Goal: Information Seeking & Learning: Find specific page/section

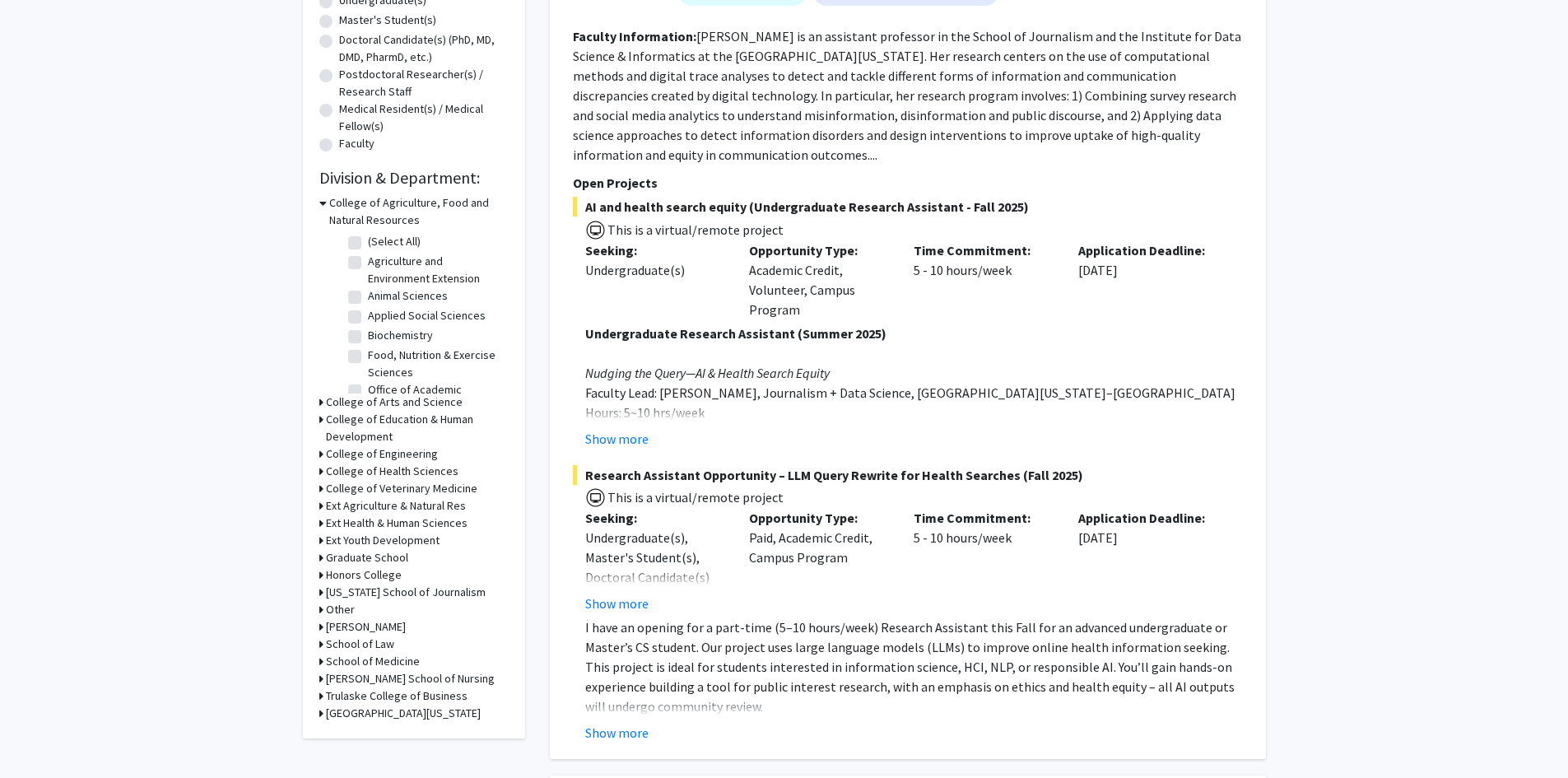
scroll to position [412, 0]
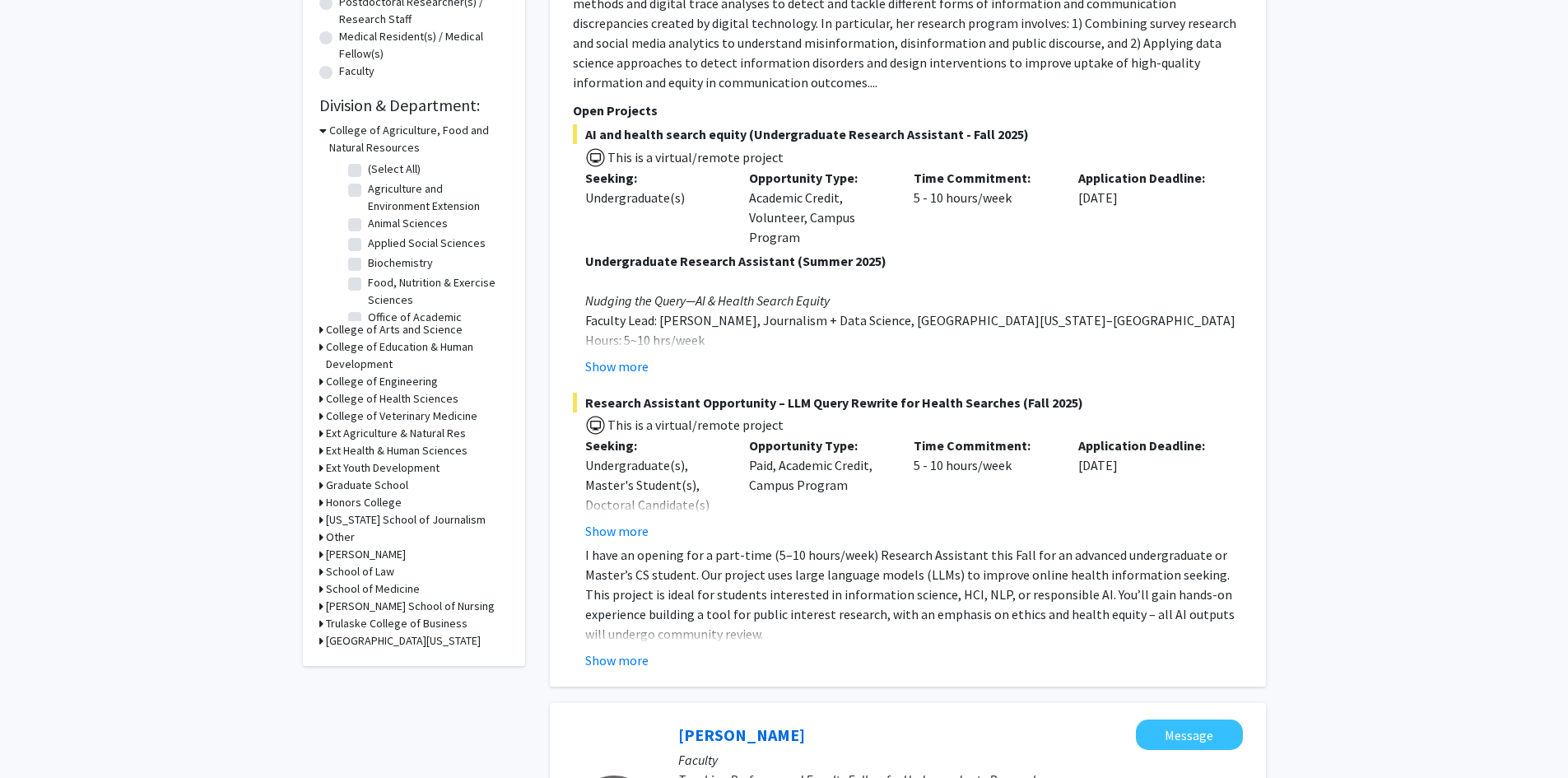
click at [408, 603] on h3 "[PERSON_NAME] School of Nursing" at bounding box center [410, 607] width 168 height 18
click at [368, 629] on label "Nursing" at bounding box center [387, 628] width 37 height 18
click at [368, 629] on input "Nursing" at bounding box center [373, 624] width 11 height 11
checkbox input "true"
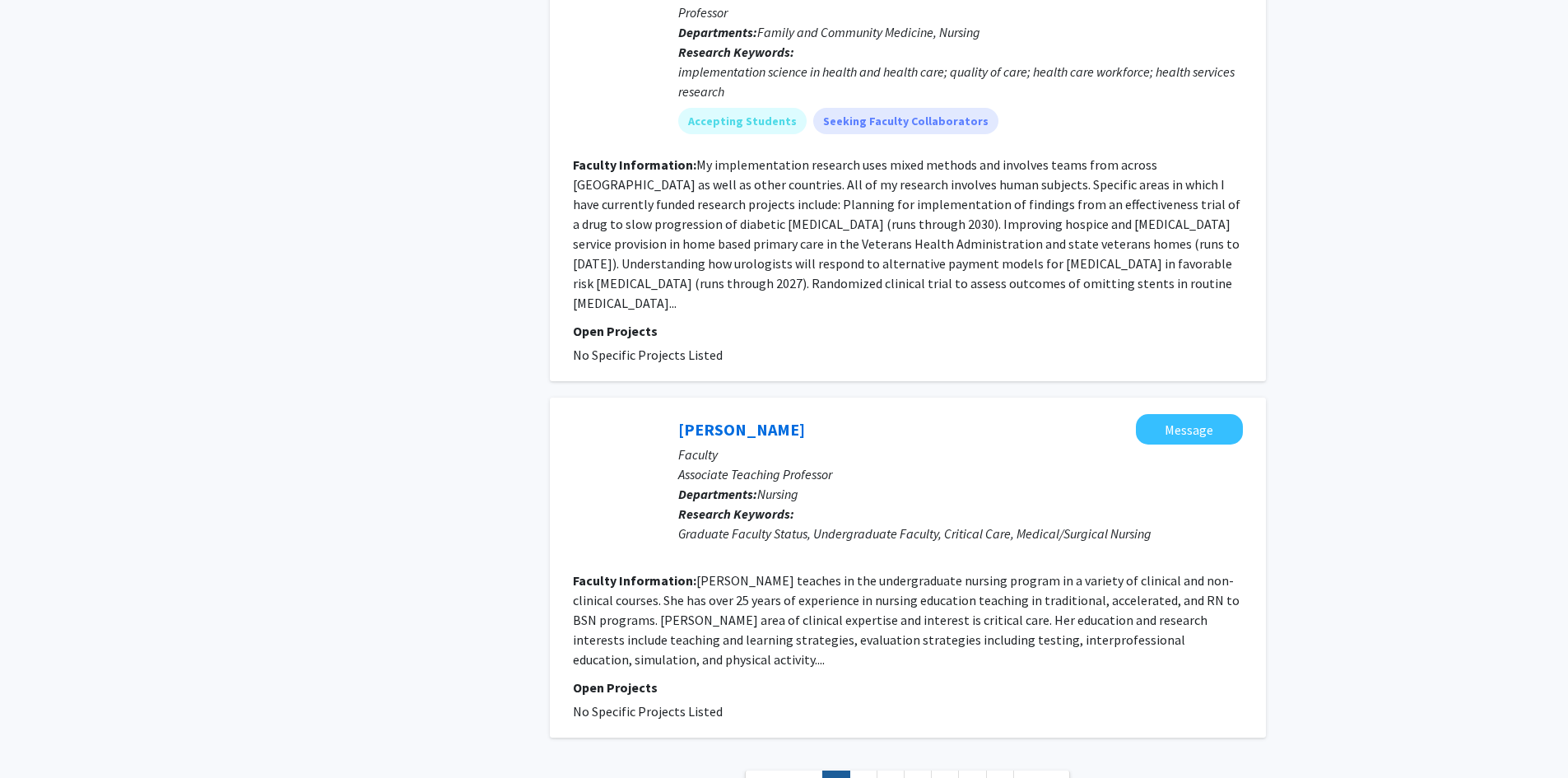
scroll to position [3374, 0]
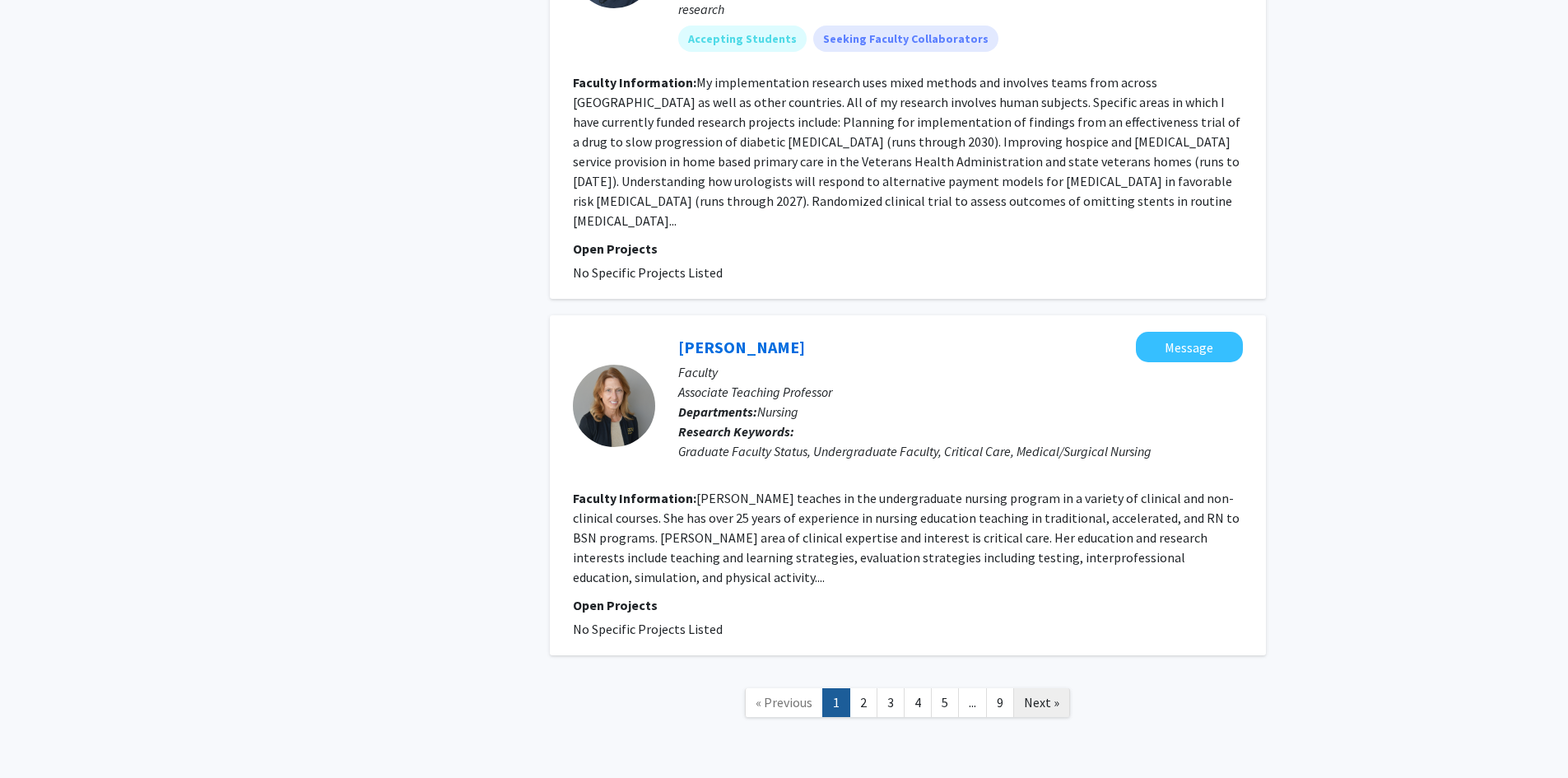
click at [1047, 693] on span "Next »" at bounding box center [1041, 701] width 35 height 17
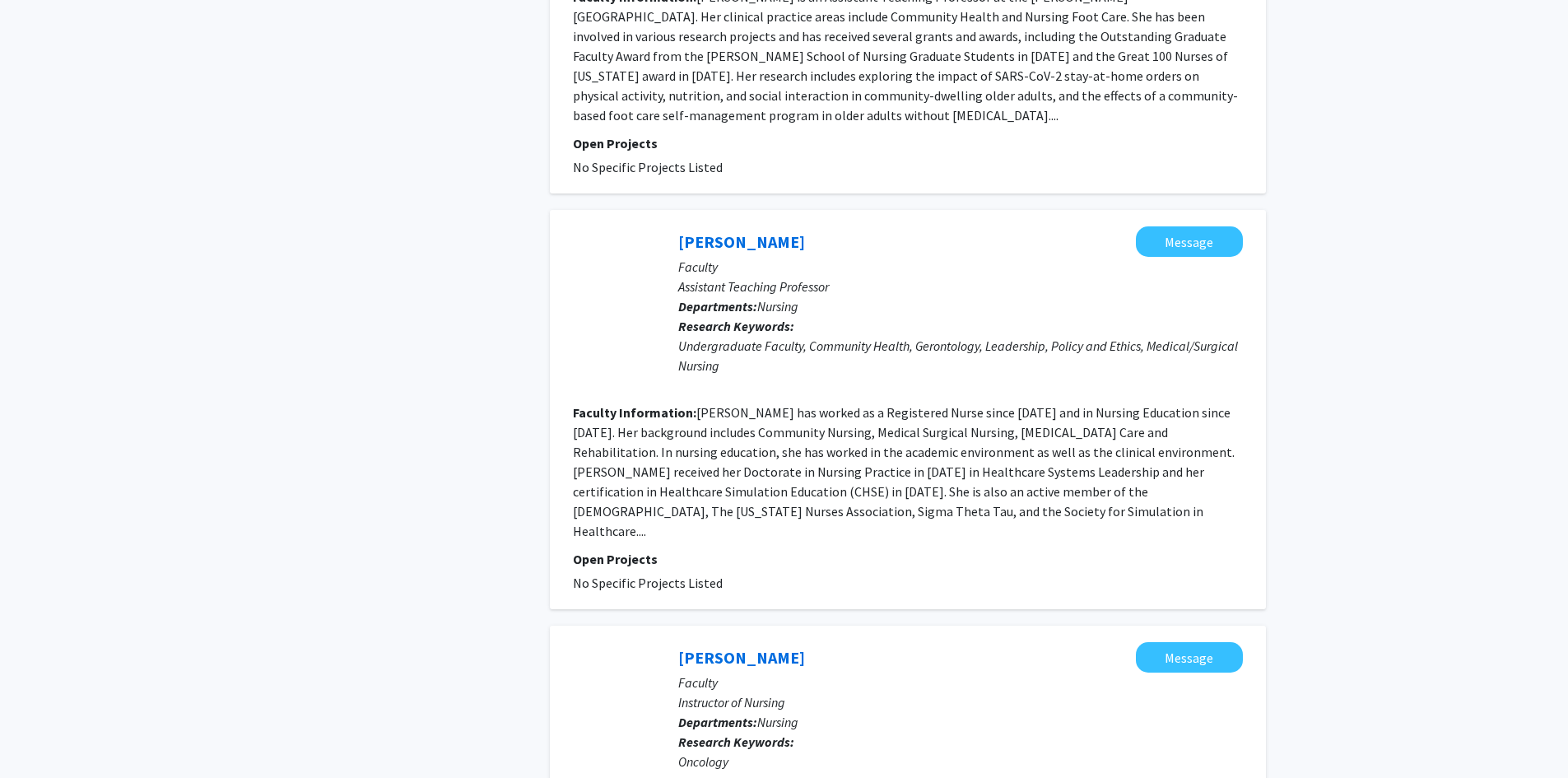
scroll to position [2959, 0]
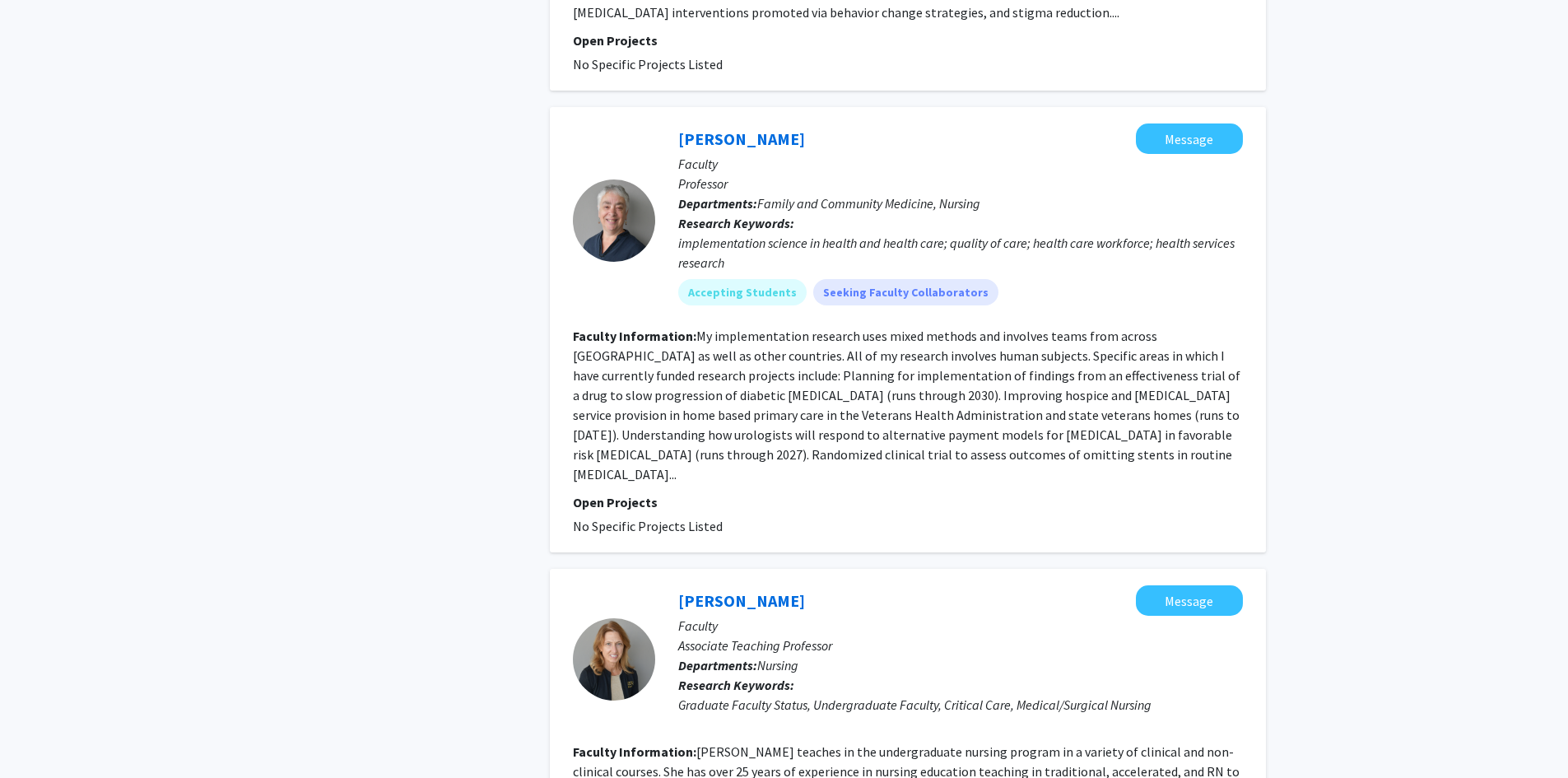
scroll to position [3291, 0]
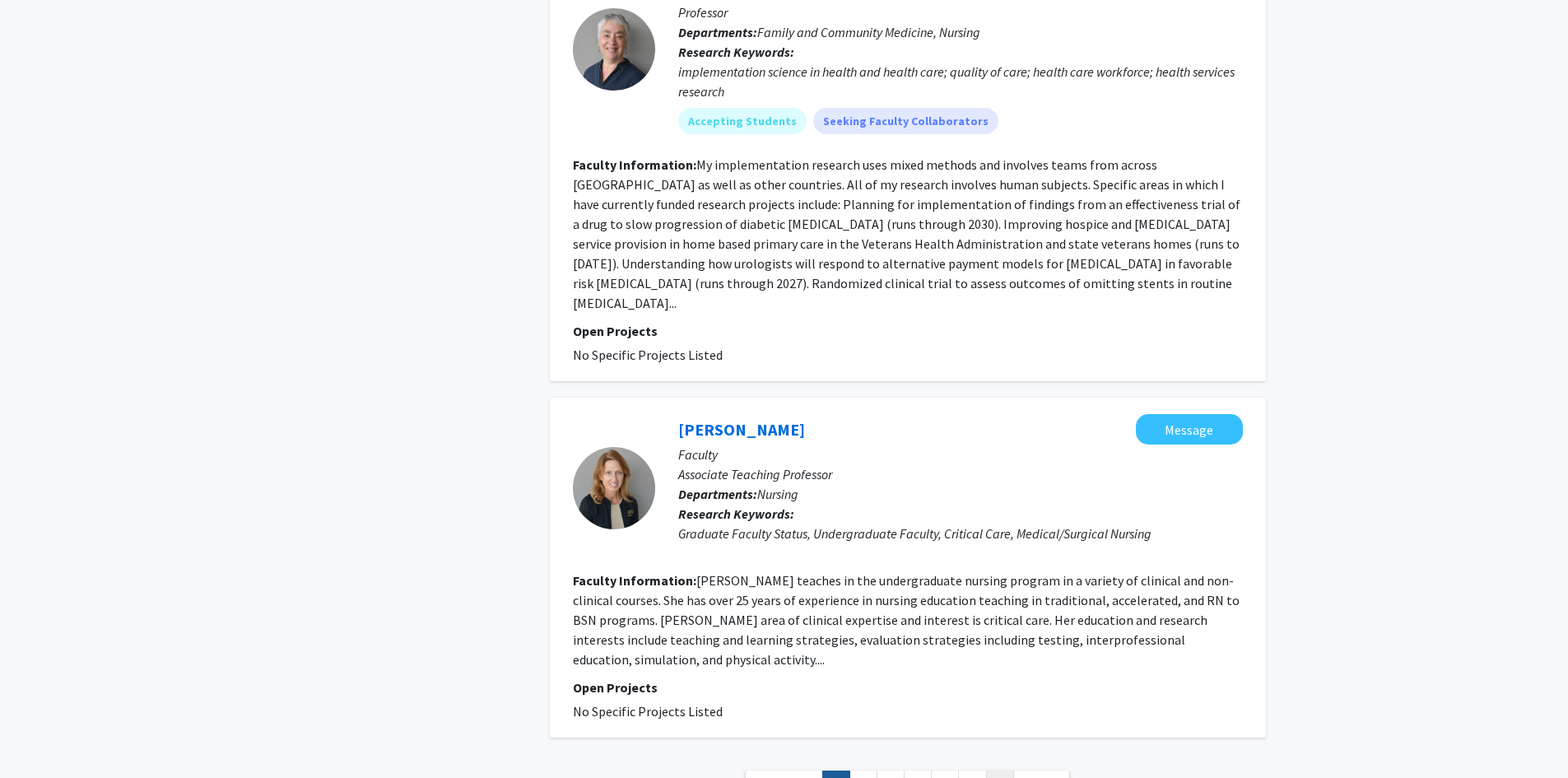
click at [1005, 770] on link "9" at bounding box center [999, 785] width 28 height 29
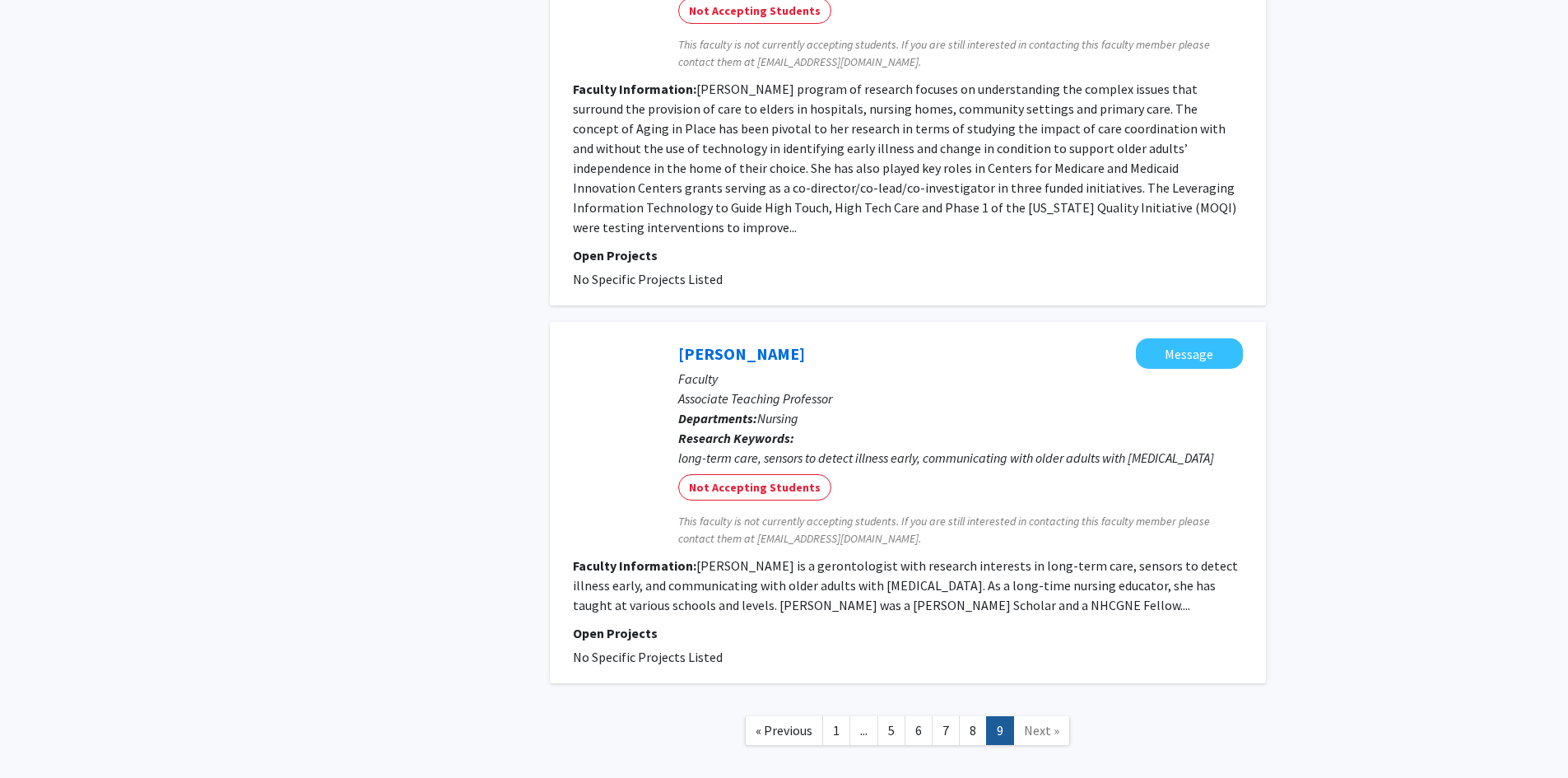
scroll to position [1399, 0]
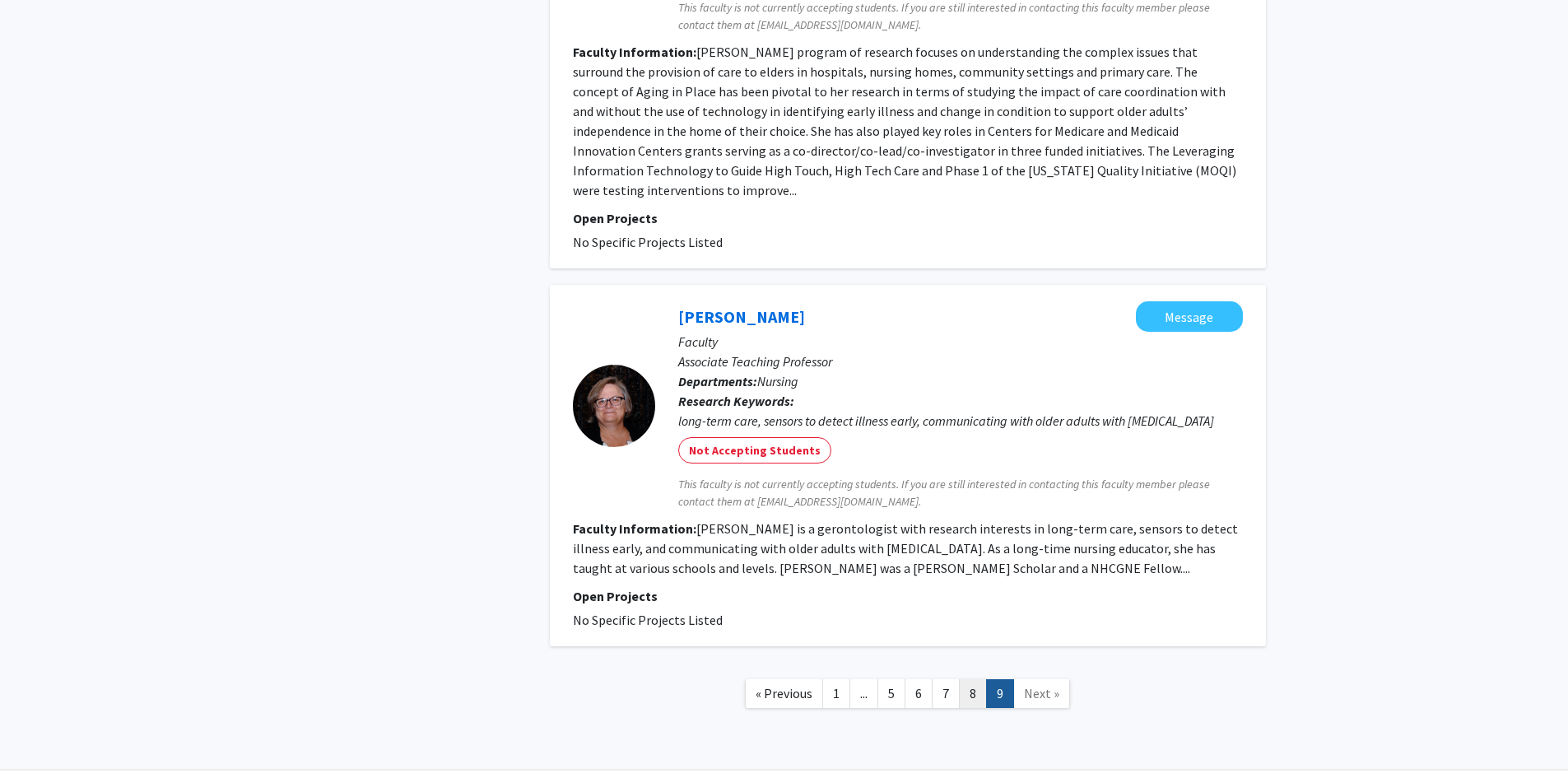
click at [974, 679] on link "8" at bounding box center [973, 693] width 28 height 29
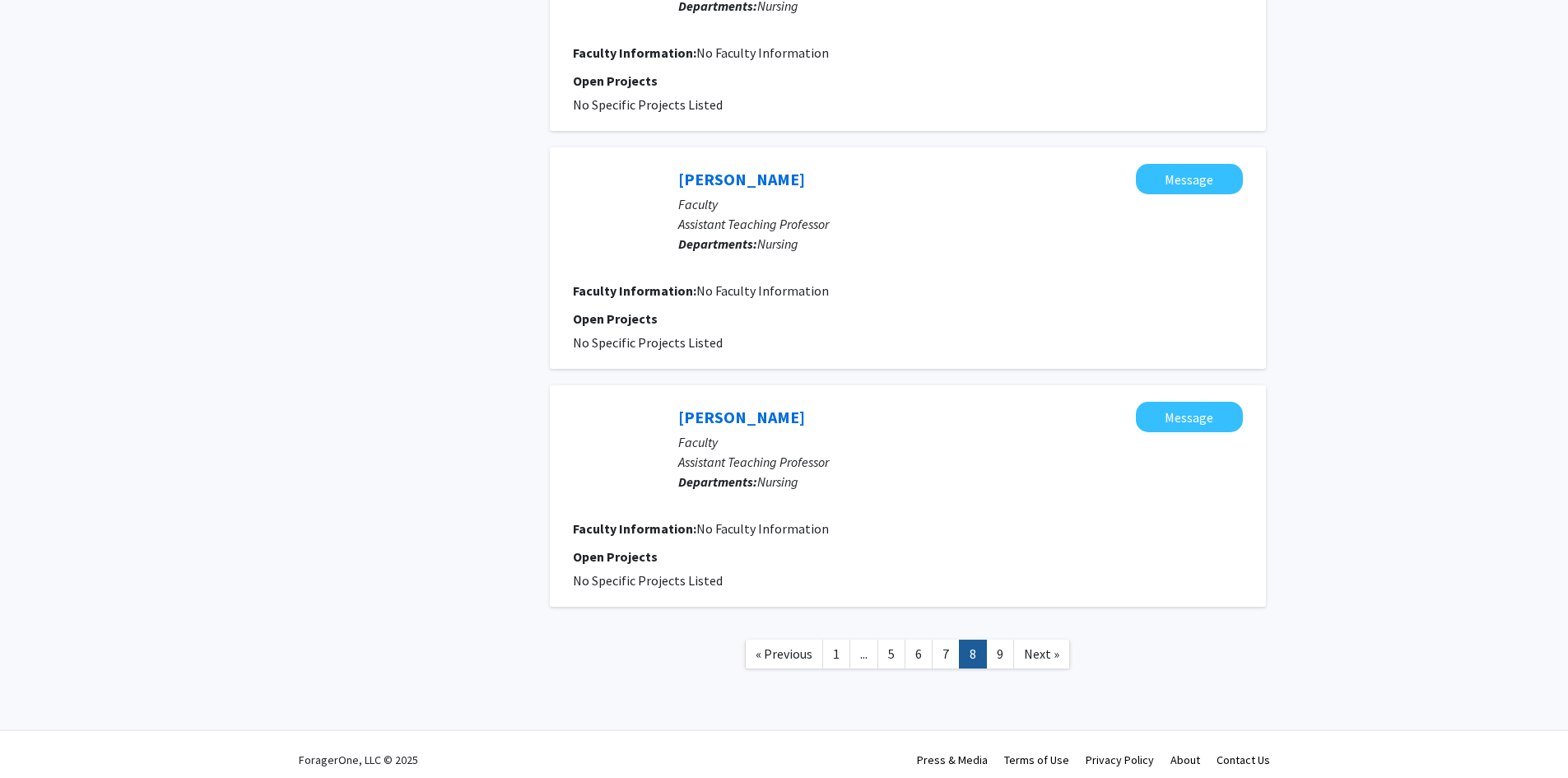
scroll to position [1912, 0]
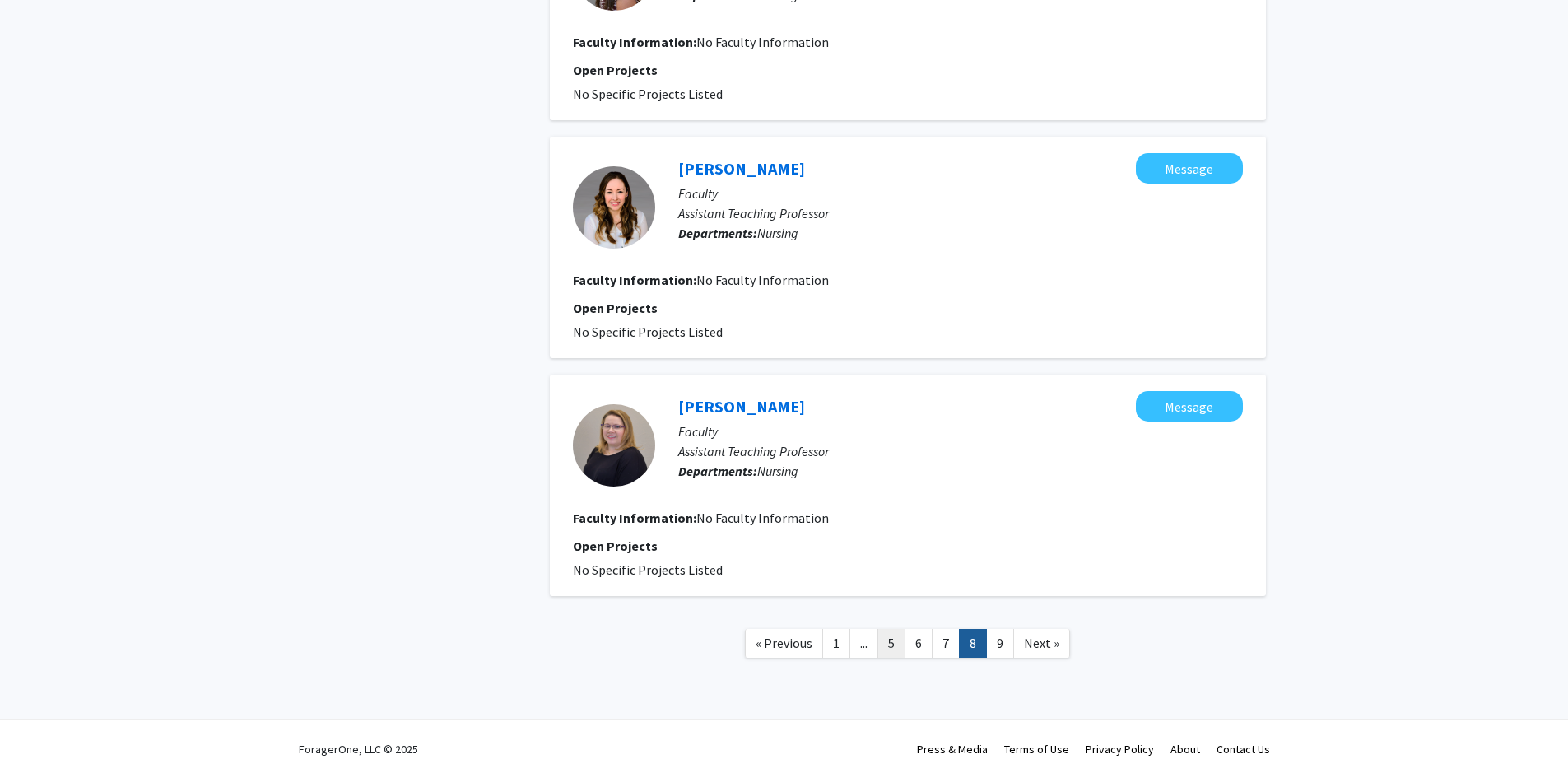
click at [893, 647] on link "5" at bounding box center [891, 644] width 28 height 29
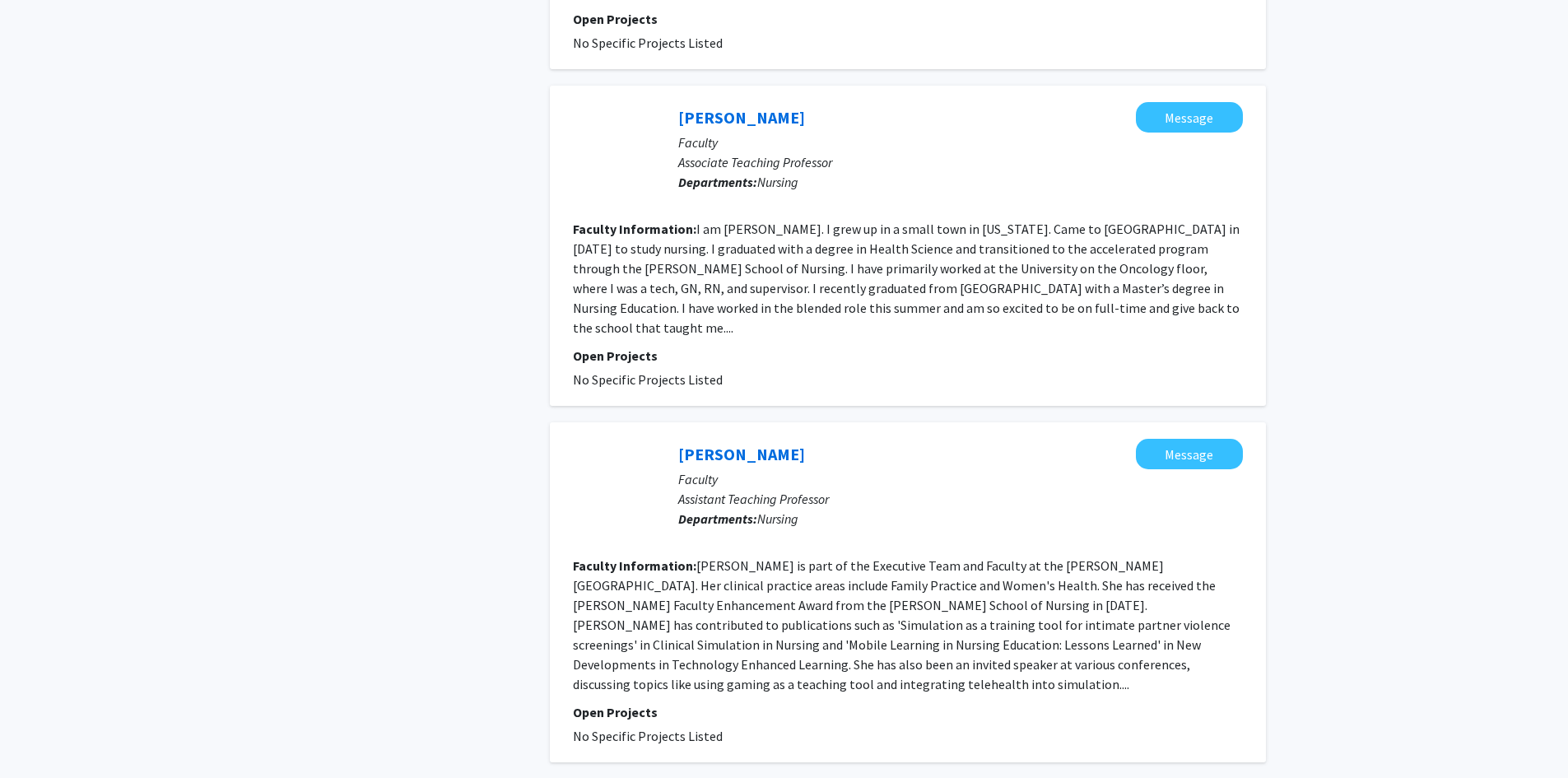
scroll to position [2643, 0]
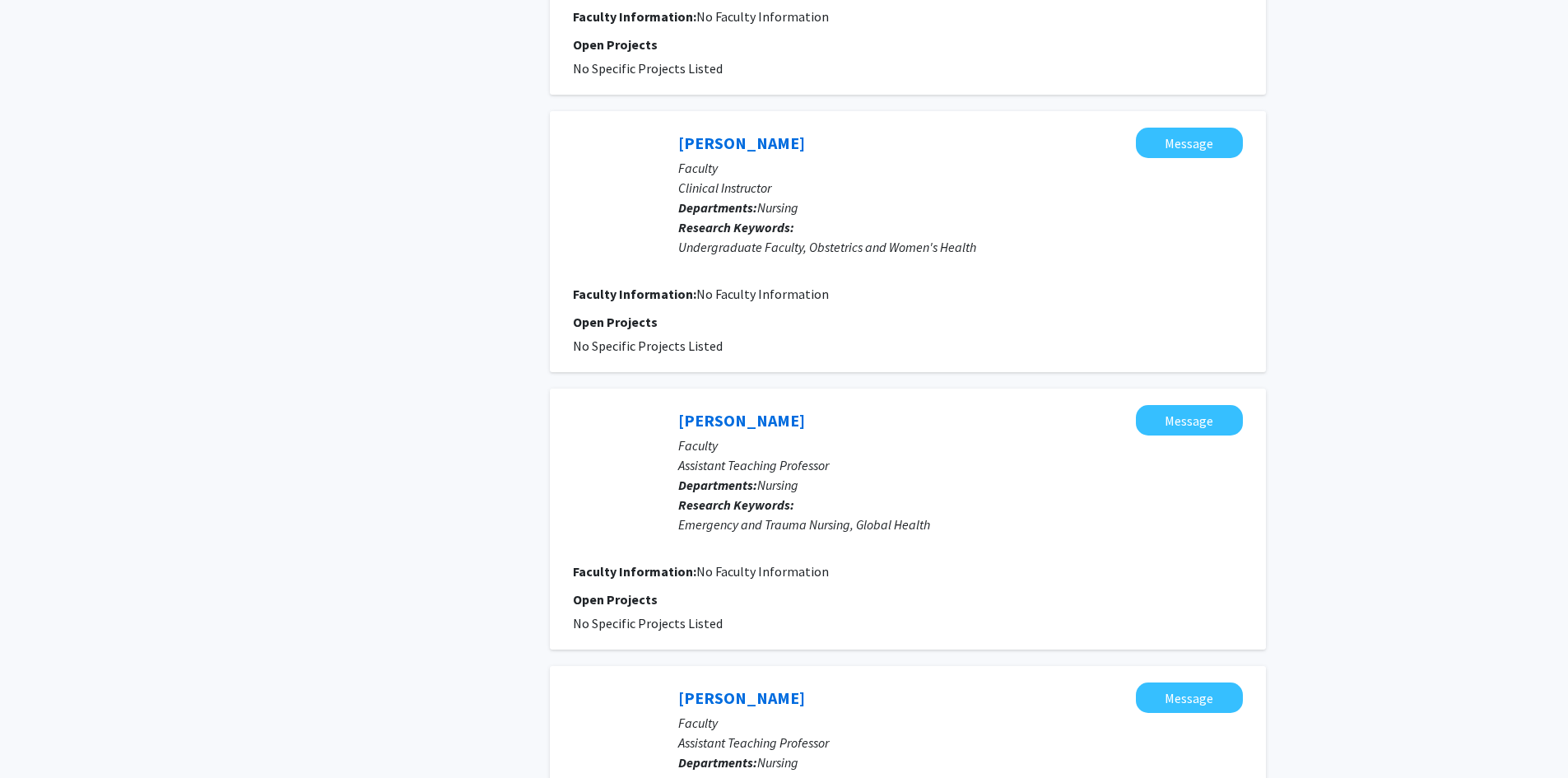
scroll to position [2347, 0]
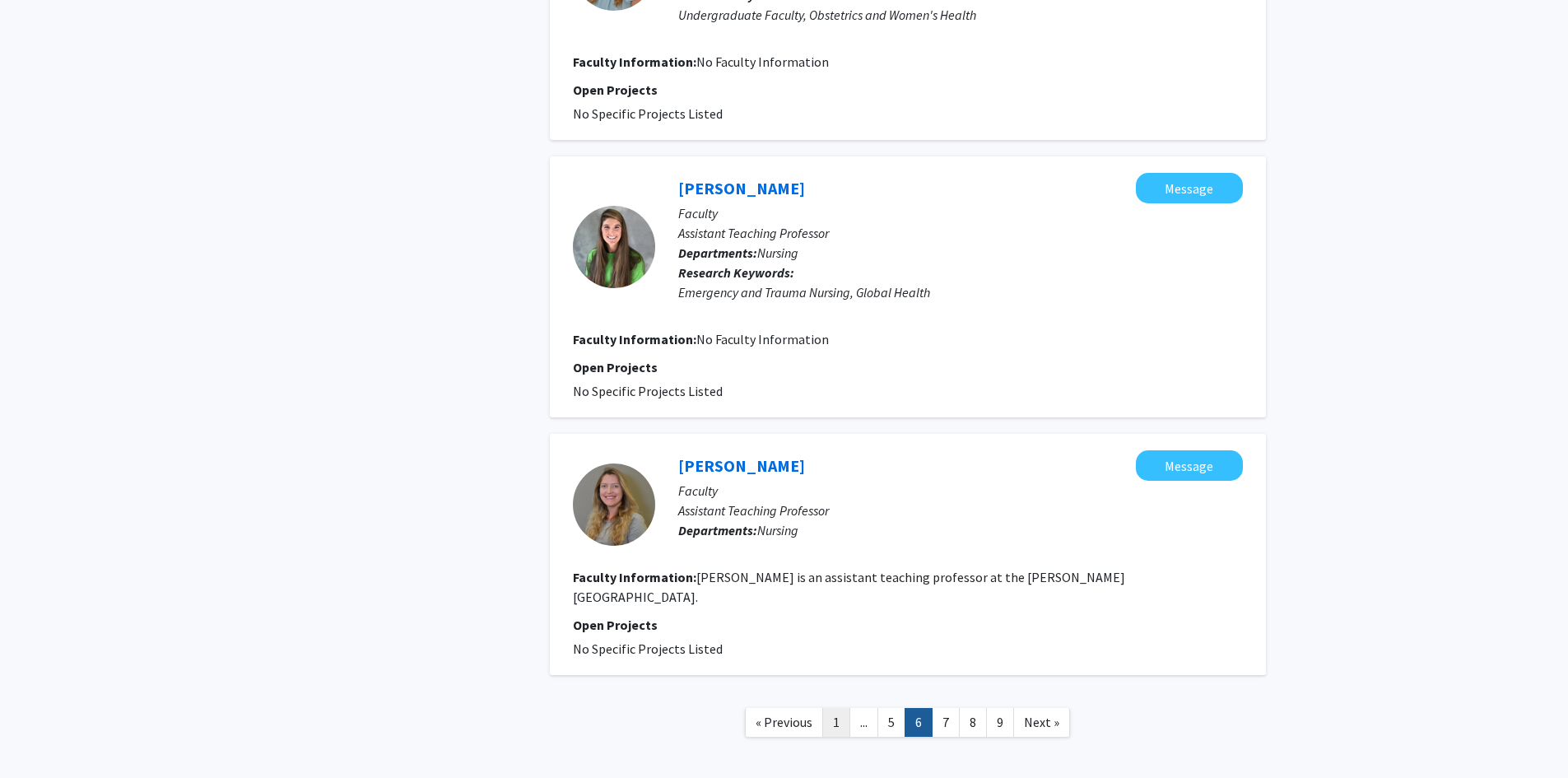
click at [832, 708] on link "1" at bounding box center [836, 722] width 28 height 29
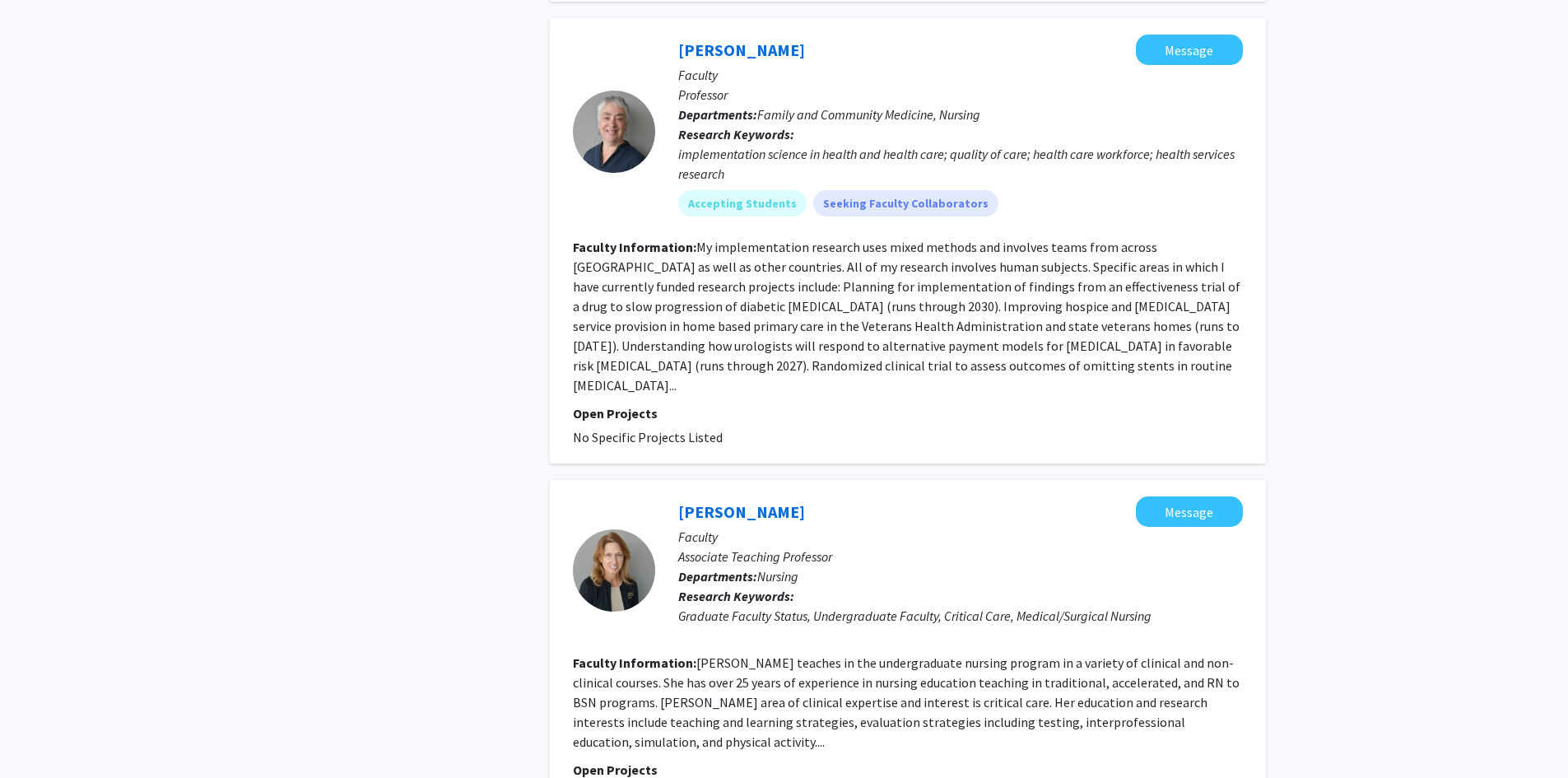
scroll to position [3374, 0]
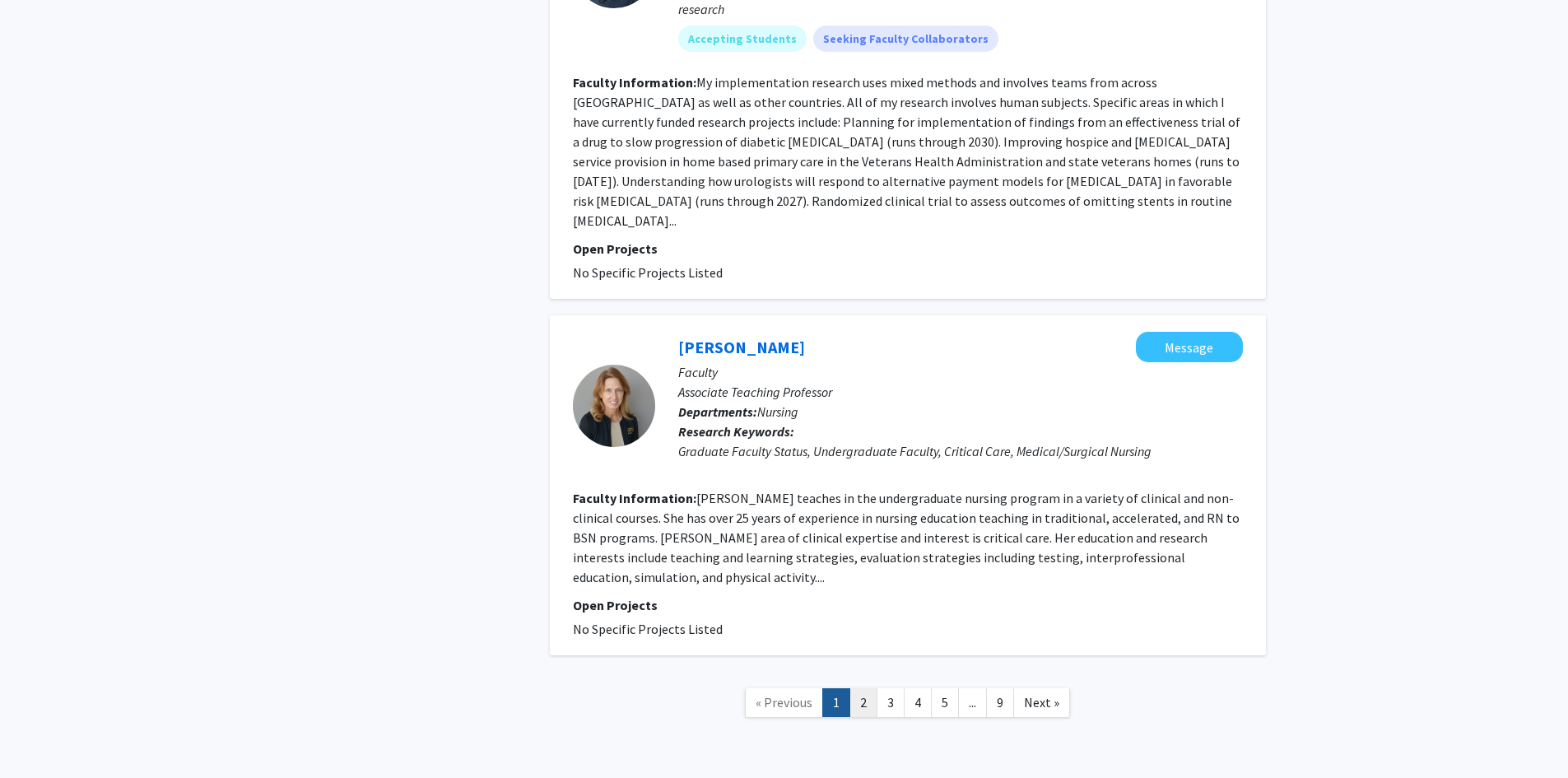
click at [867, 687] on link "2" at bounding box center [863, 702] width 28 height 29
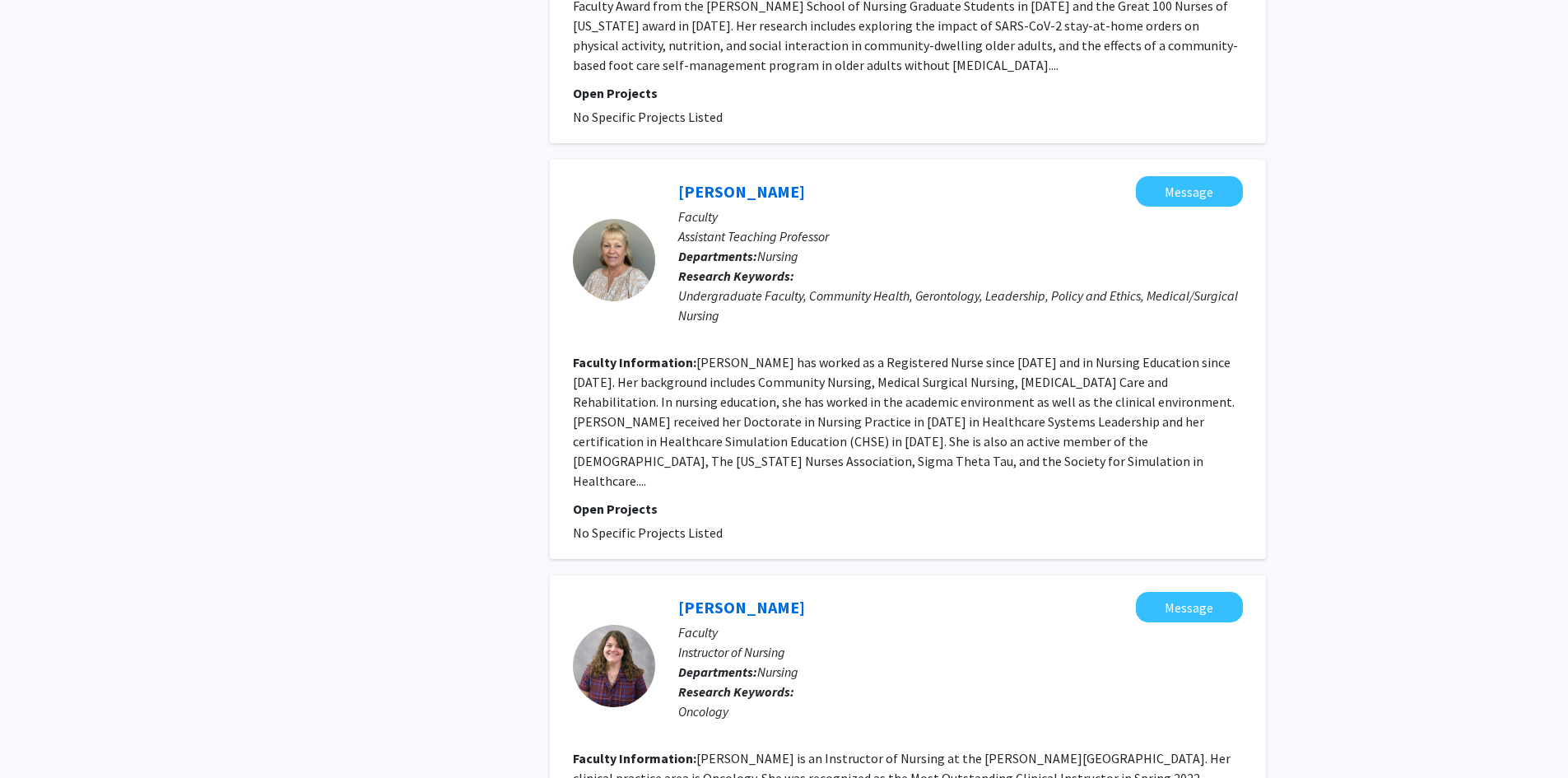
scroll to position [2880, 0]
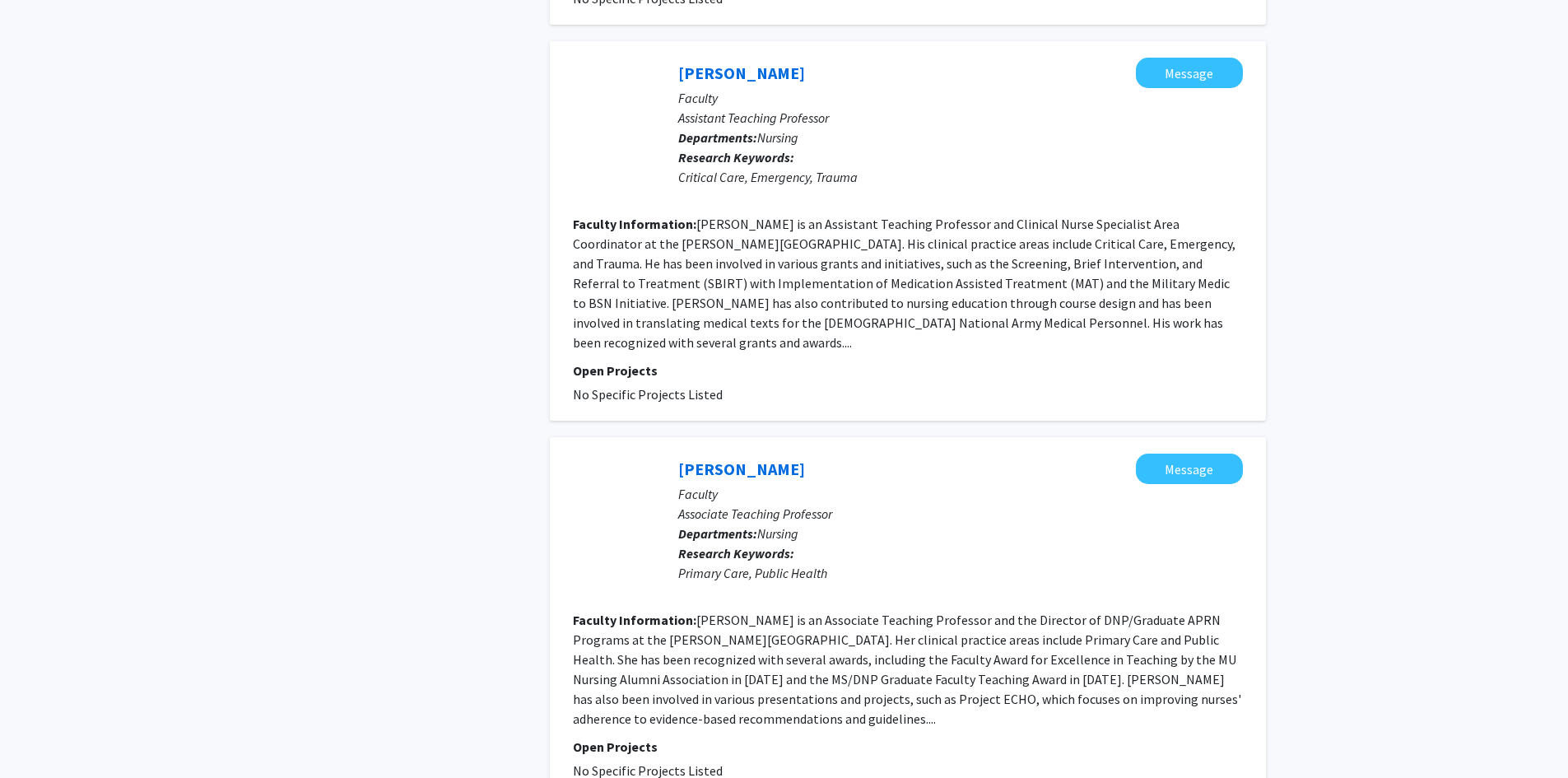
scroll to position [3275, 0]
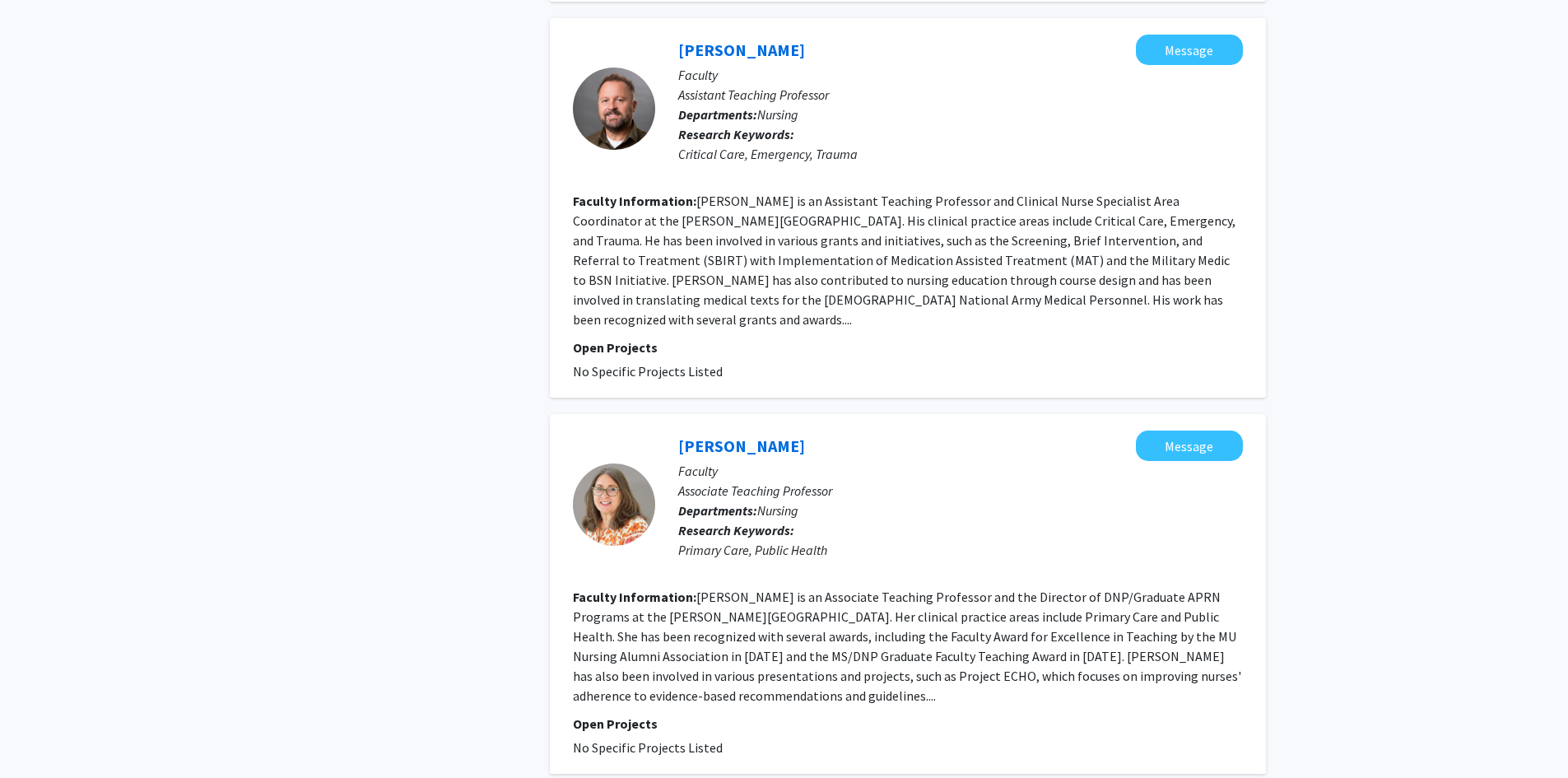
drag, startPoint x: 918, startPoint y: 646, endPoint x: 901, endPoint y: 646, distance: 17.0
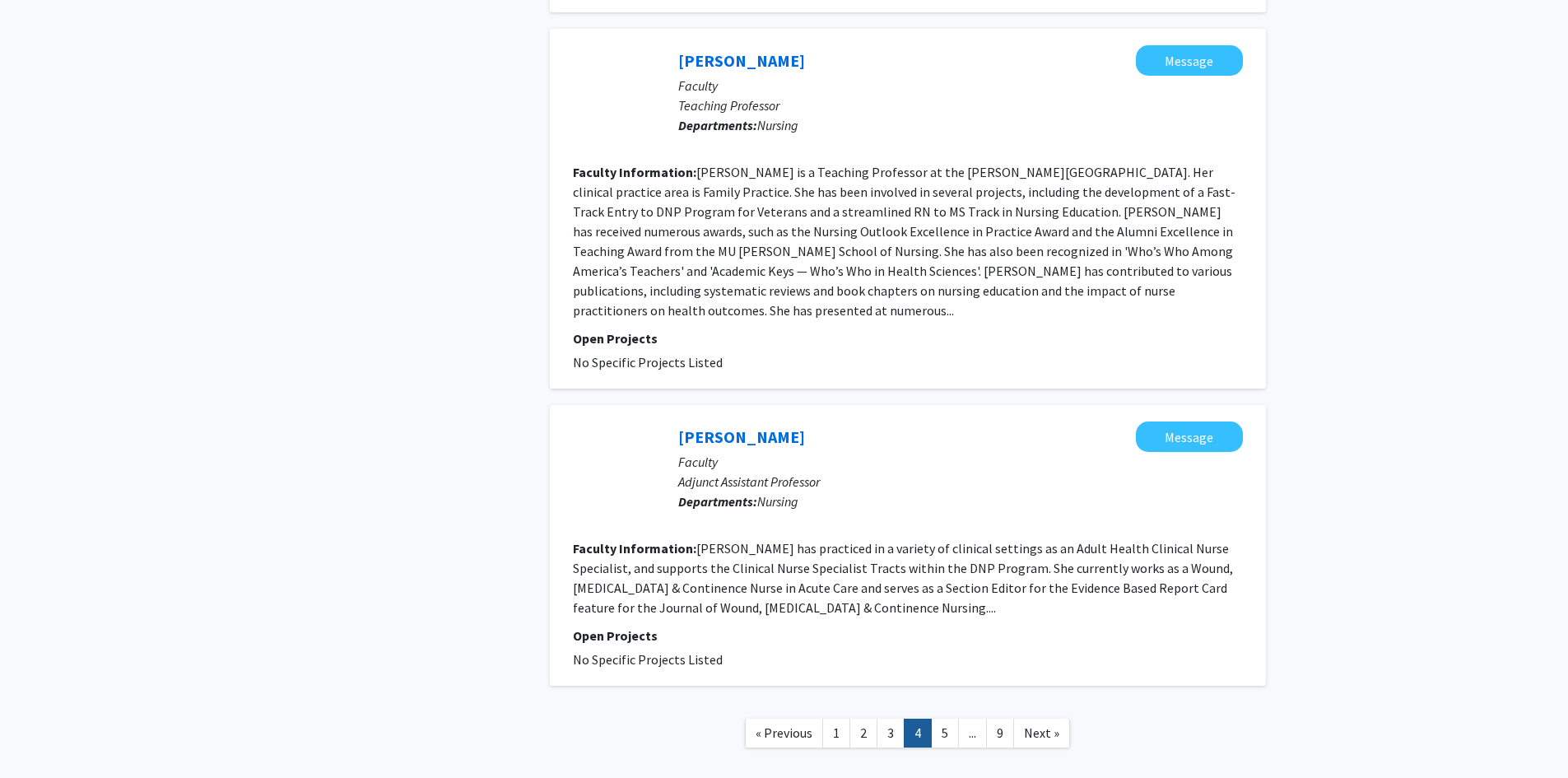
scroll to position [2723, 0]
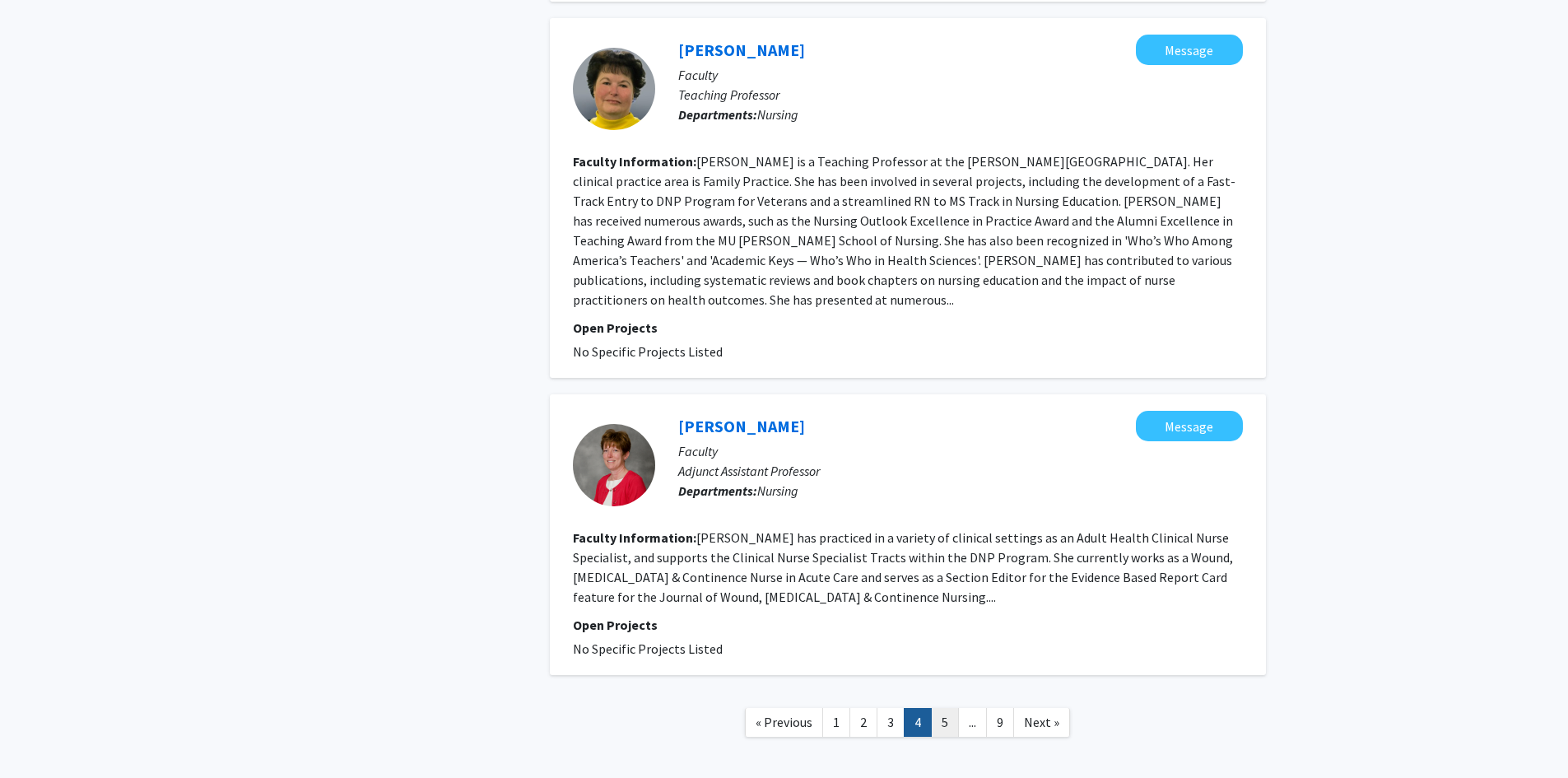
click at [945, 708] on link "5" at bounding box center [945, 722] width 28 height 29
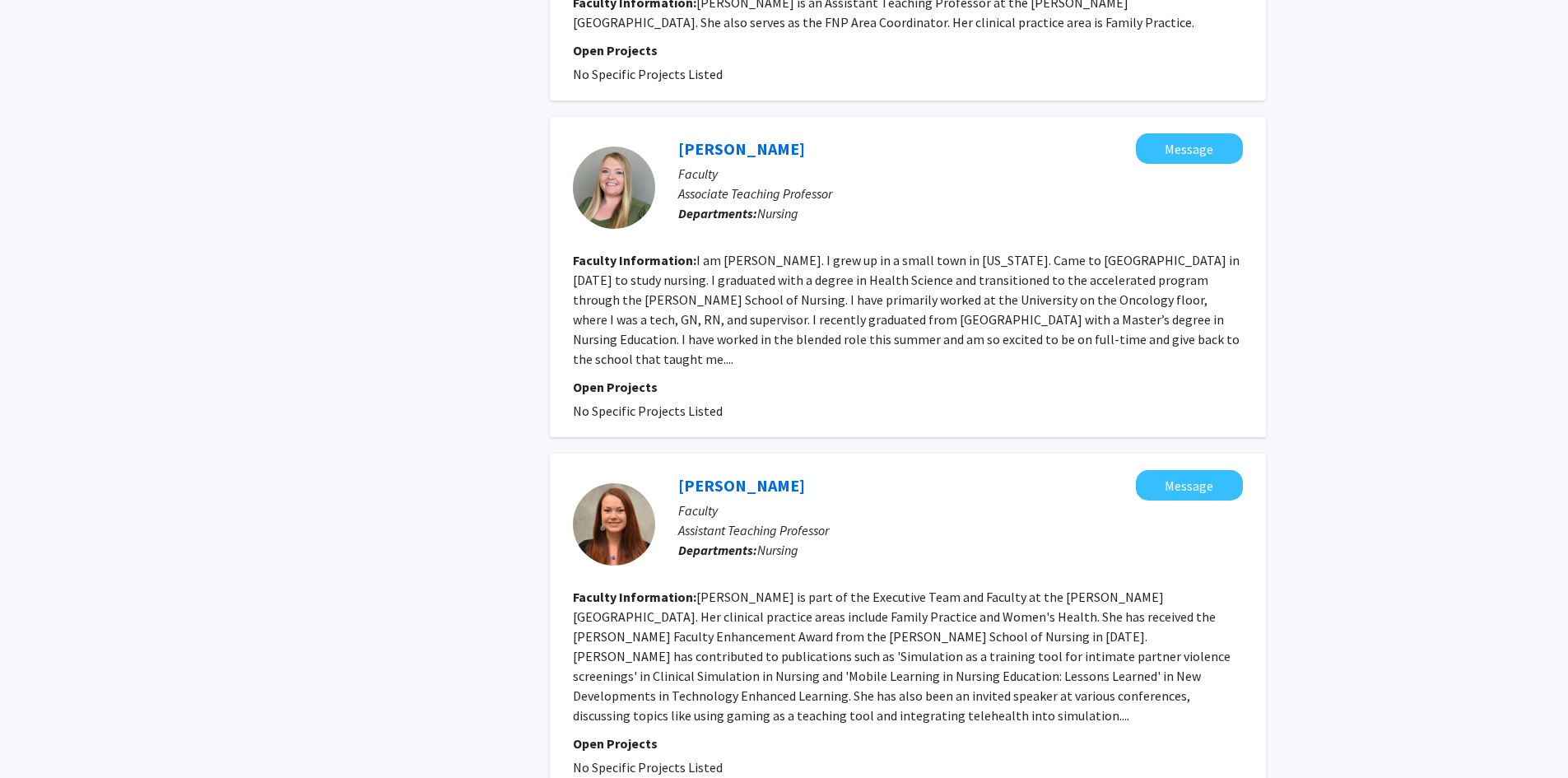
scroll to position [2643, 0]
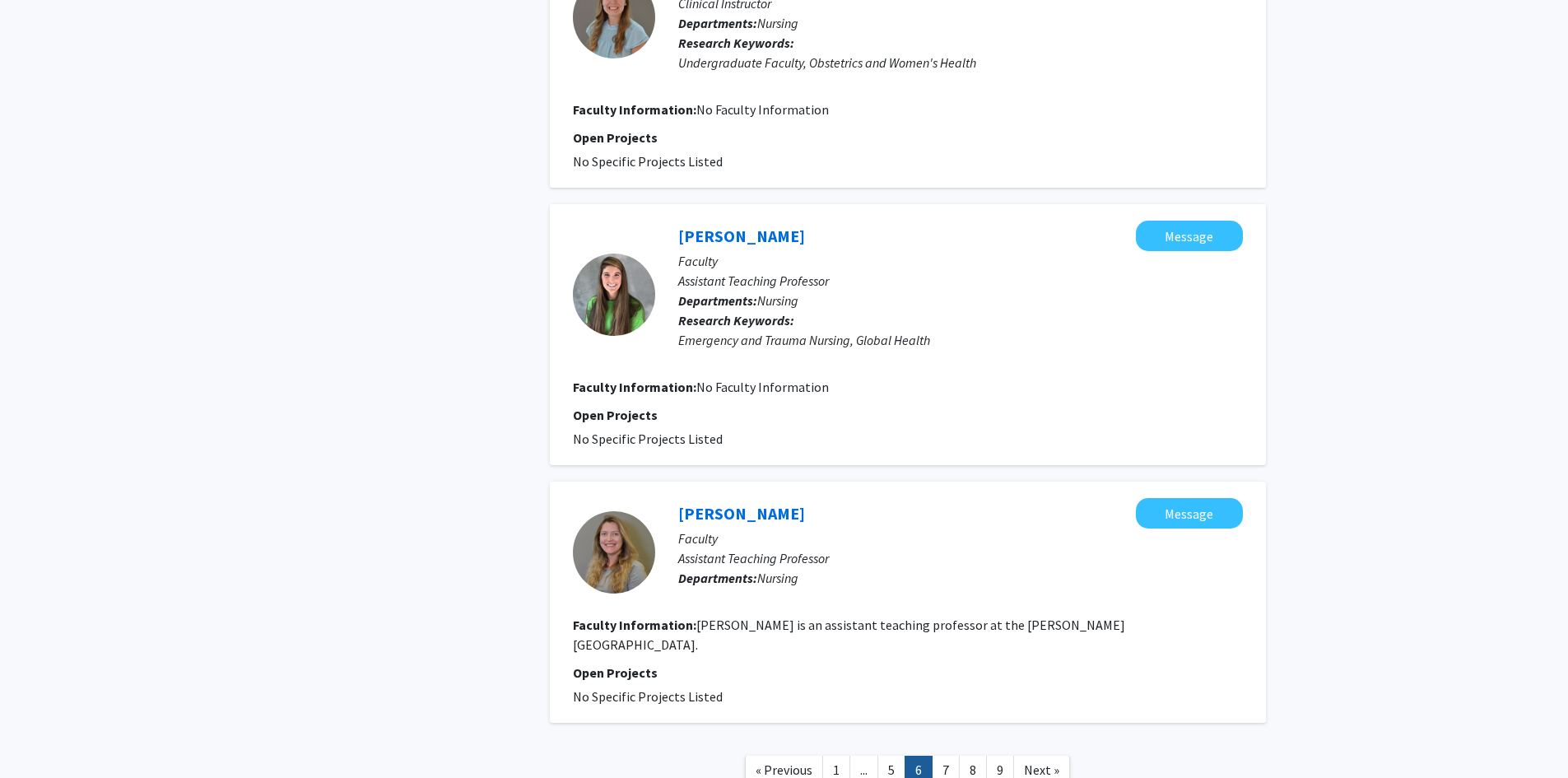
scroll to position [2304, 0]
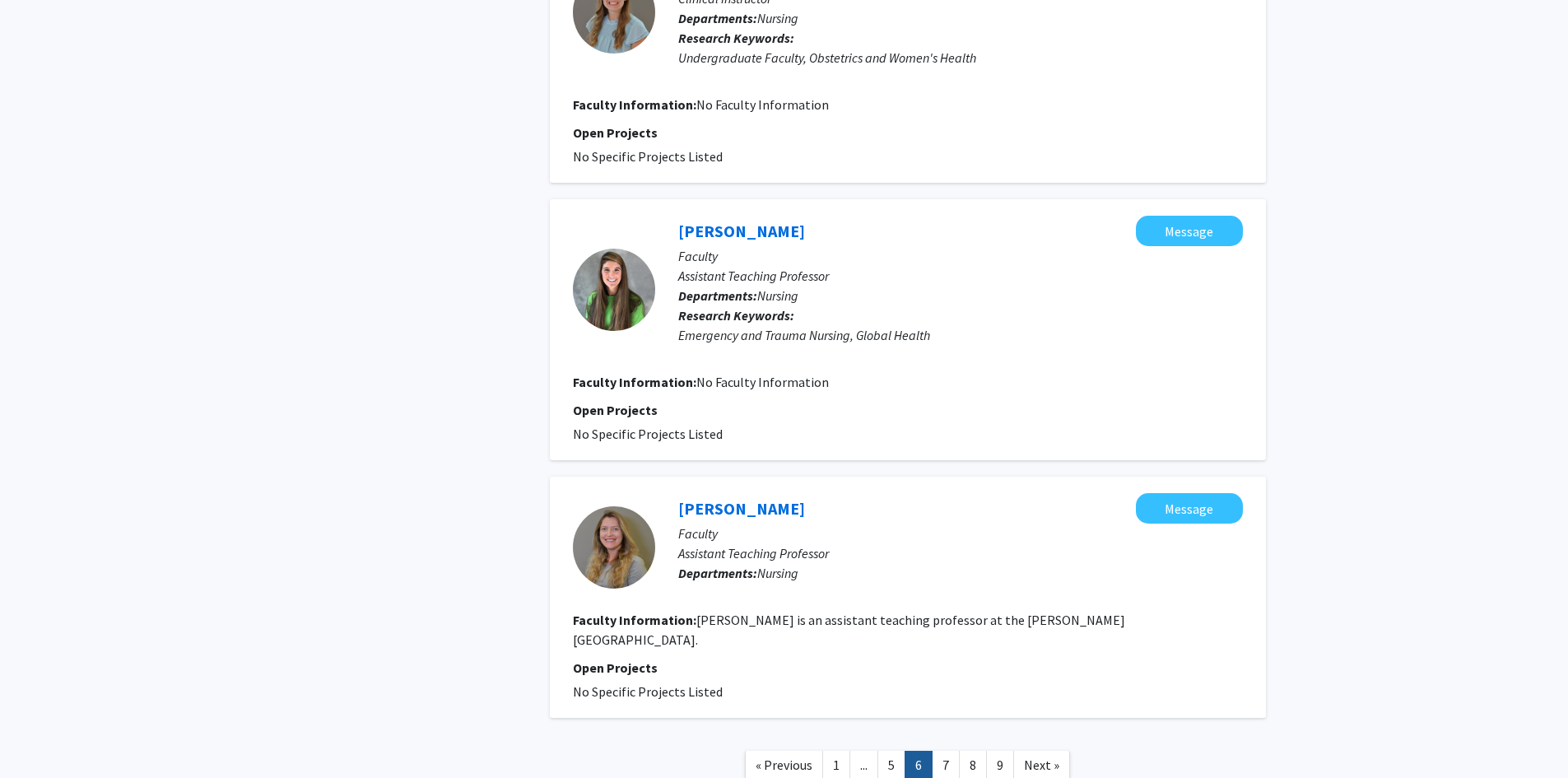
click at [951, 751] on link "7" at bounding box center [946, 765] width 28 height 29
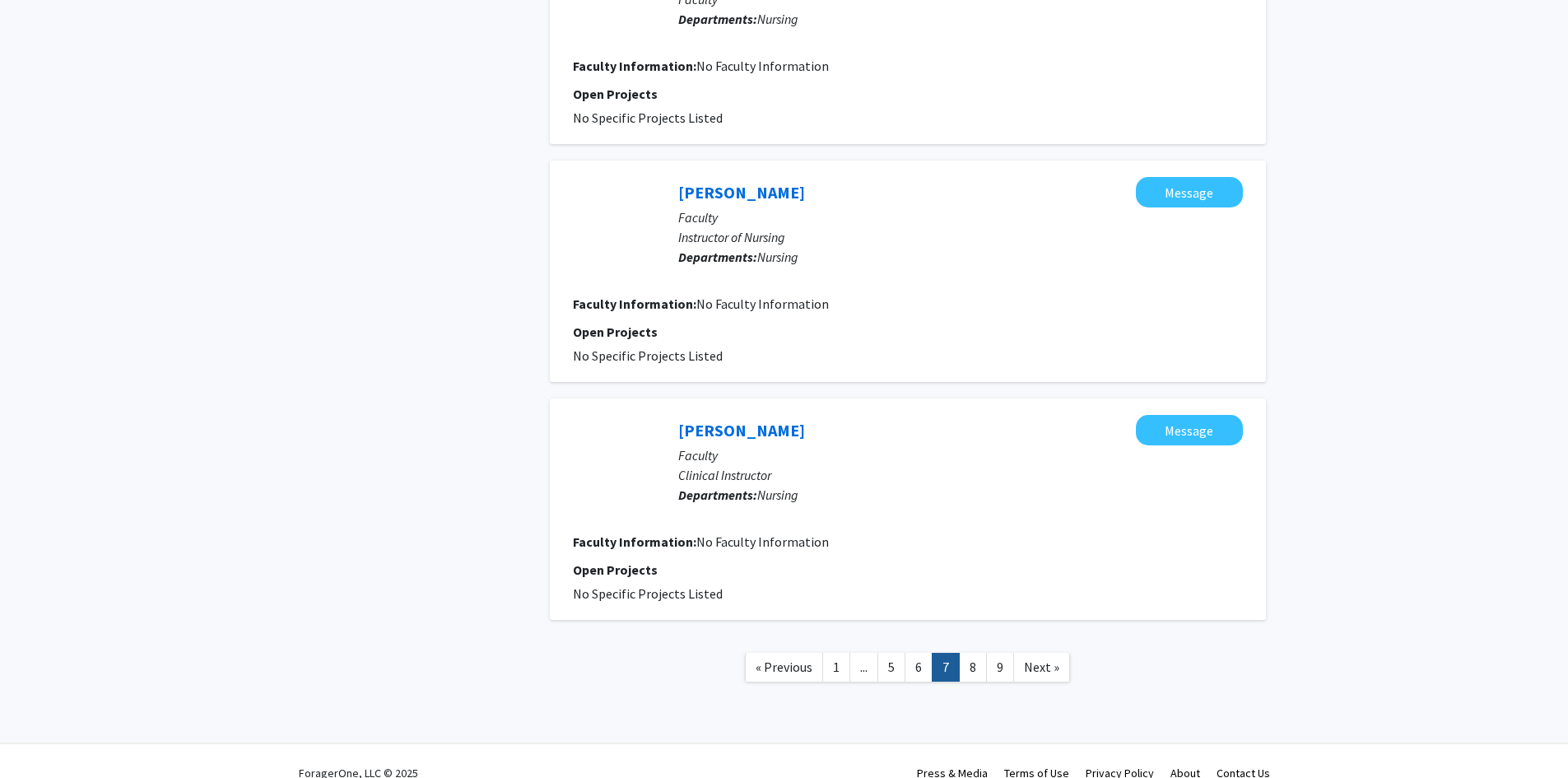
scroll to position [1991, 0]
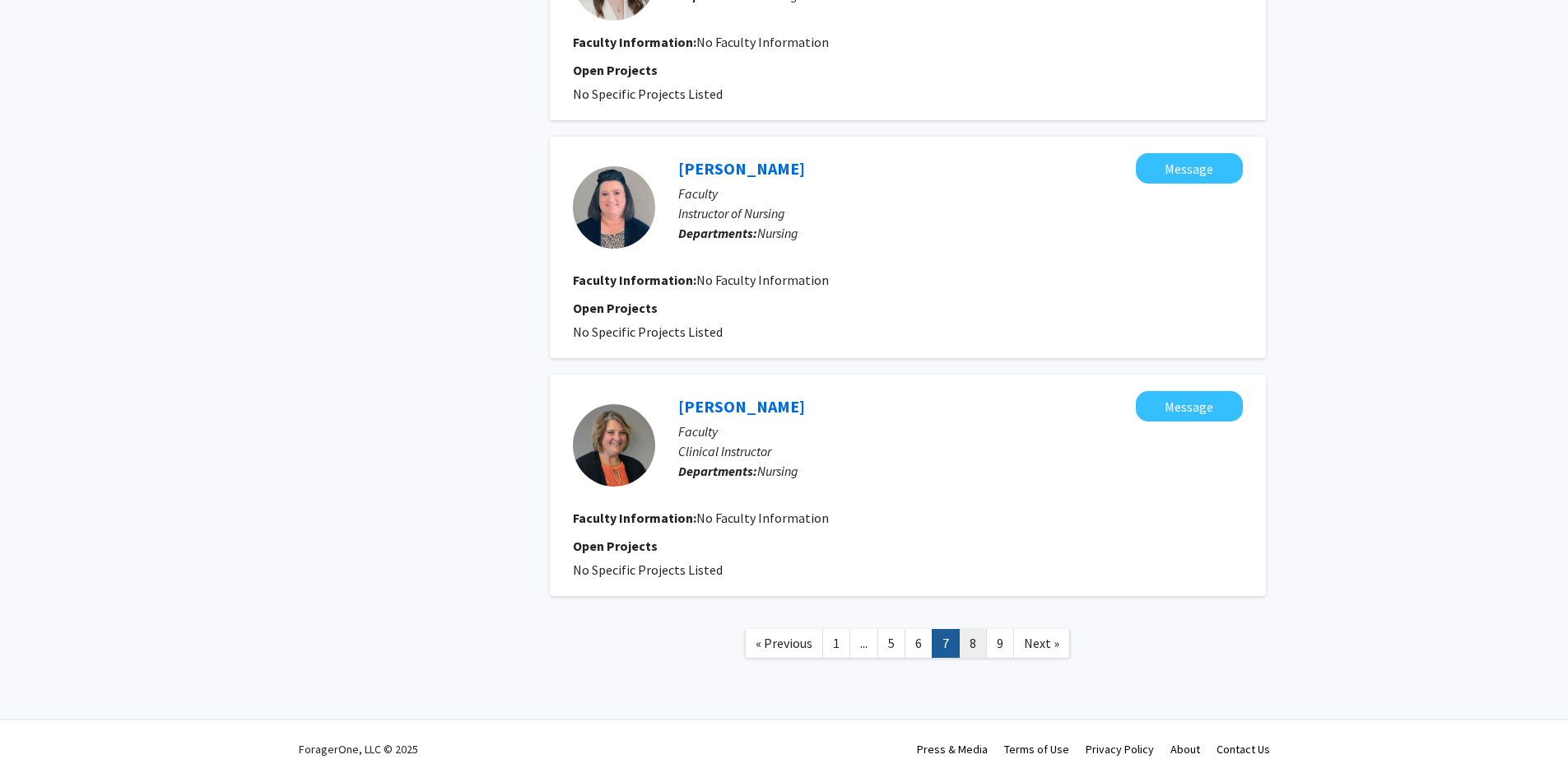
click at [977, 643] on link "8" at bounding box center [973, 644] width 28 height 29
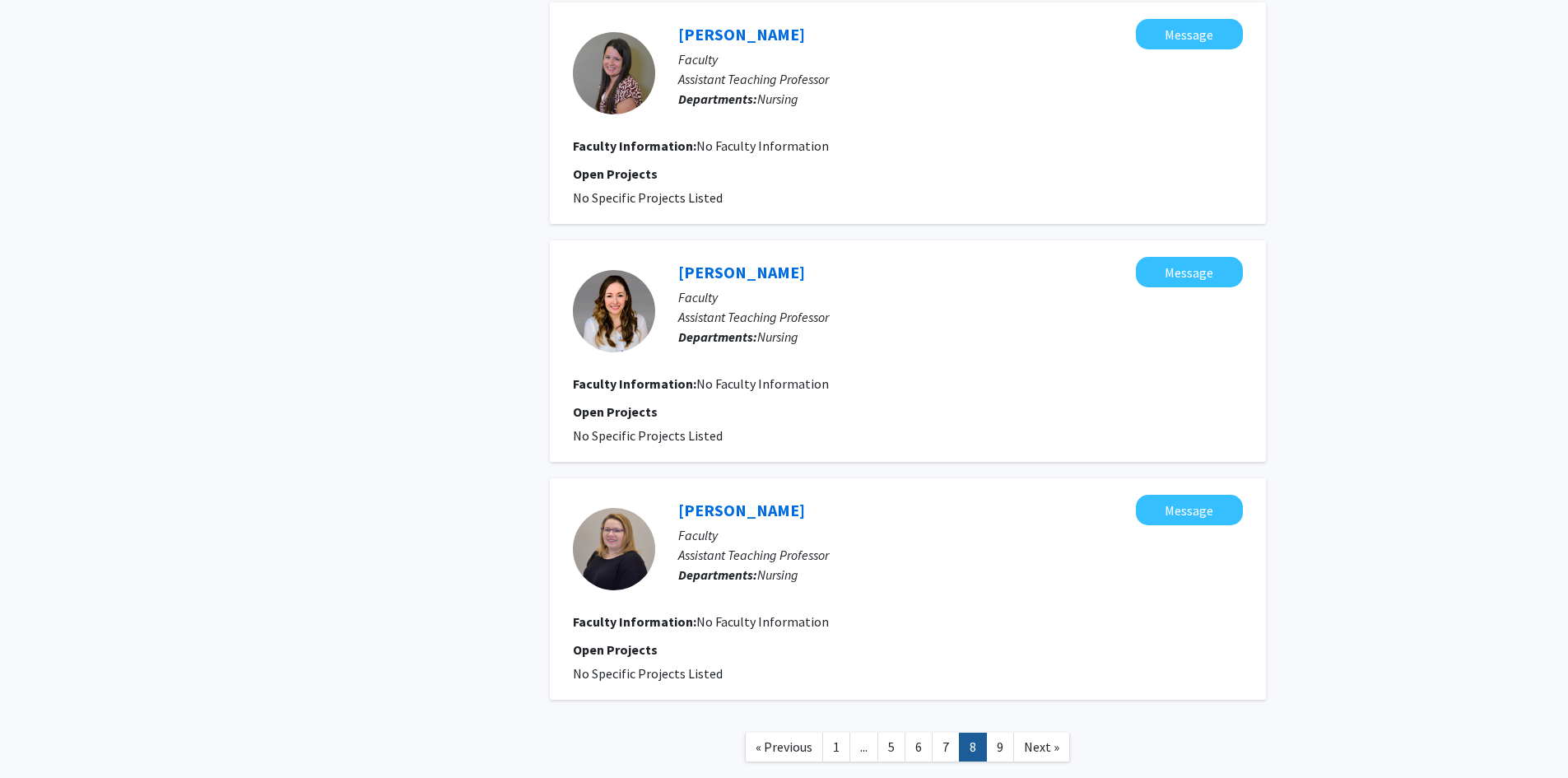
scroll to position [1810, 0]
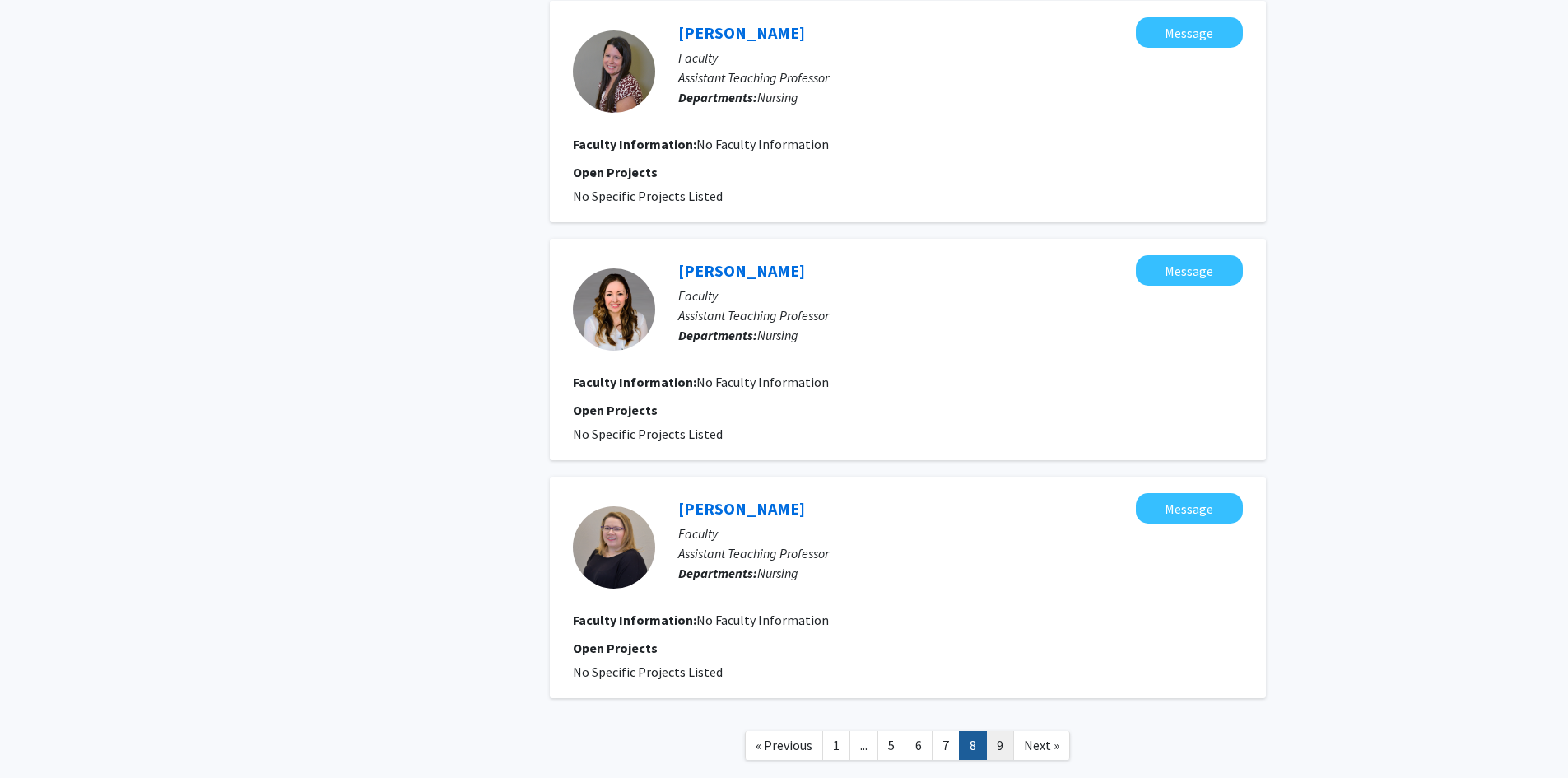
click at [1003, 749] on link "9" at bounding box center [999, 745] width 28 height 29
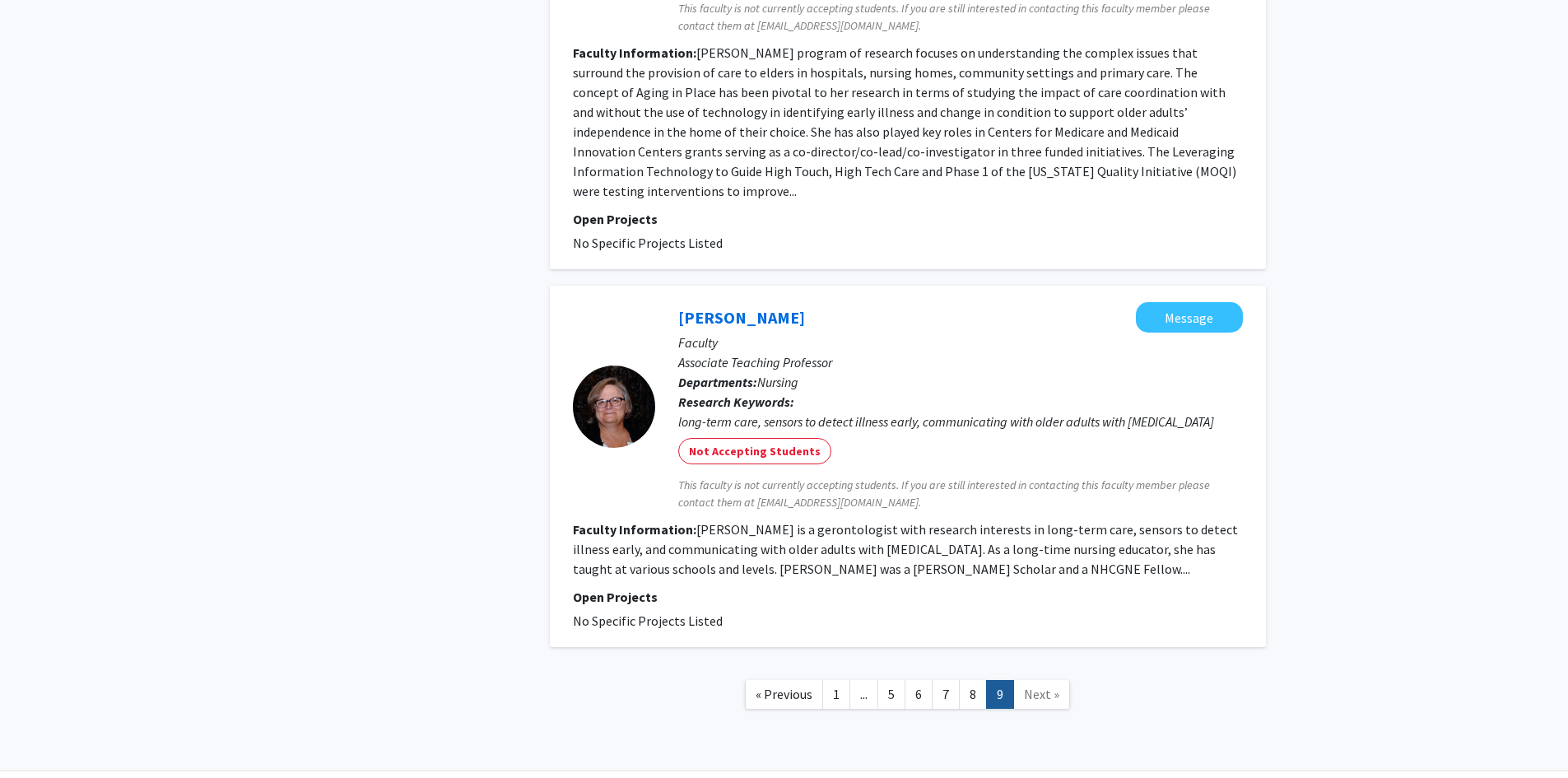
scroll to position [1410, 0]
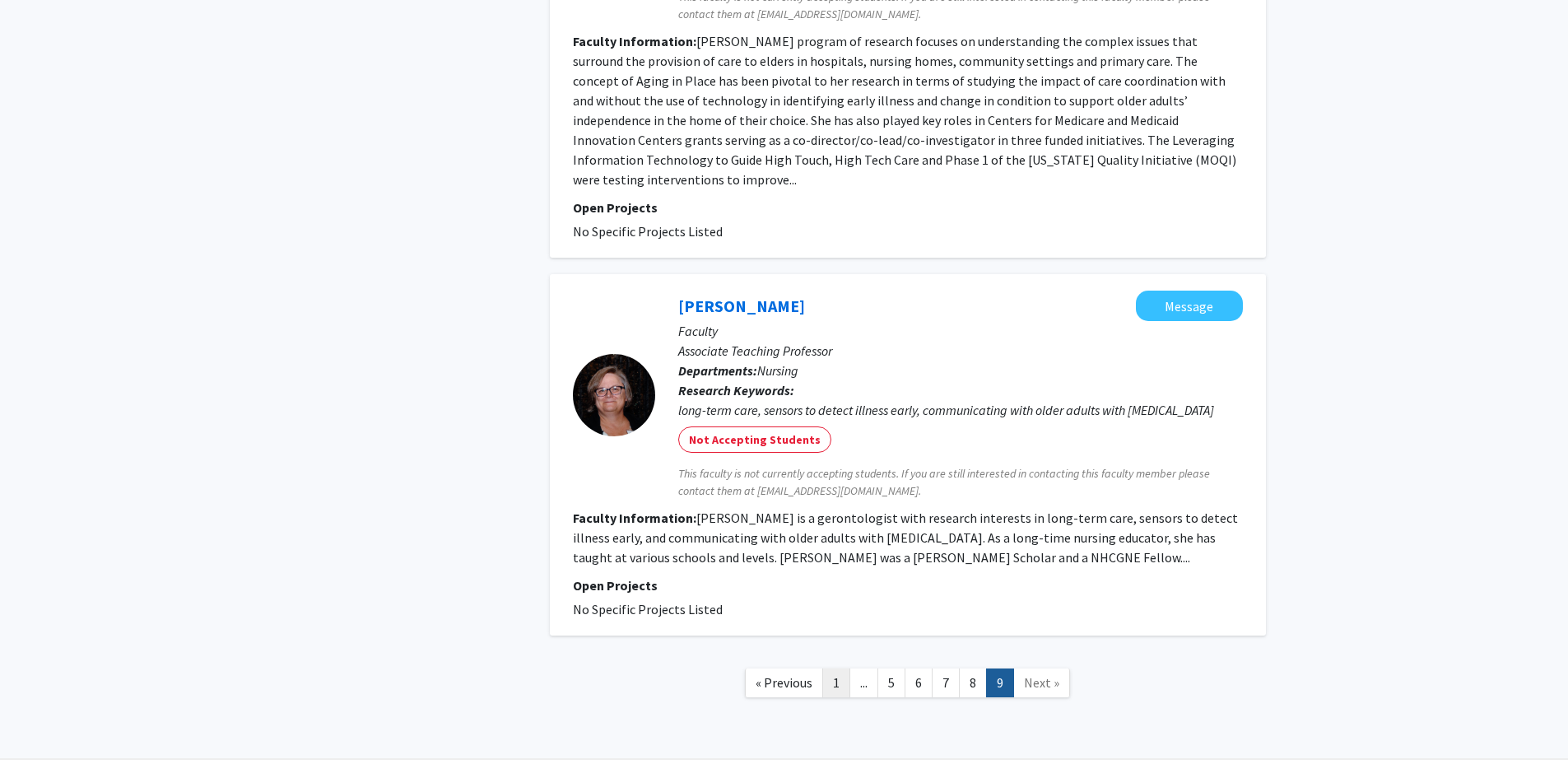
click at [838, 668] on link "1" at bounding box center [836, 683] width 28 height 29
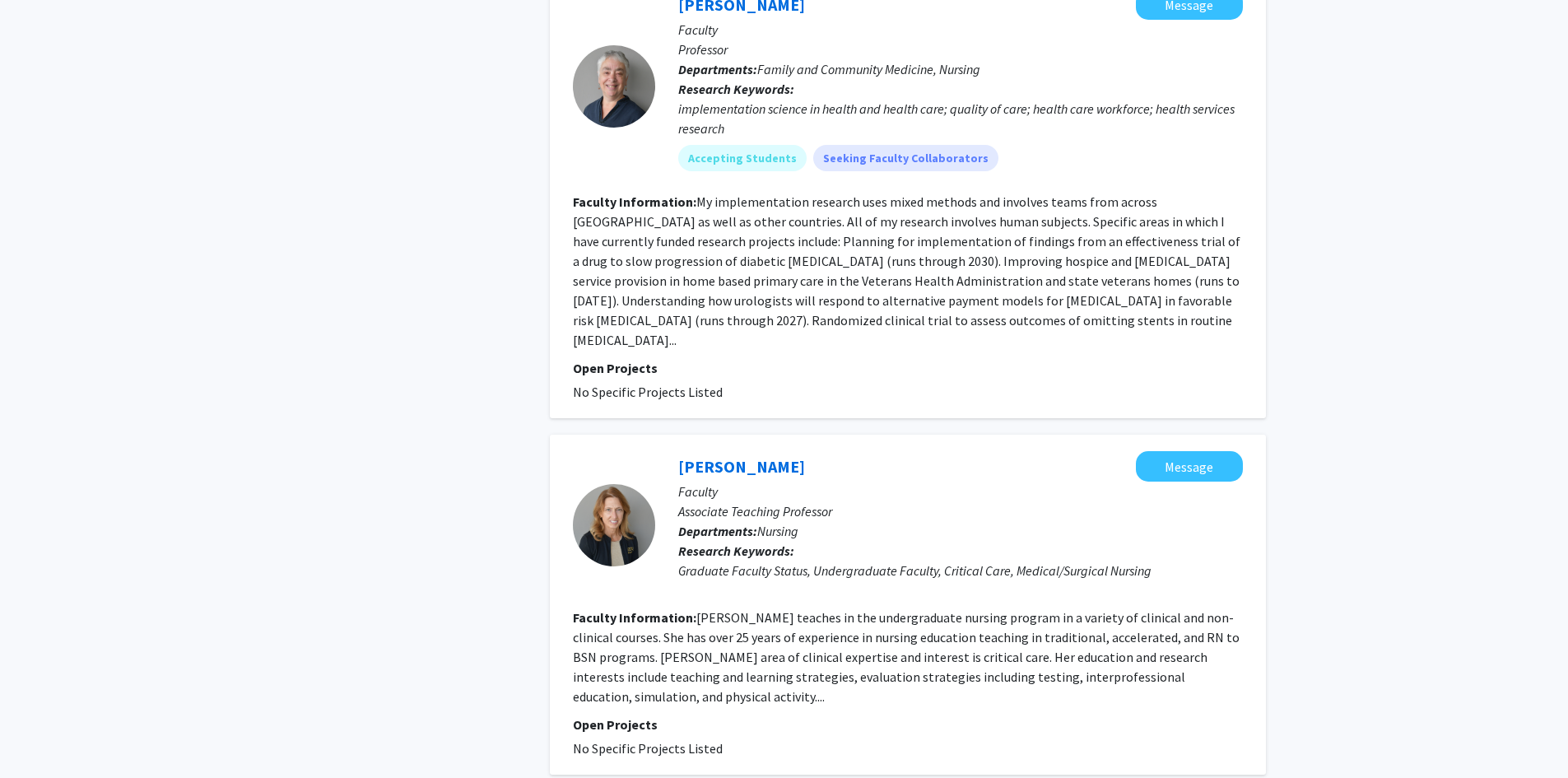
scroll to position [3291, 0]
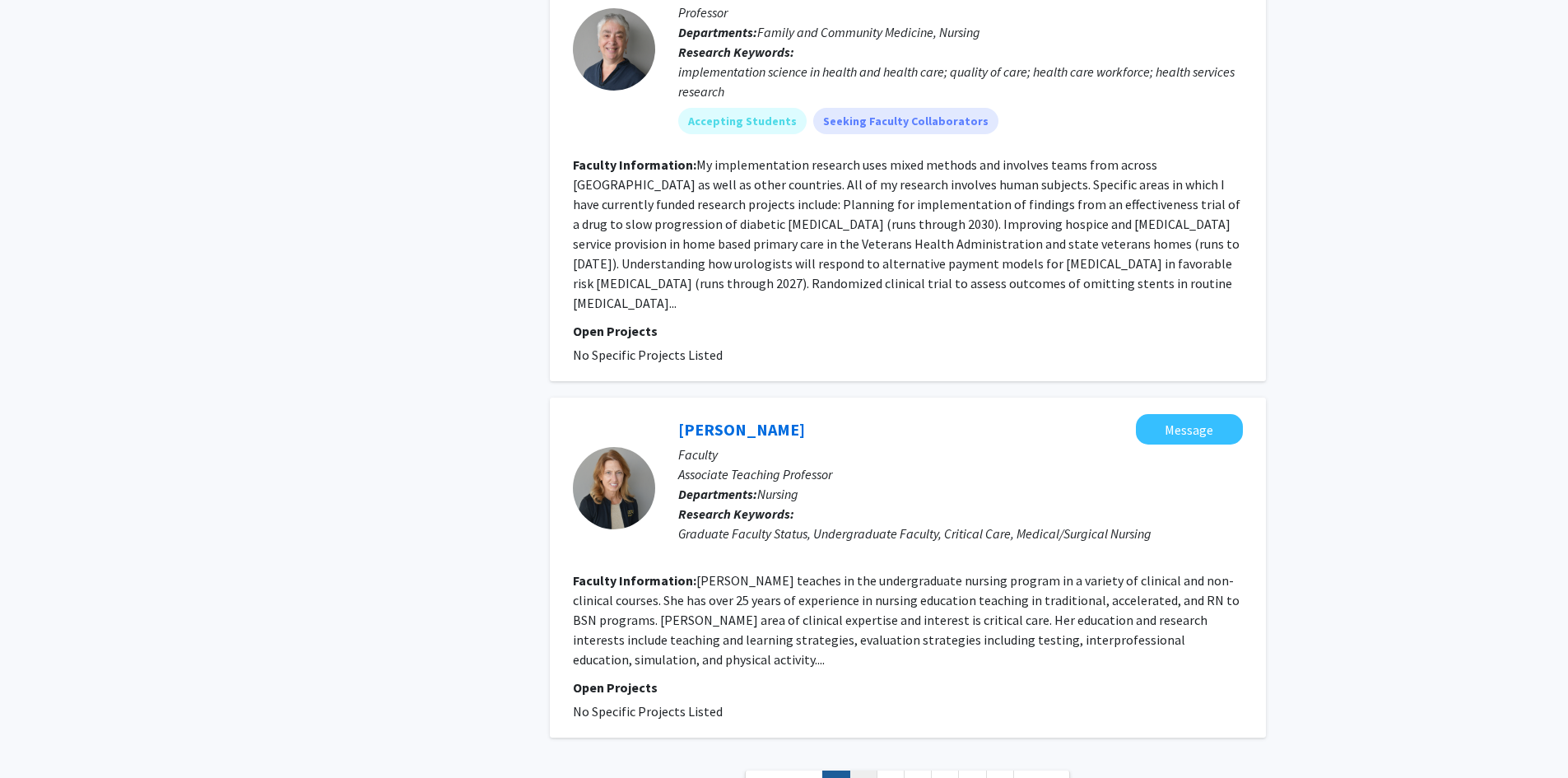
click at [862, 770] on link "2" at bounding box center [863, 785] width 28 height 29
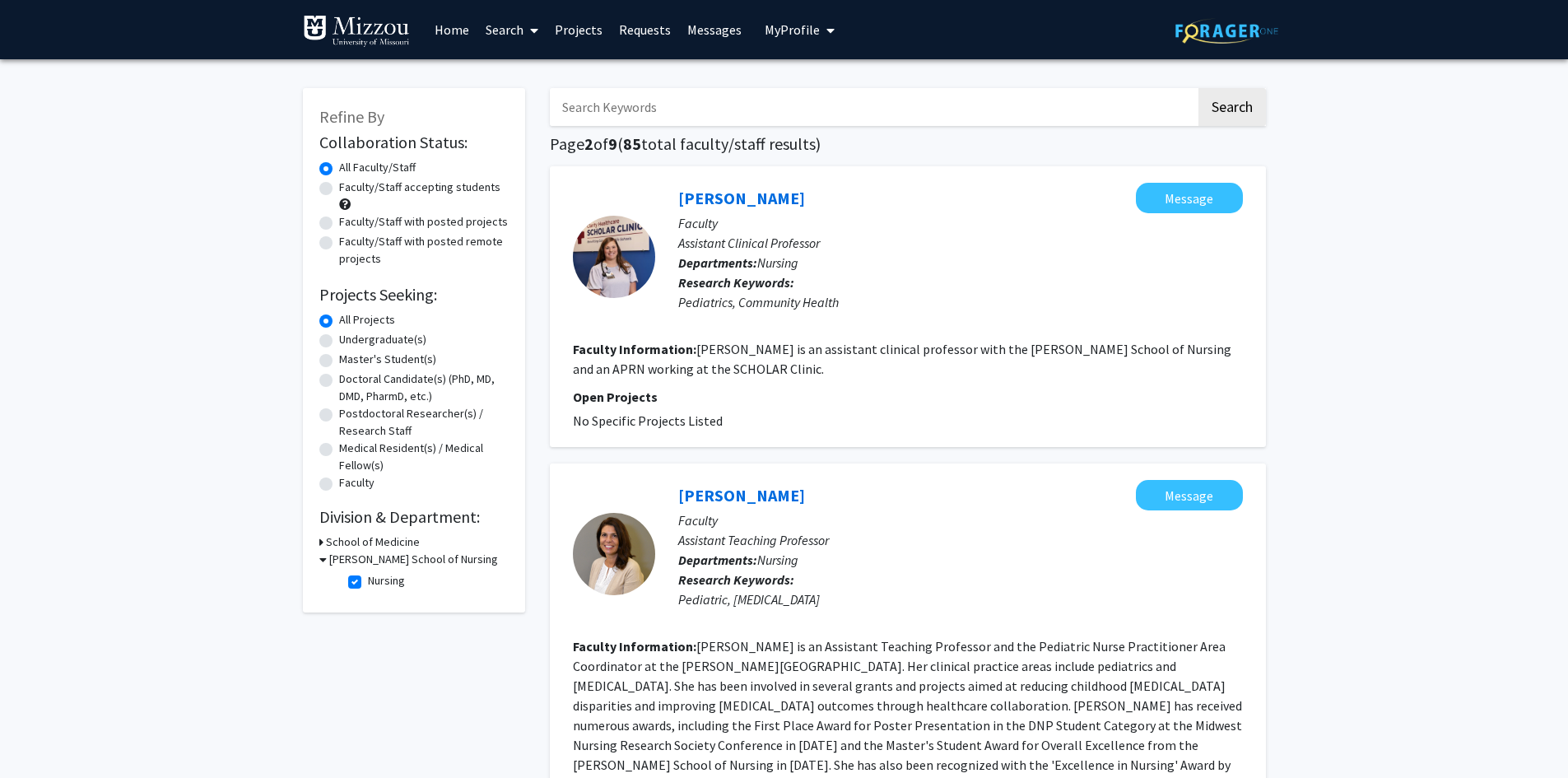
click at [671, 101] on input "Search Keywords" at bounding box center [873, 106] width 646 height 38
type input "[PERSON_NAME]"
click at [1198, 88] on button "Search" at bounding box center [1231, 106] width 67 height 38
checkbox input "false"
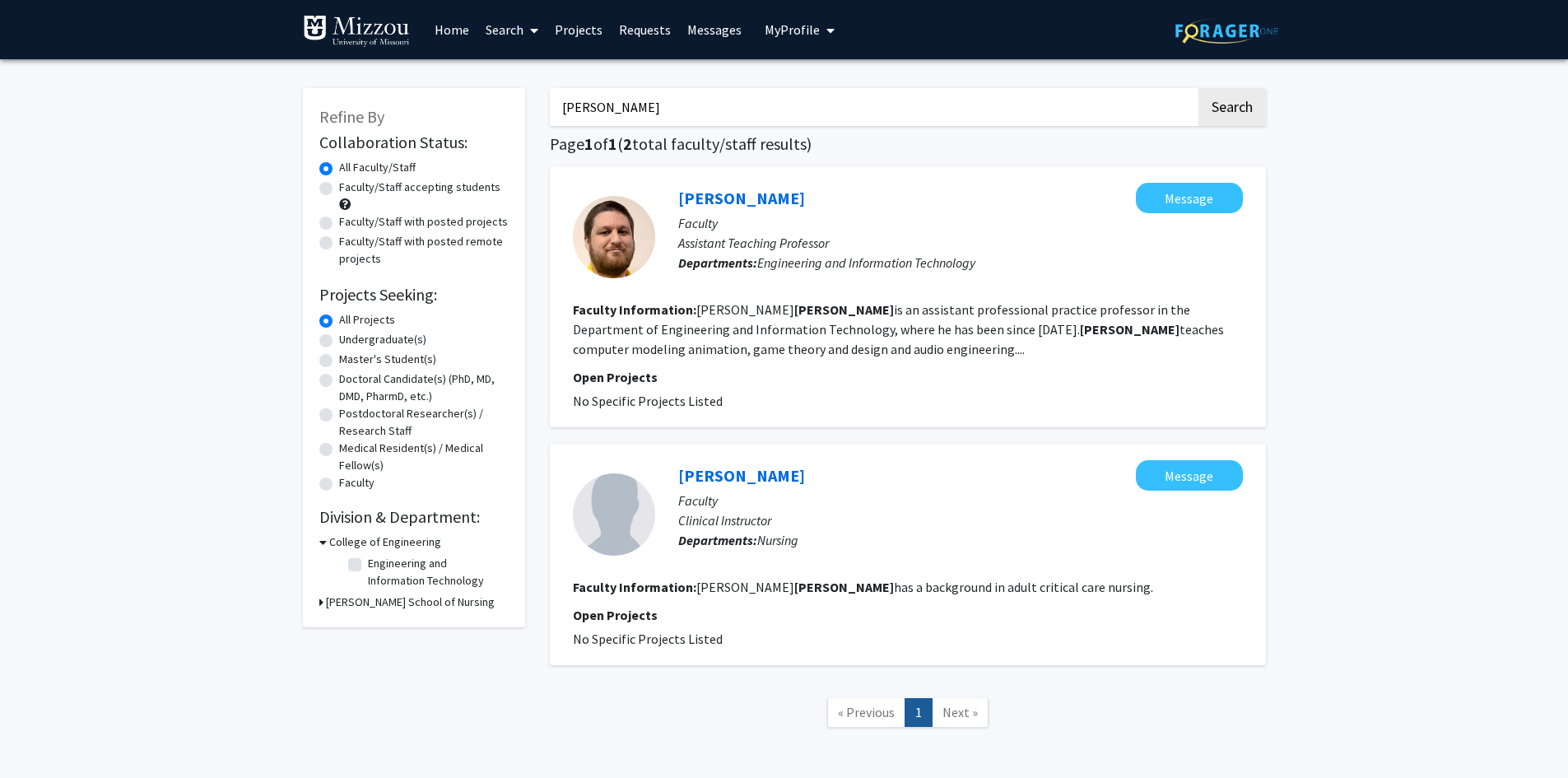
drag, startPoint x: 620, startPoint y: 109, endPoint x: 541, endPoint y: 108, distance: 79.0
click at [541, 108] on div "[PERSON_NAME] Search Page 1 of 1 ( 2 total faculty/staff results) [PERSON_NAME]…" at bounding box center [908, 416] width 741 height 688
click at [1198, 88] on button "Search" at bounding box center [1231, 106] width 67 height 38
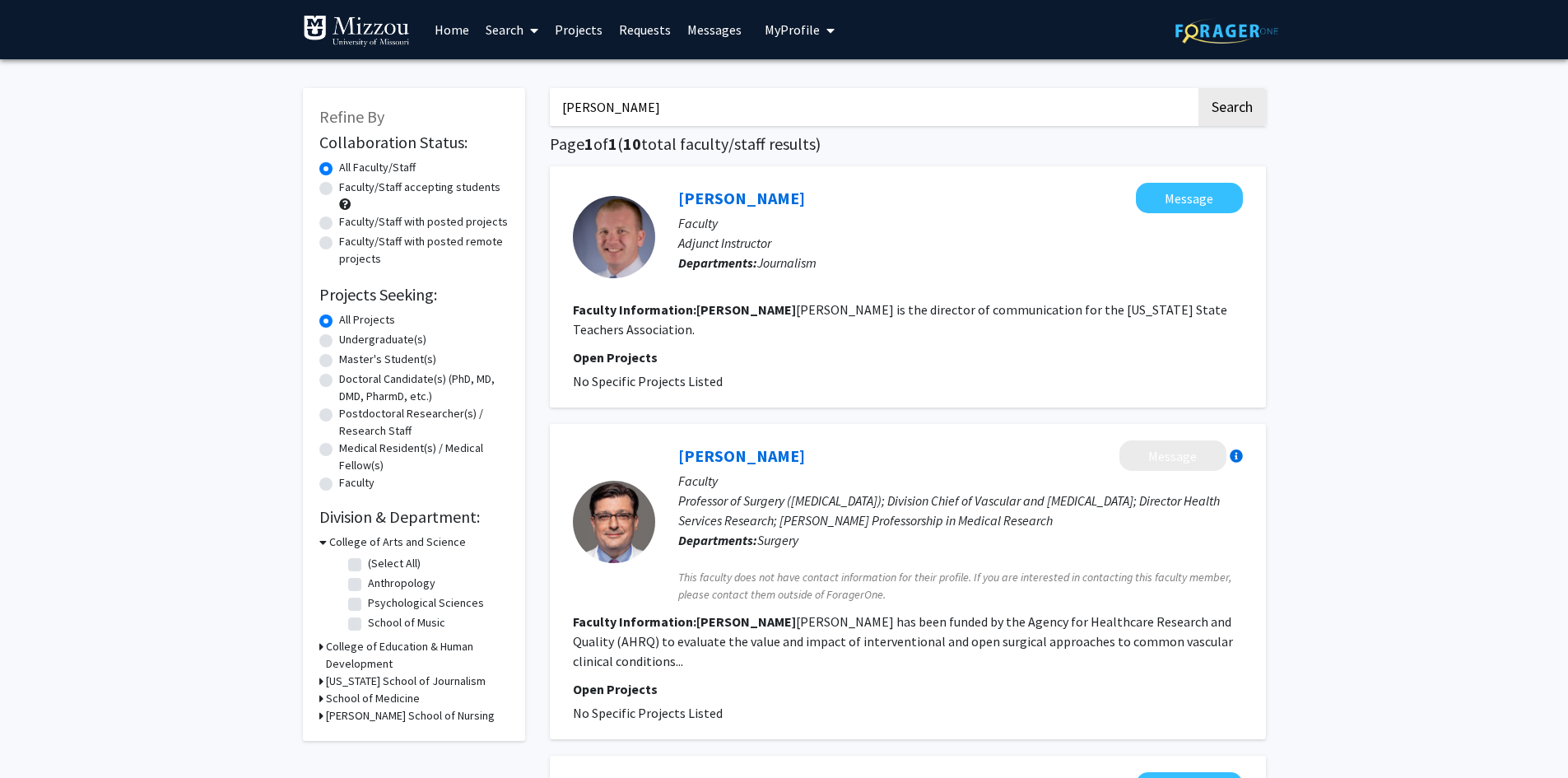
drag, startPoint x: 607, startPoint y: 115, endPoint x: 470, endPoint y: 109, distance: 137.1
click at [1198, 88] on button "Search" at bounding box center [1231, 106] width 67 height 38
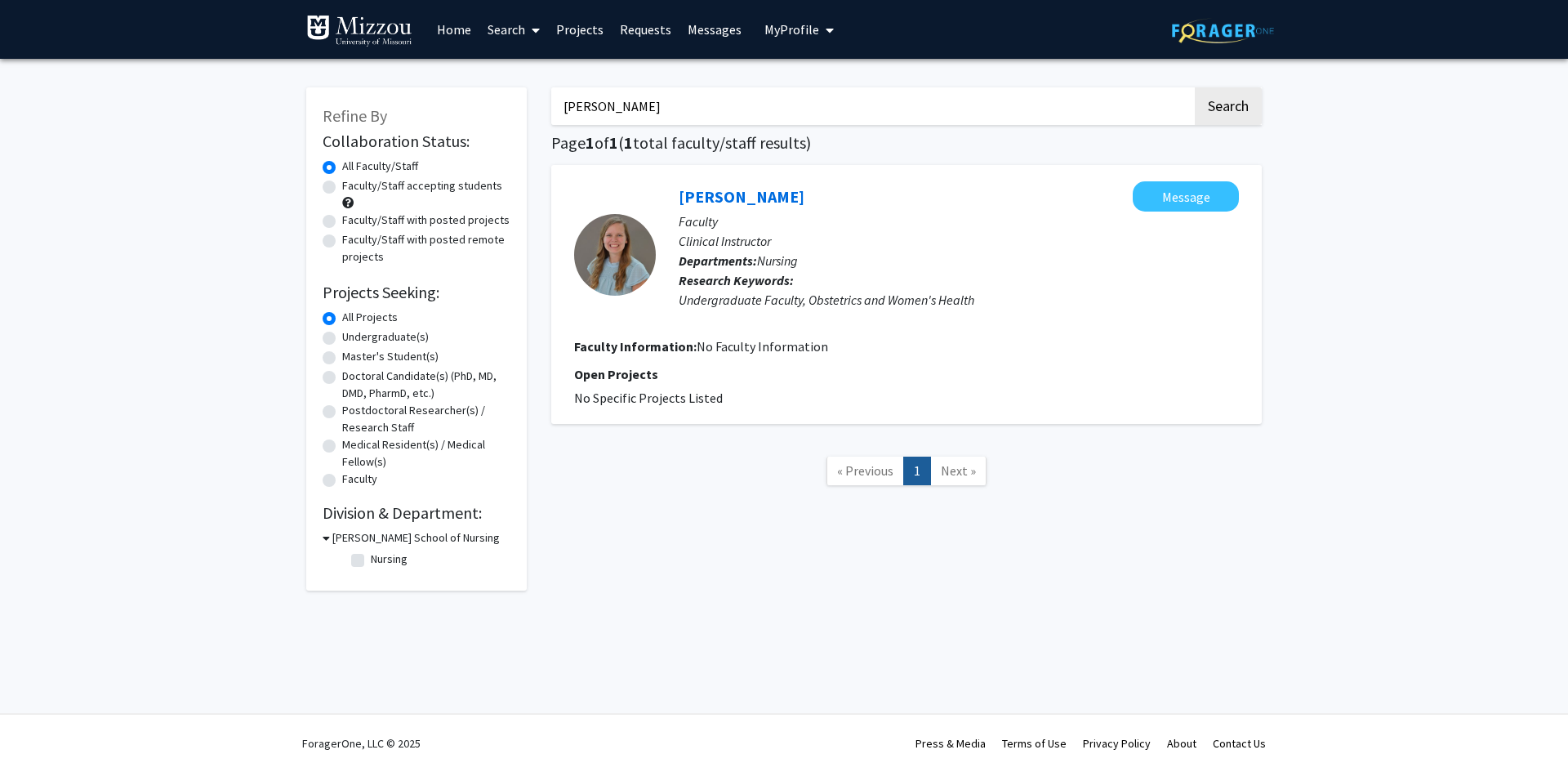
drag, startPoint x: 601, startPoint y: 109, endPoint x: 500, endPoint y: 106, distance: 101.0
click at [500, 106] on div "Refine By Collaboration Status: Collaboration Status All Faculty/Staff Collabor…" at bounding box center [784, 330] width 980 height 519
click at [1194, 87] on button "Search" at bounding box center [1227, 105] width 67 height 38
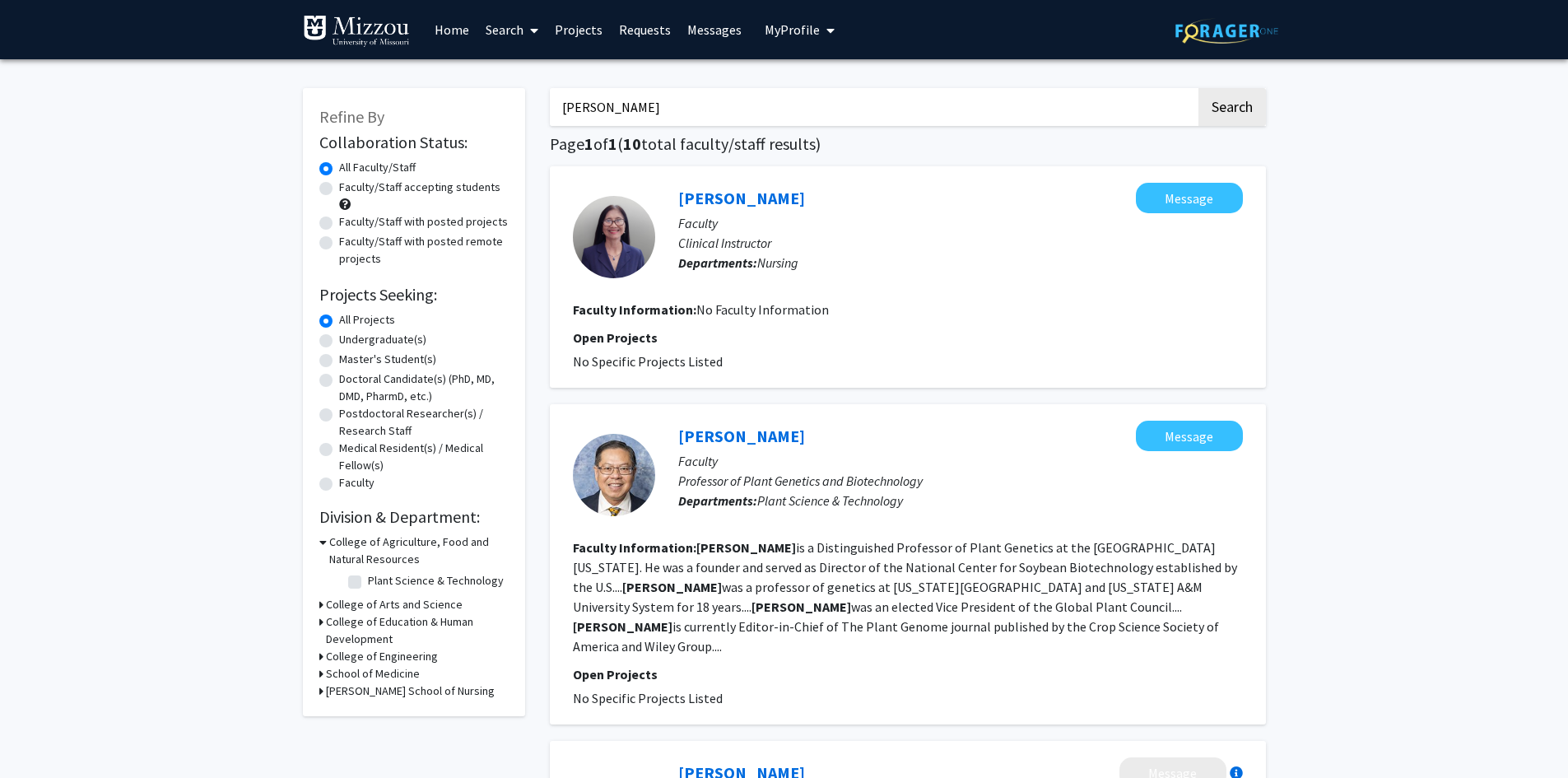
drag, startPoint x: 645, startPoint y: 109, endPoint x: 518, endPoint y: 114, distance: 127.1
click at [1198, 88] on button "Search" at bounding box center [1231, 106] width 67 height 38
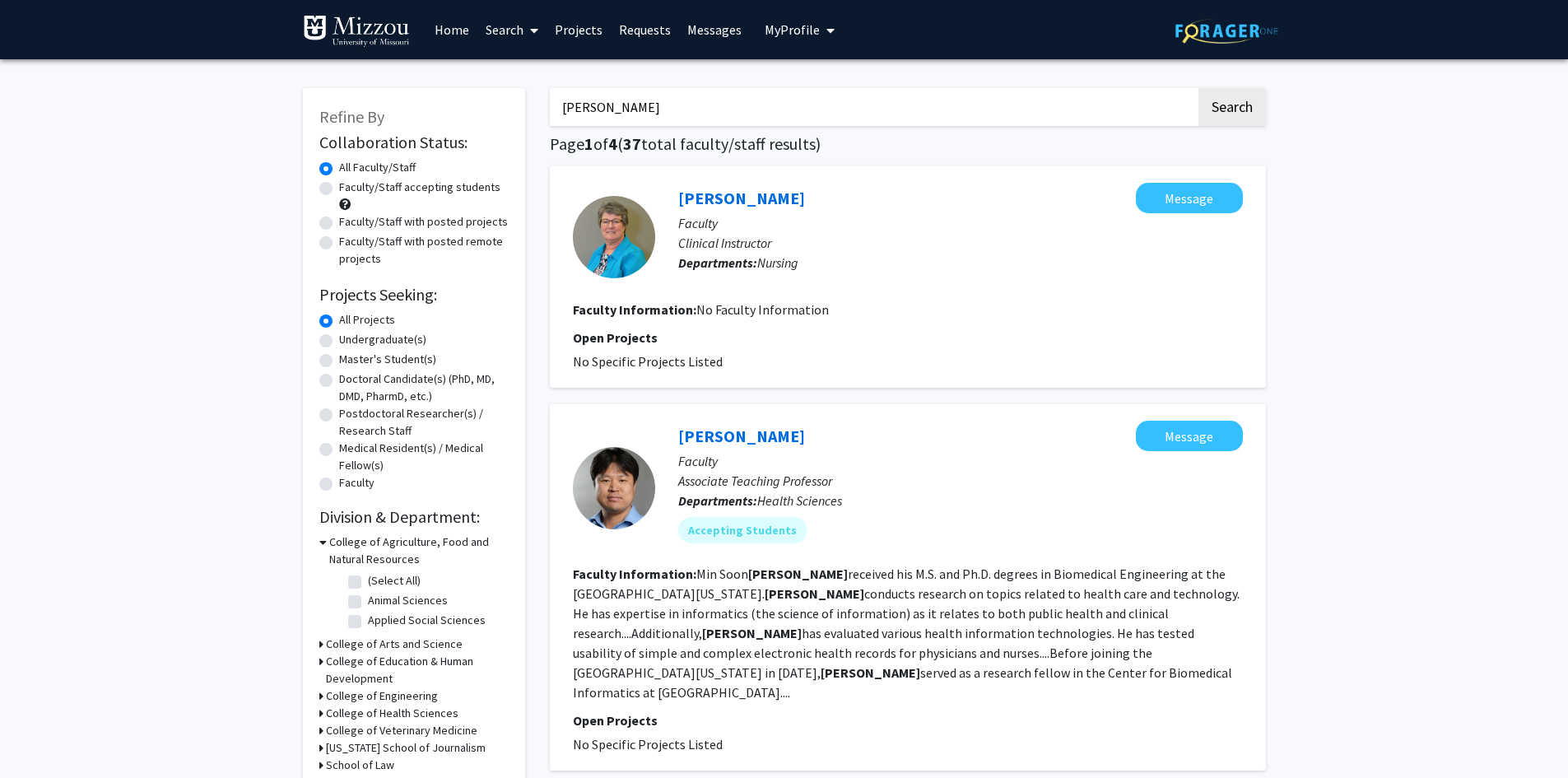
drag, startPoint x: 640, startPoint y: 108, endPoint x: 505, endPoint y: 112, distance: 135.1
click at [1198, 88] on button "Search" at bounding box center [1231, 106] width 67 height 38
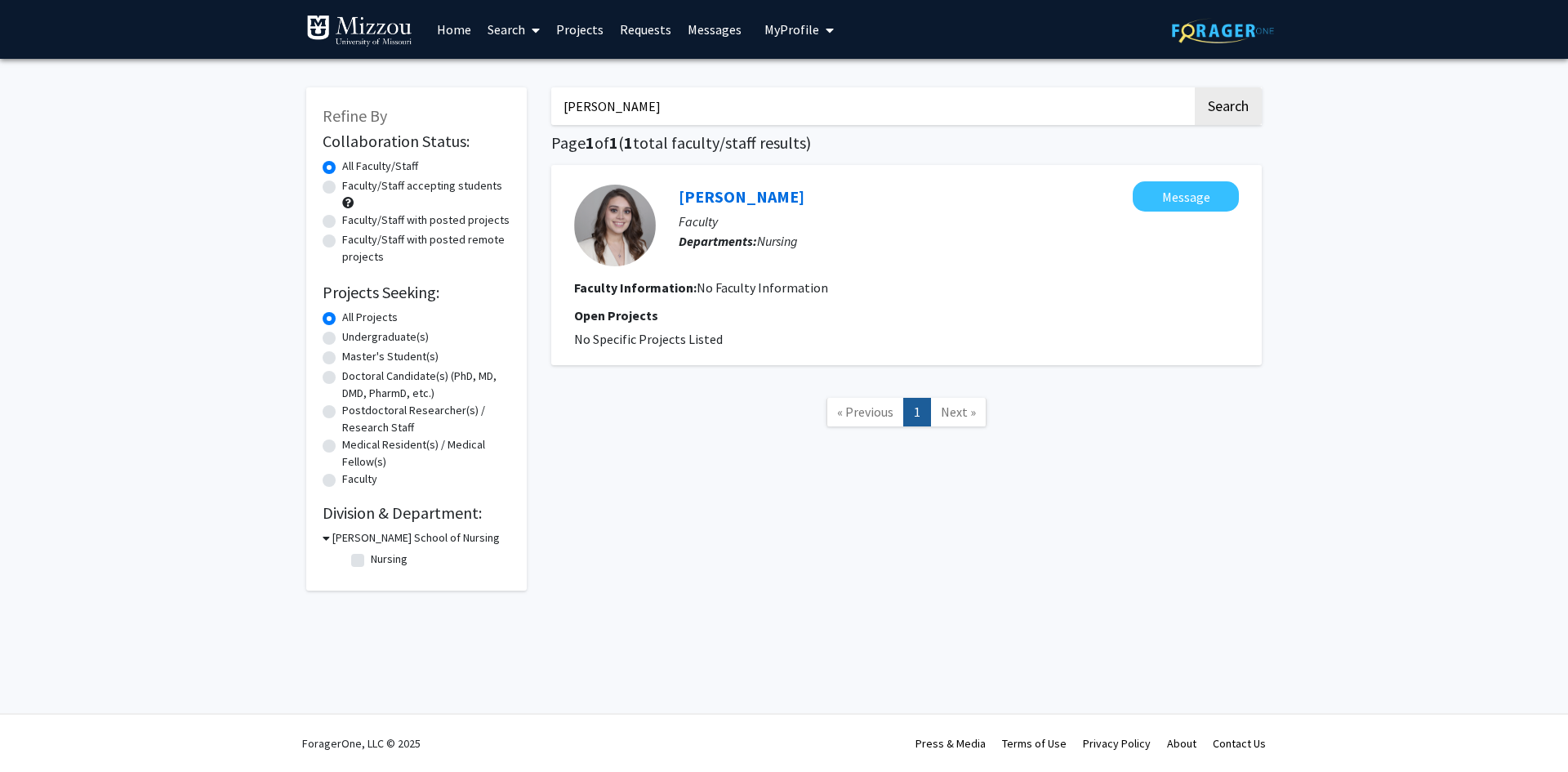
drag, startPoint x: 684, startPoint y: 108, endPoint x: 446, endPoint y: 111, distance: 238.0
click at [446, 111] on div "Refine By Collaboration Status: Collaboration Status All Faculty/Staff Collabor…" at bounding box center [784, 330] width 980 height 519
click at [1194, 87] on button "Search" at bounding box center [1227, 105] width 67 height 38
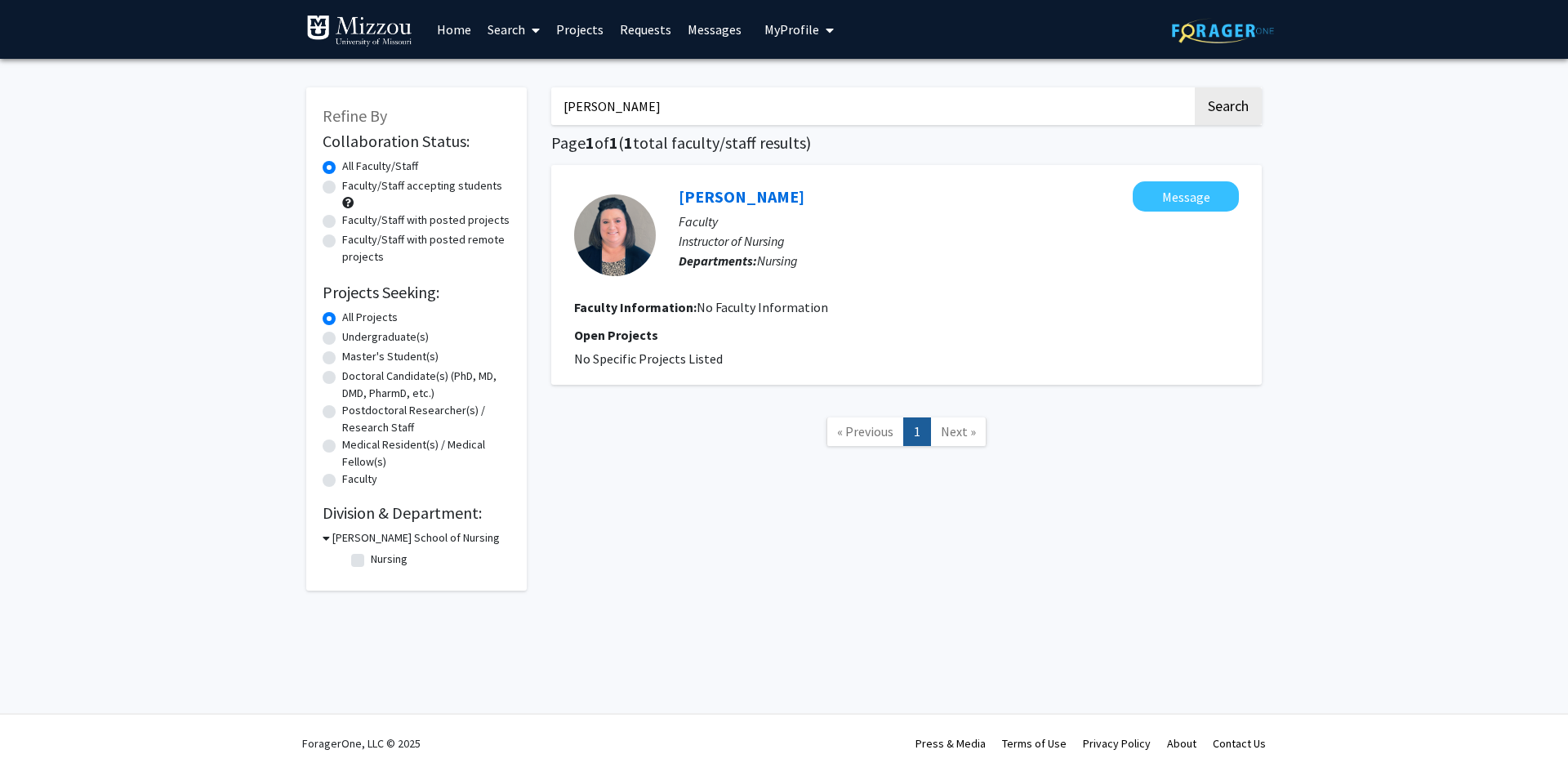
drag, startPoint x: 628, startPoint y: 112, endPoint x: 509, endPoint y: 113, distance: 119.0
click at [509, 113] on div "Refine By Collaboration Status: Collaboration Status All Faculty/Staff Collabor…" at bounding box center [784, 330] width 980 height 519
click at [1194, 87] on button "Search" at bounding box center [1227, 105] width 67 height 38
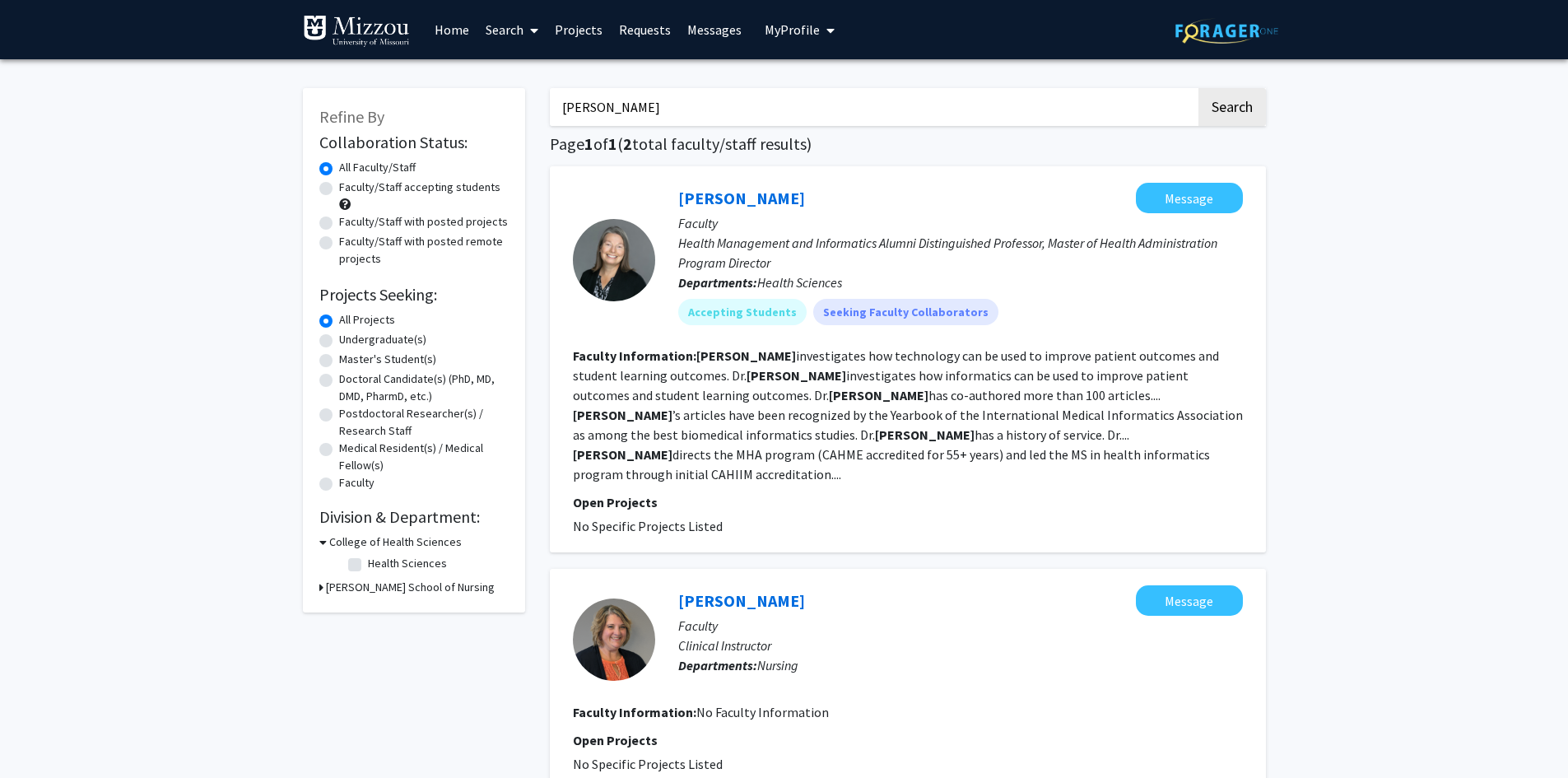
drag, startPoint x: 616, startPoint y: 106, endPoint x: 492, endPoint y: 97, distance: 124.3
click at [492, 97] on div "Refine By Collaboration Status: Collaboration Status All Faculty/Staff Collabor…" at bounding box center [784, 479] width 988 height 814
click at [1198, 88] on button "Search" at bounding box center [1231, 106] width 67 height 38
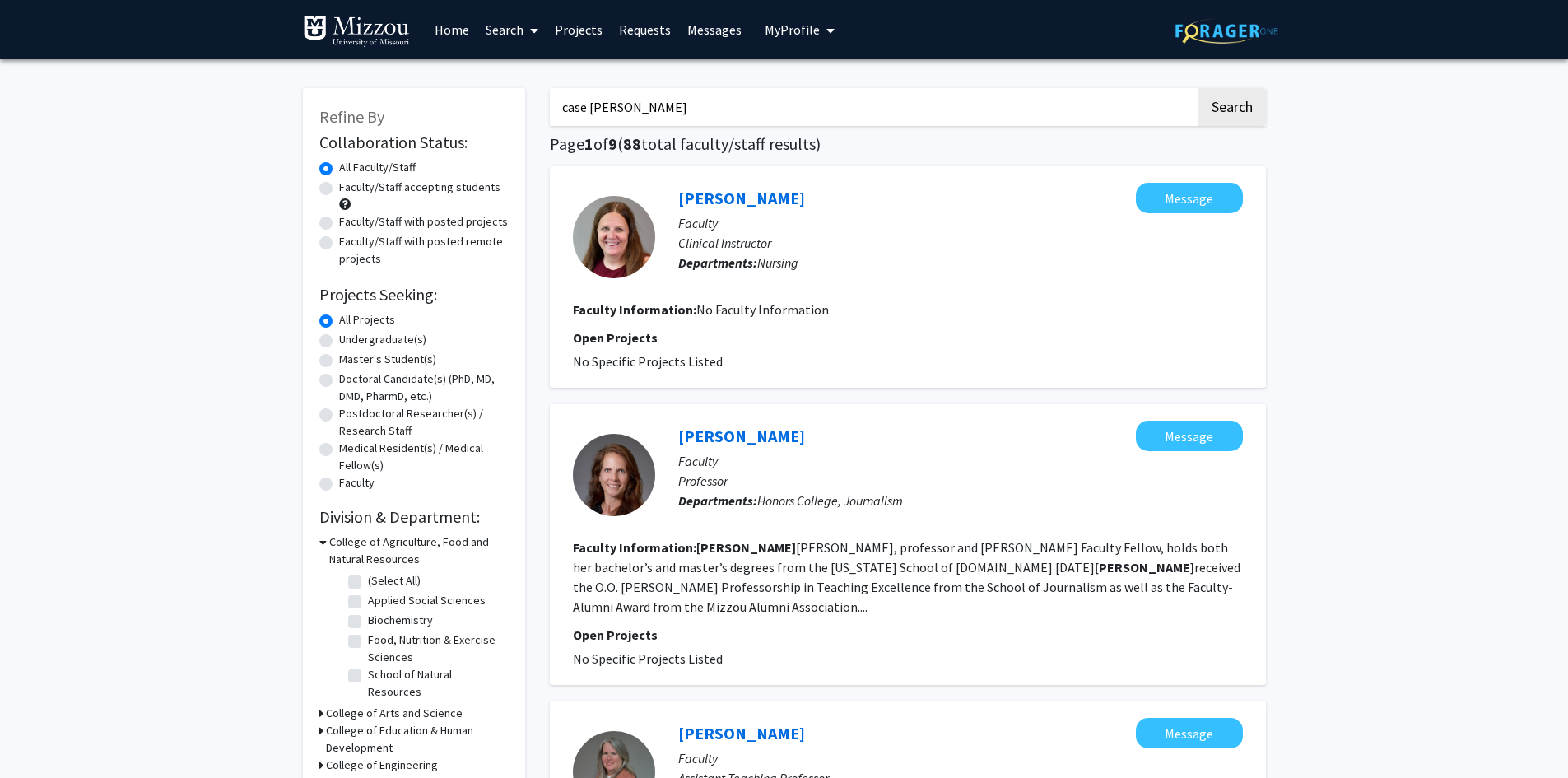
drag, startPoint x: 650, startPoint y: 110, endPoint x: 472, endPoint y: 104, distance: 178.1
click at [1198, 88] on button "Search" at bounding box center [1231, 106] width 67 height 38
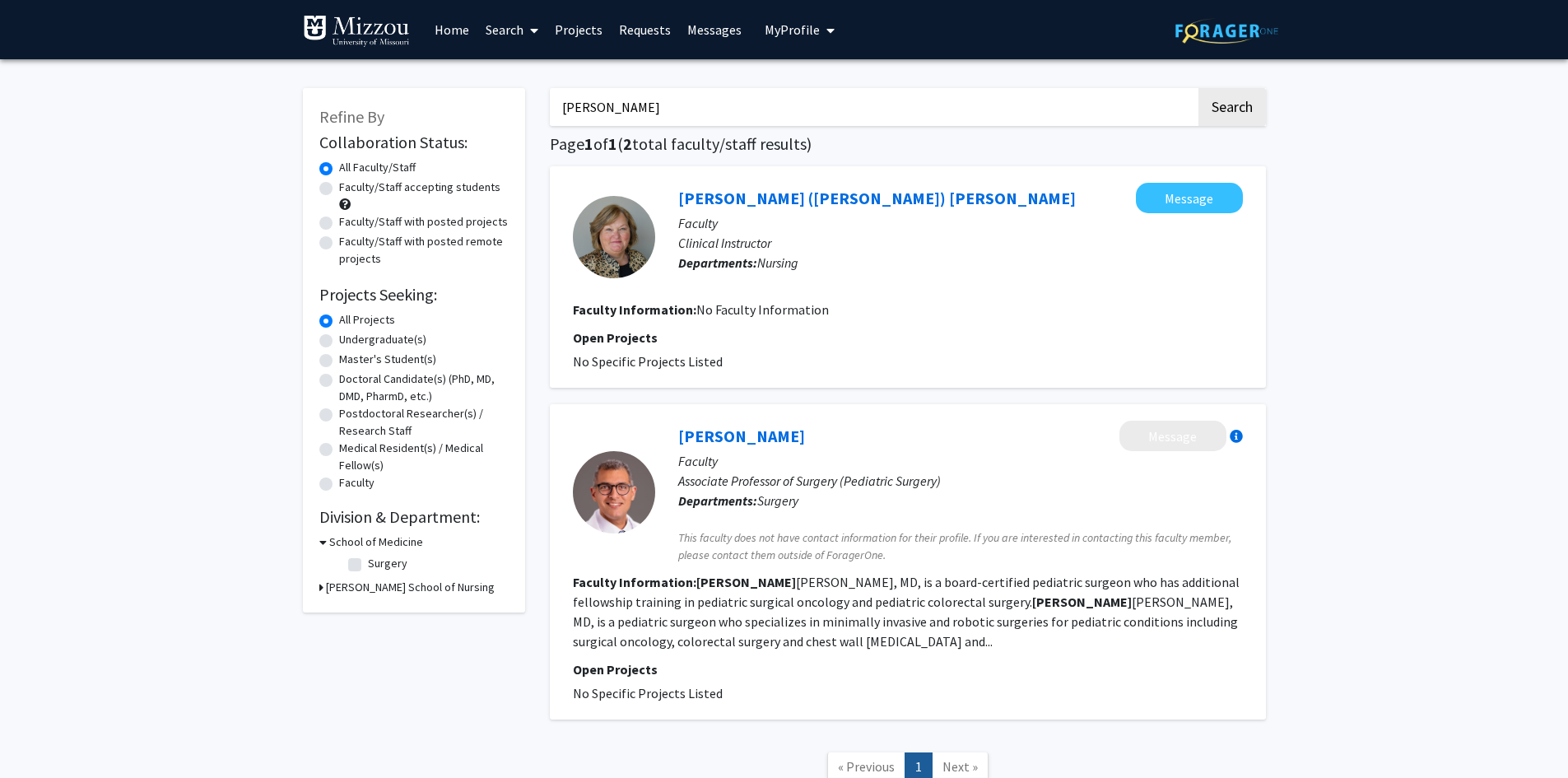
drag, startPoint x: 601, startPoint y: 111, endPoint x: 504, endPoint y: 114, distance: 97.0
click at [504, 114] on div "Refine By Collaboration Status: Collaboration Status All Faculty/Staff Collabor…" at bounding box center [784, 443] width 988 height 743
type input "[PERSON_NAME]"
click at [1198, 88] on button "Search" at bounding box center [1231, 106] width 67 height 38
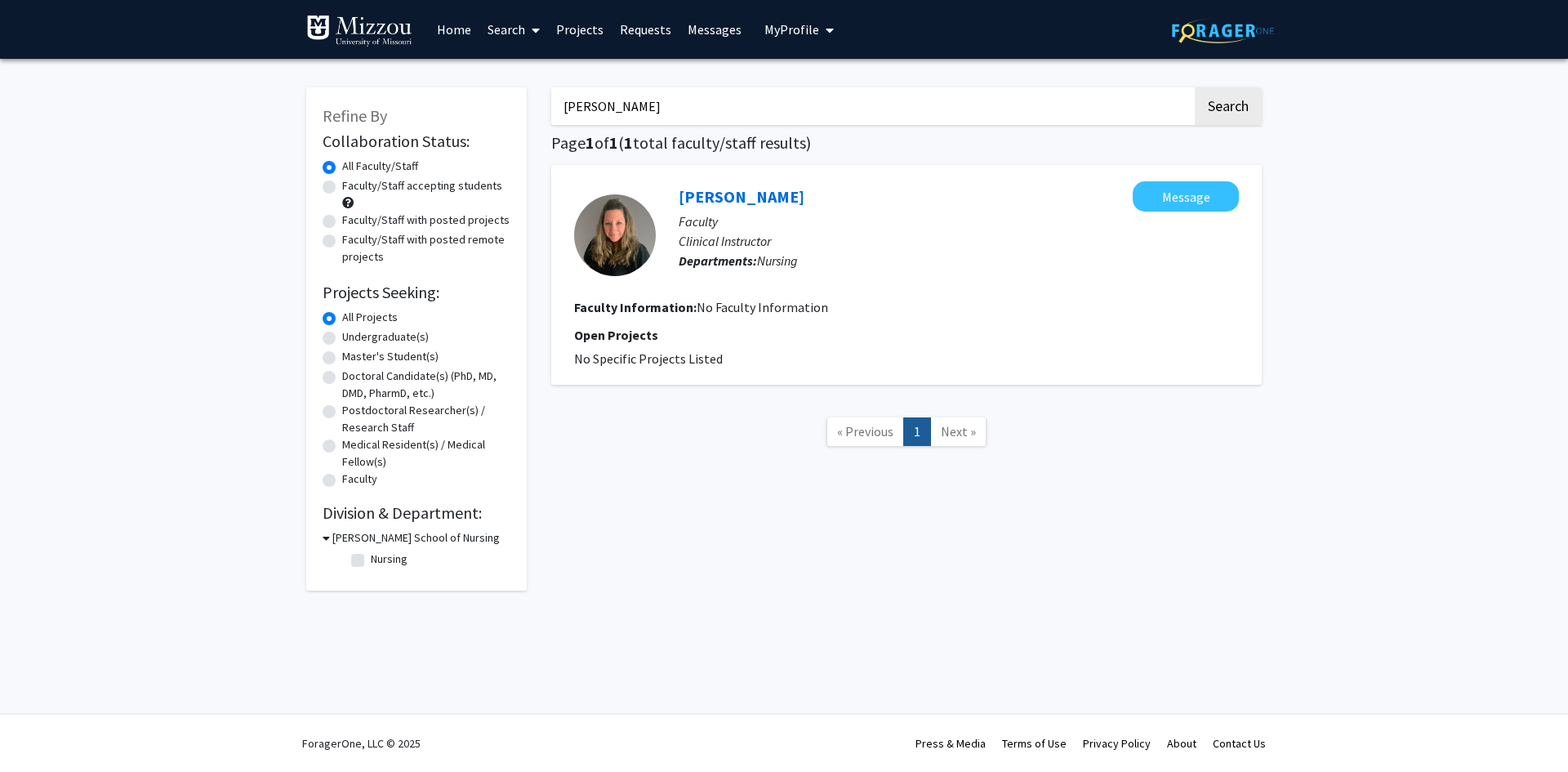
click at [371, 562] on label "Nursing" at bounding box center [389, 559] width 37 height 17
click at [371, 561] on input "Nursing" at bounding box center [376, 556] width 11 height 11
checkbox input "true"
drag, startPoint x: 639, startPoint y: 104, endPoint x: 519, endPoint y: 104, distance: 120.0
click at [519, 104] on div "Refine By Collaboration Status: Collaboration Status All Faculty/Staff Collabor…" at bounding box center [784, 330] width 980 height 519
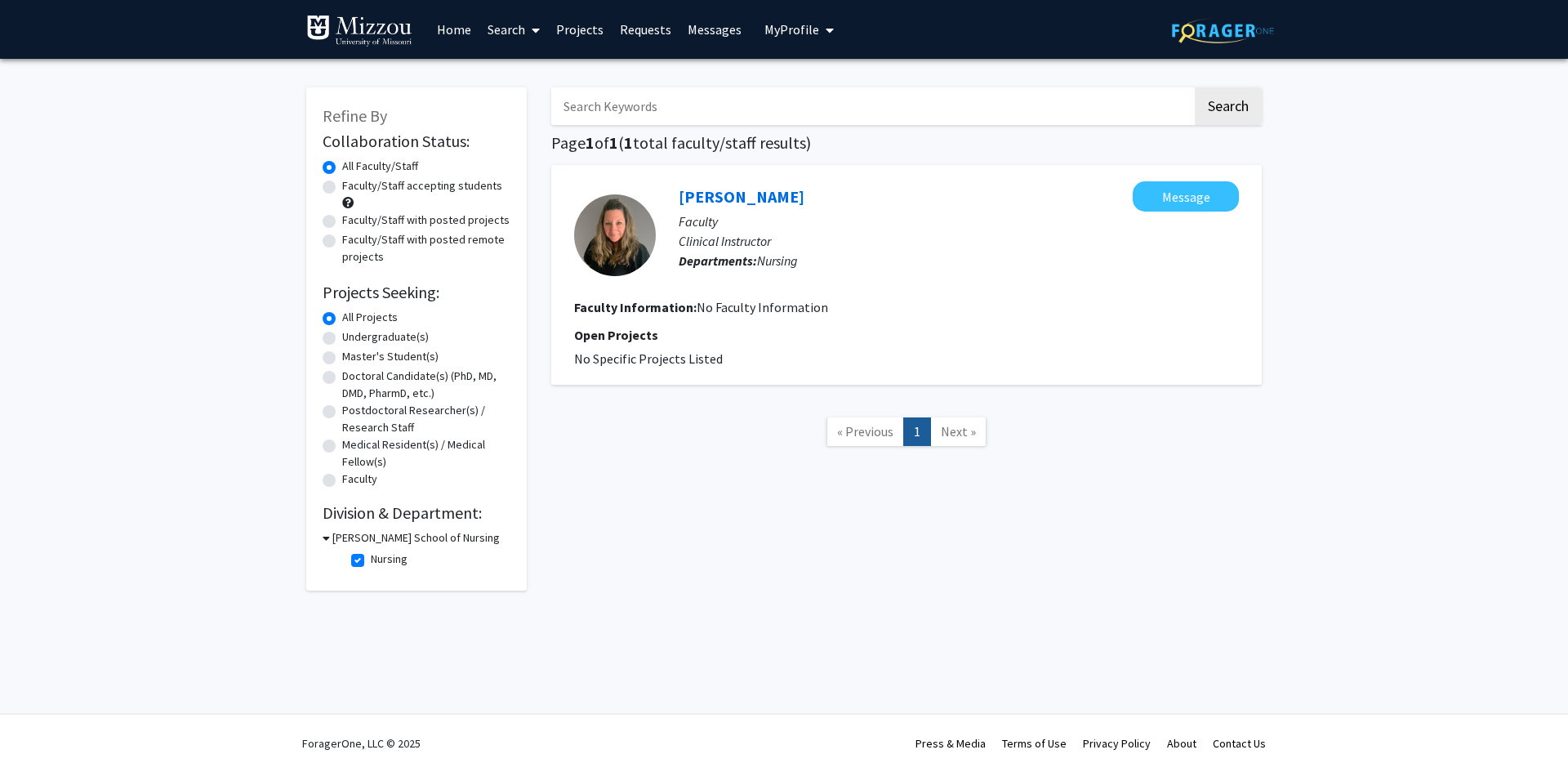
click at [371, 562] on label "Nursing" at bounding box center [389, 559] width 37 height 17
click at [371, 561] on input "Nursing" at bounding box center [376, 556] width 11 height 11
checkbox input "false"
click at [371, 562] on label "Nursing" at bounding box center [389, 559] width 37 height 17
click at [371, 561] on input "Nursing" at bounding box center [376, 556] width 11 height 11
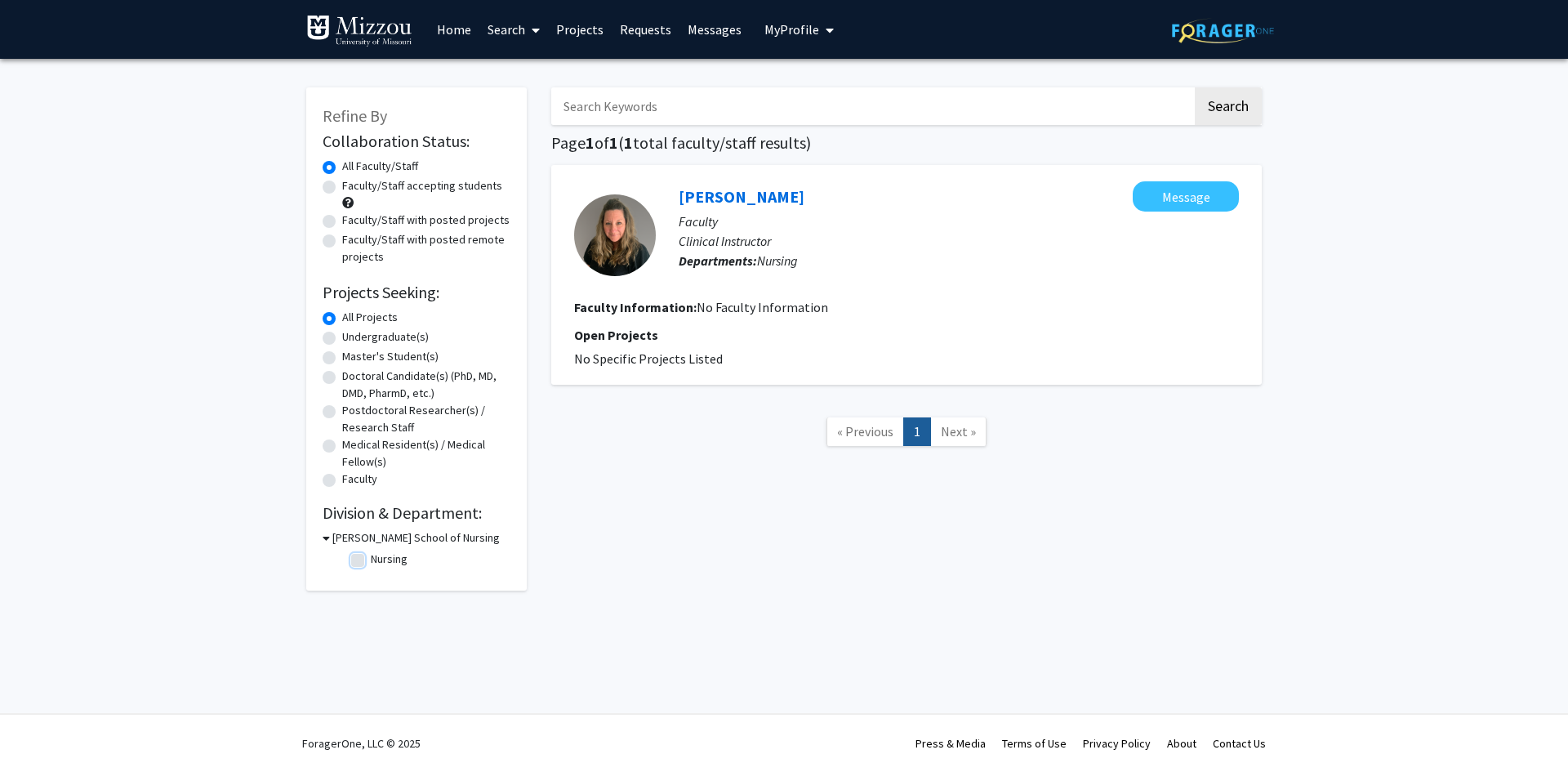
checkbox input "true"
click at [342, 168] on label "All Faculty/Staff" at bounding box center [380, 166] width 76 height 17
click at [342, 168] on input "All Faculty/Staff" at bounding box center [347, 162] width 11 height 11
click at [458, 22] on link "Home" at bounding box center [454, 29] width 50 height 57
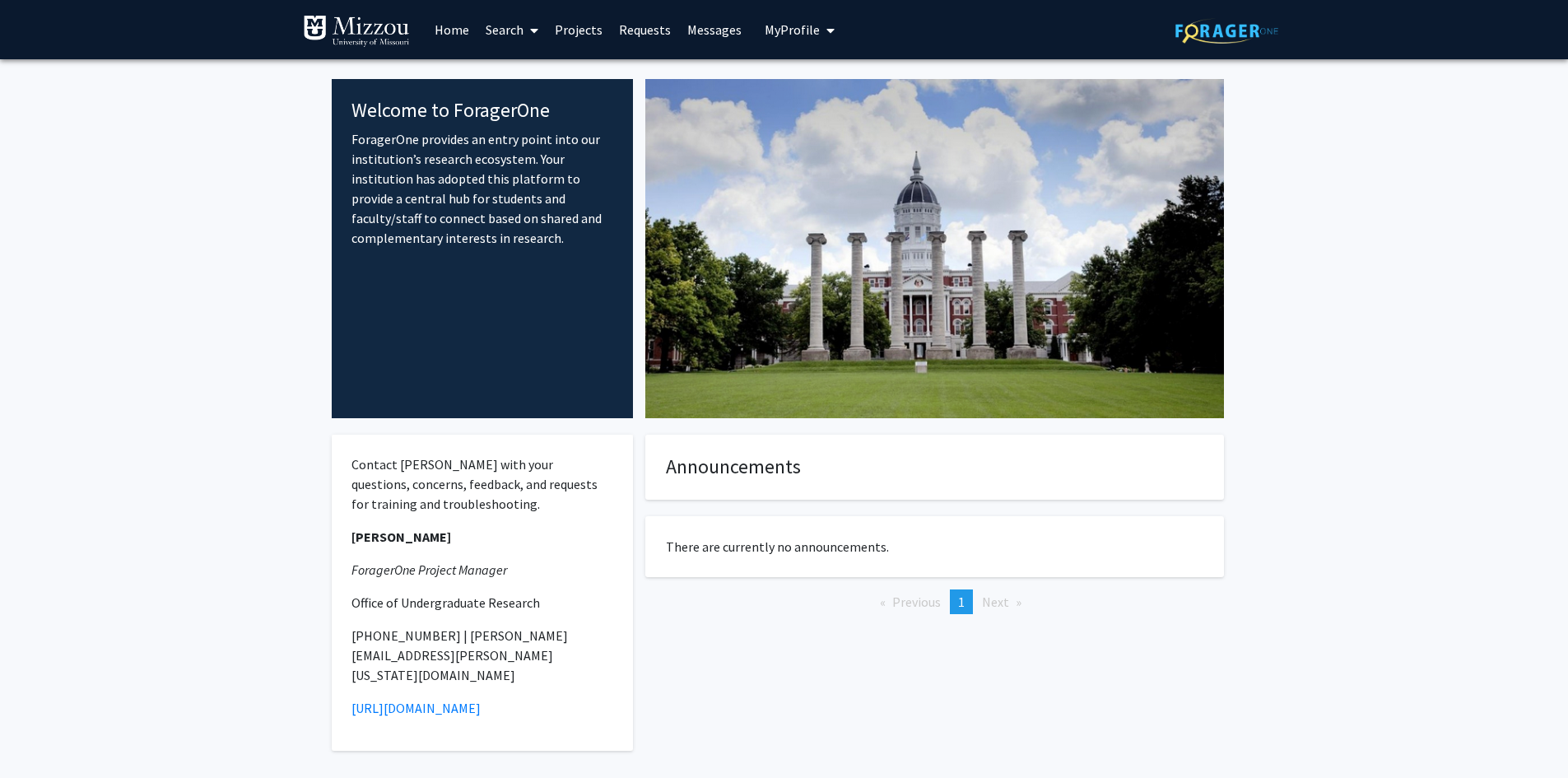
click at [506, 28] on link "Search" at bounding box center [511, 29] width 69 height 57
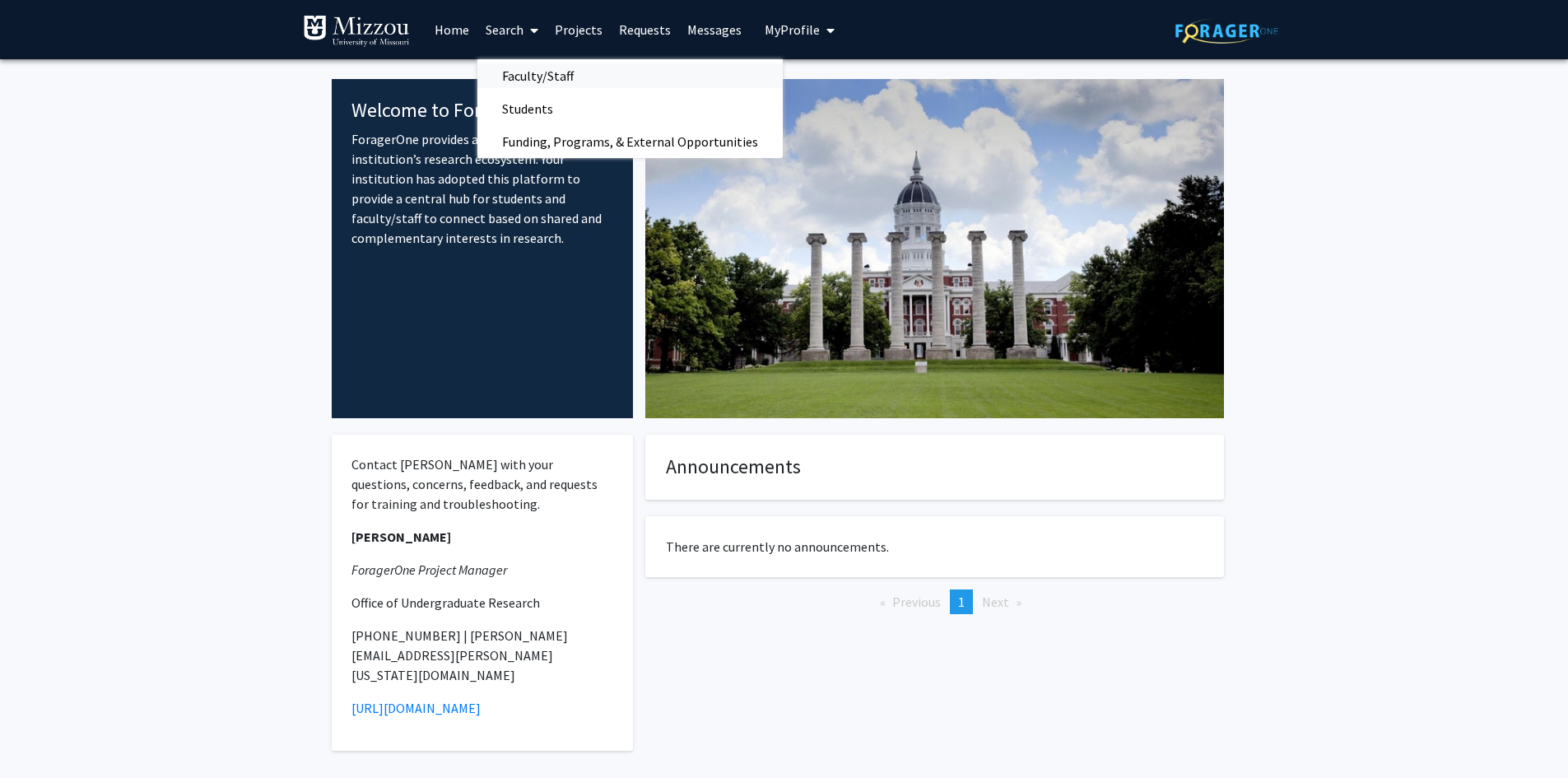
click at [525, 73] on span "Faculty/Staff" at bounding box center [538, 76] width 121 height 33
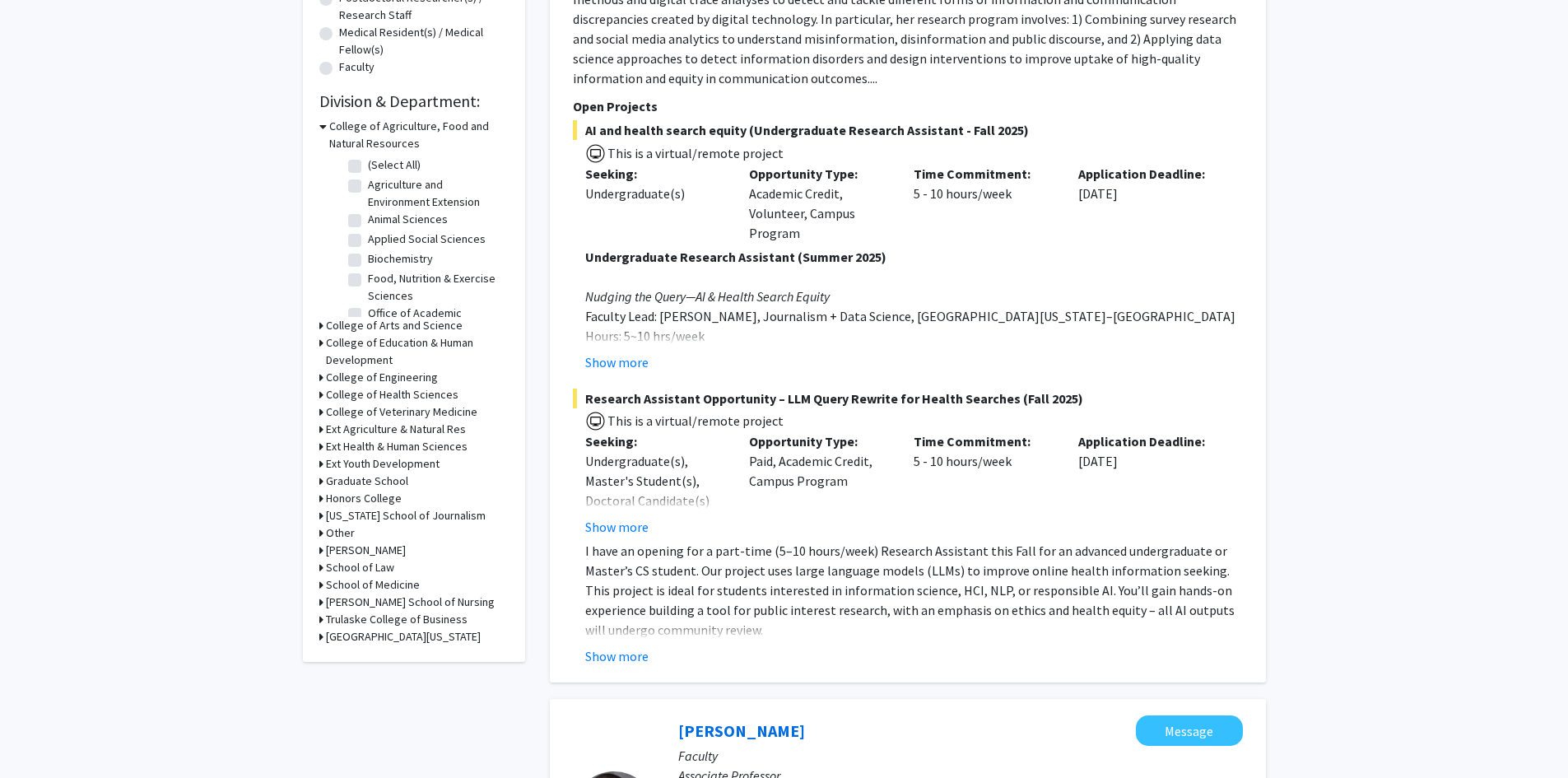
scroll to position [494, 0]
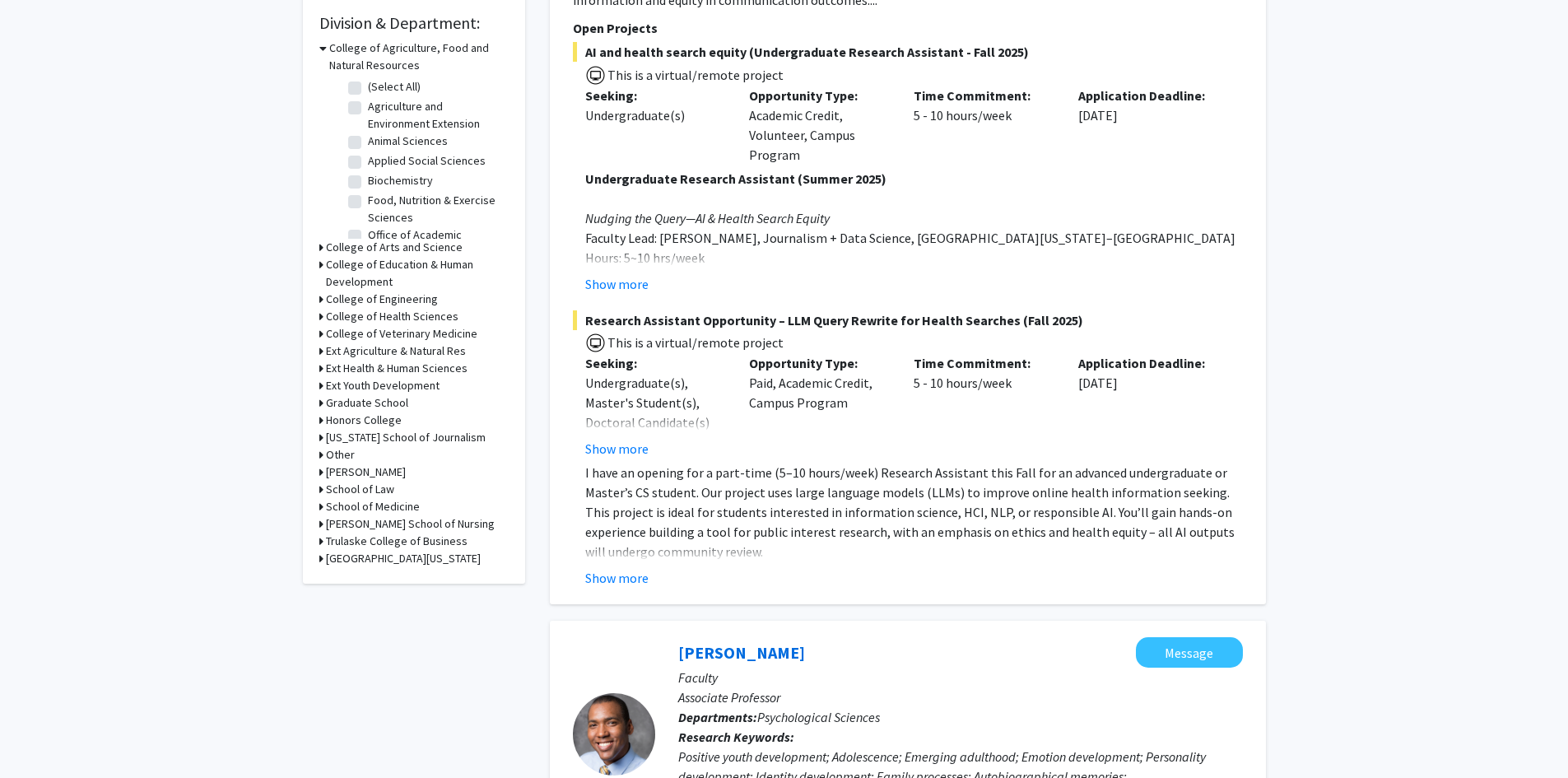
click at [323, 521] on div "[PERSON_NAME] School of Nursing" at bounding box center [414, 524] width 189 height 18
click at [319, 524] on icon at bounding box center [321, 524] width 4 height 18
click at [368, 544] on label "Nursing" at bounding box center [387, 545] width 37 height 18
click at [368, 544] on input "Nursing" at bounding box center [373, 541] width 11 height 11
checkbox input "true"
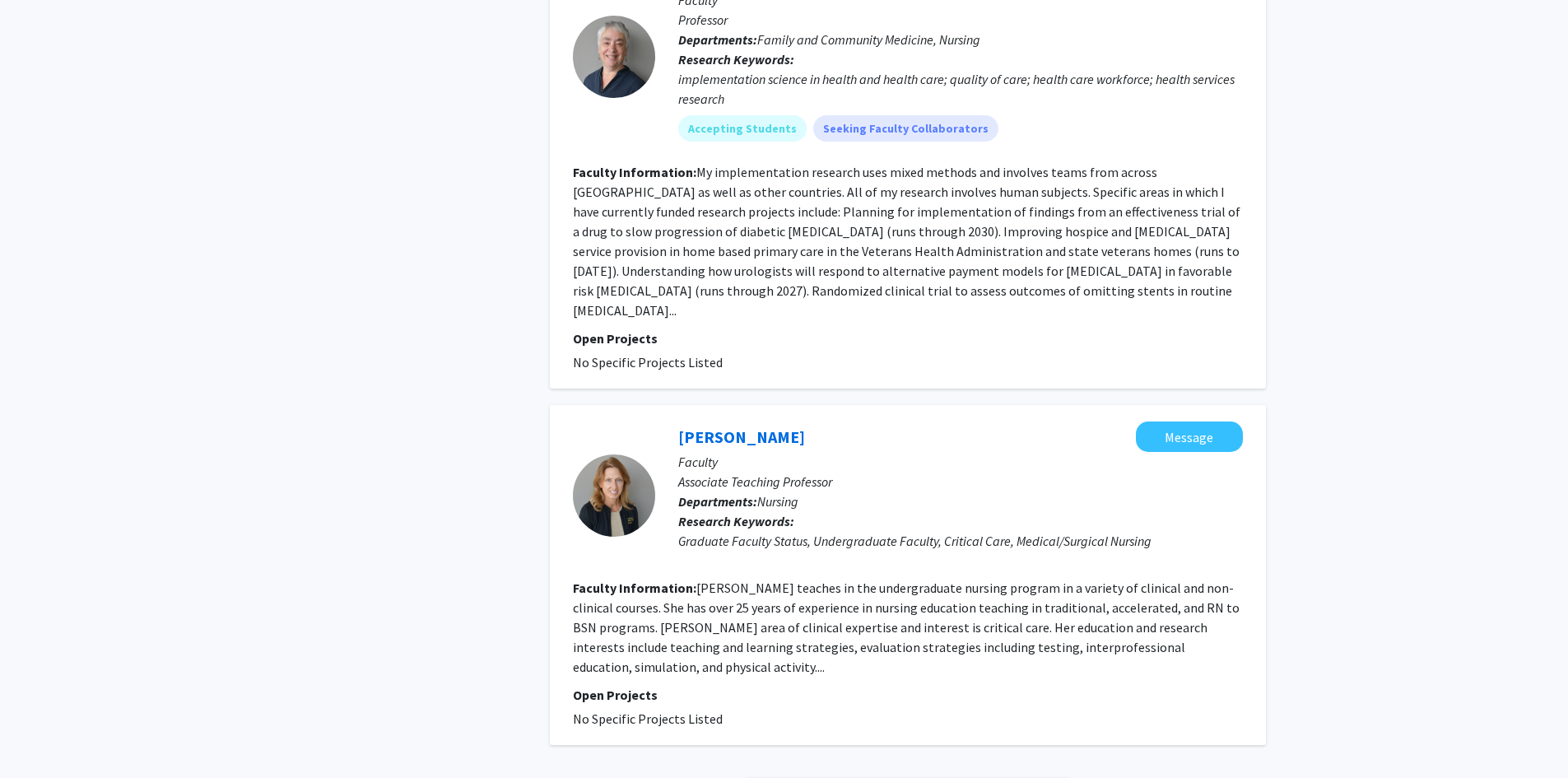
scroll to position [3374, 0]
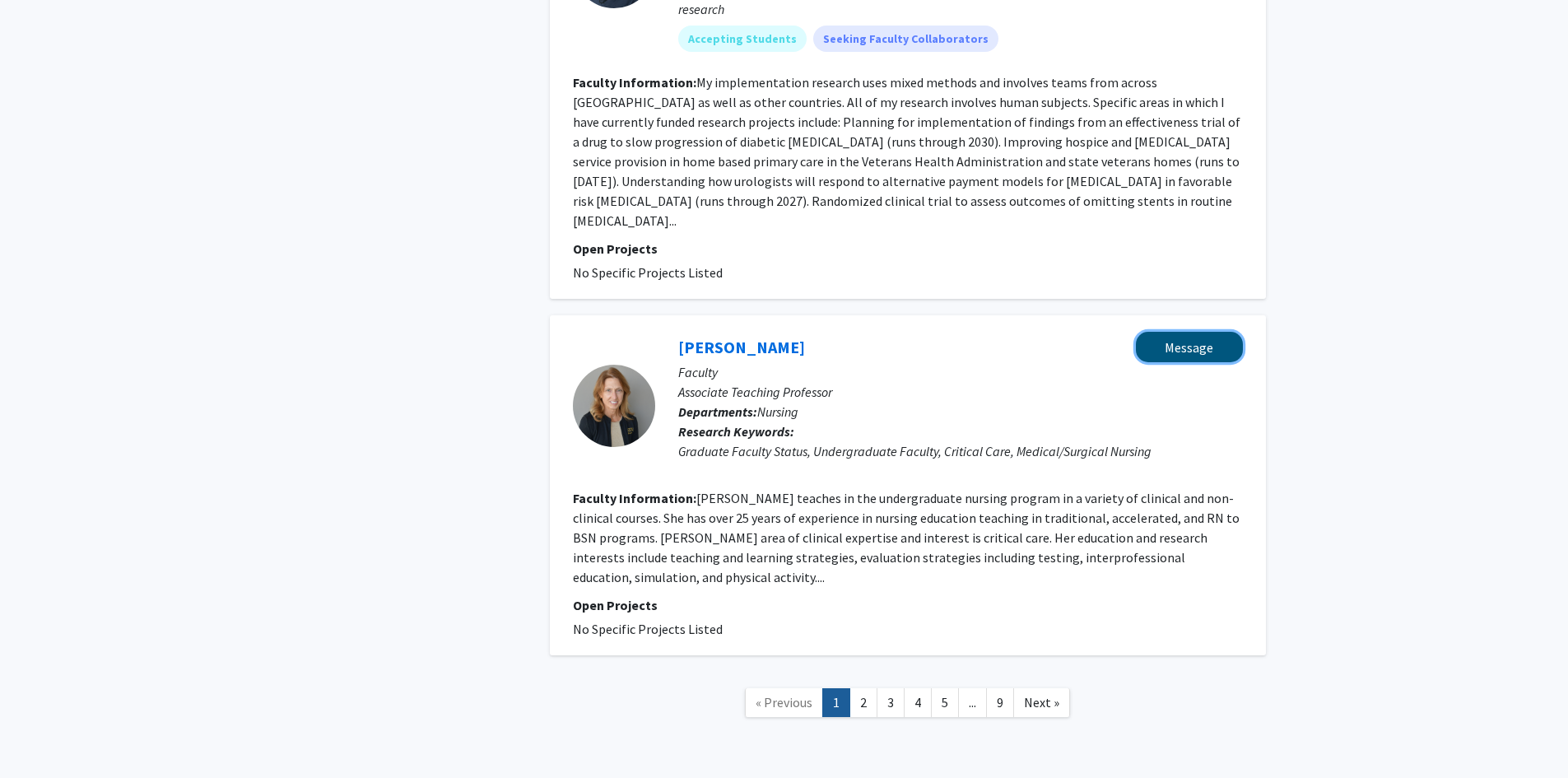
click at [1167, 332] on button "Message" at bounding box center [1189, 347] width 107 height 30
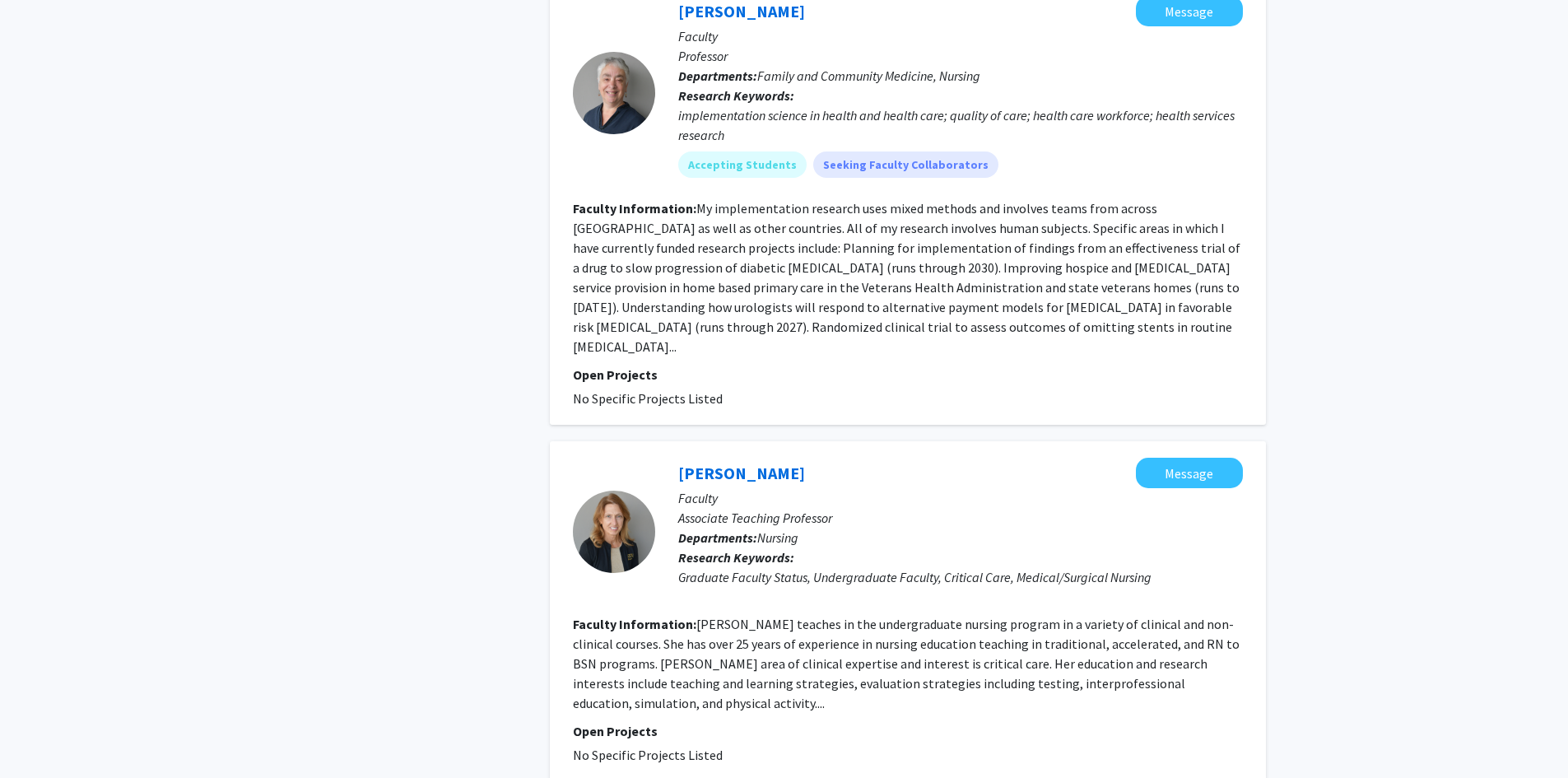
scroll to position [3374, 0]
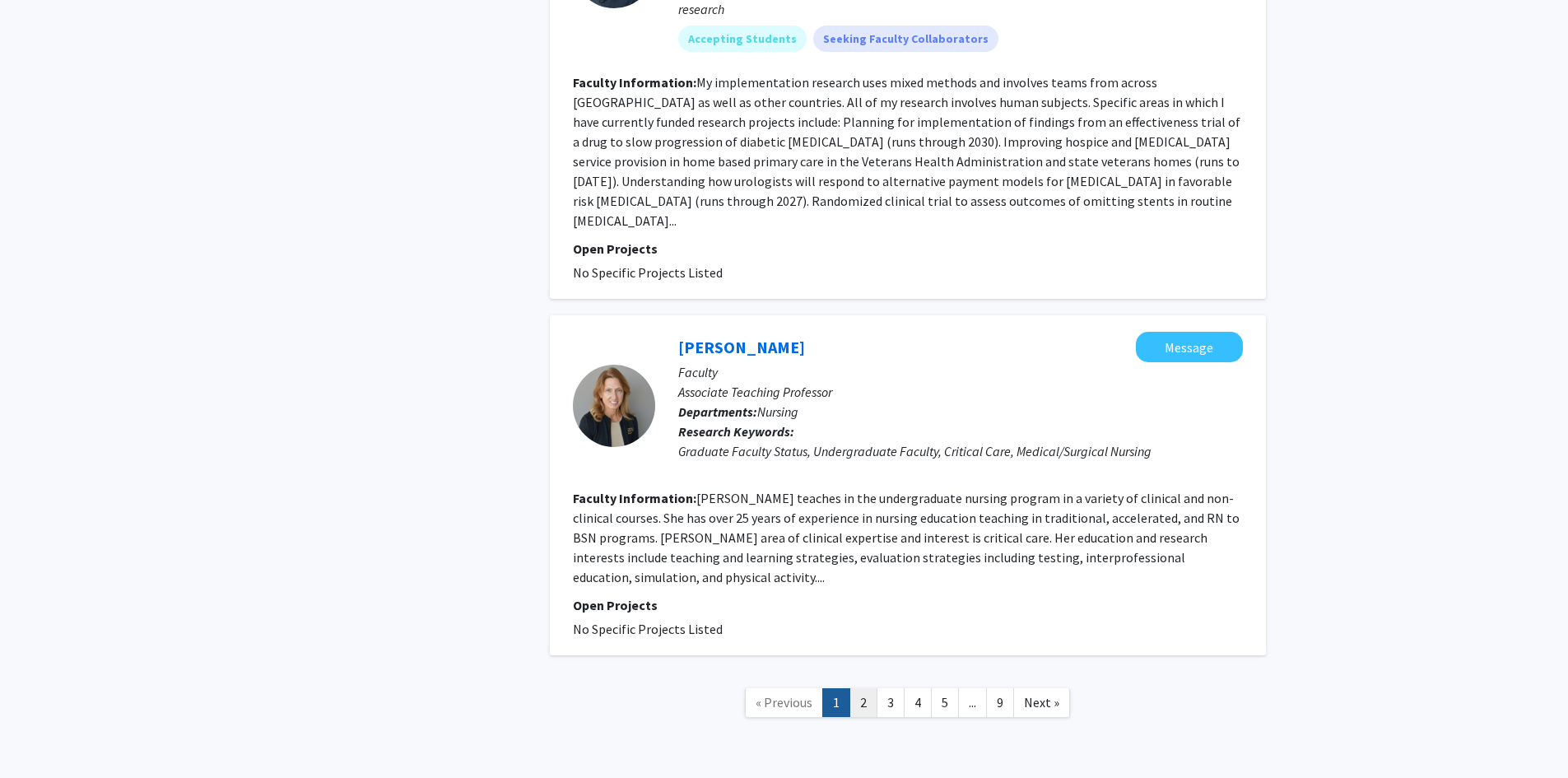
click at [867, 687] on link "2" at bounding box center [863, 702] width 28 height 29
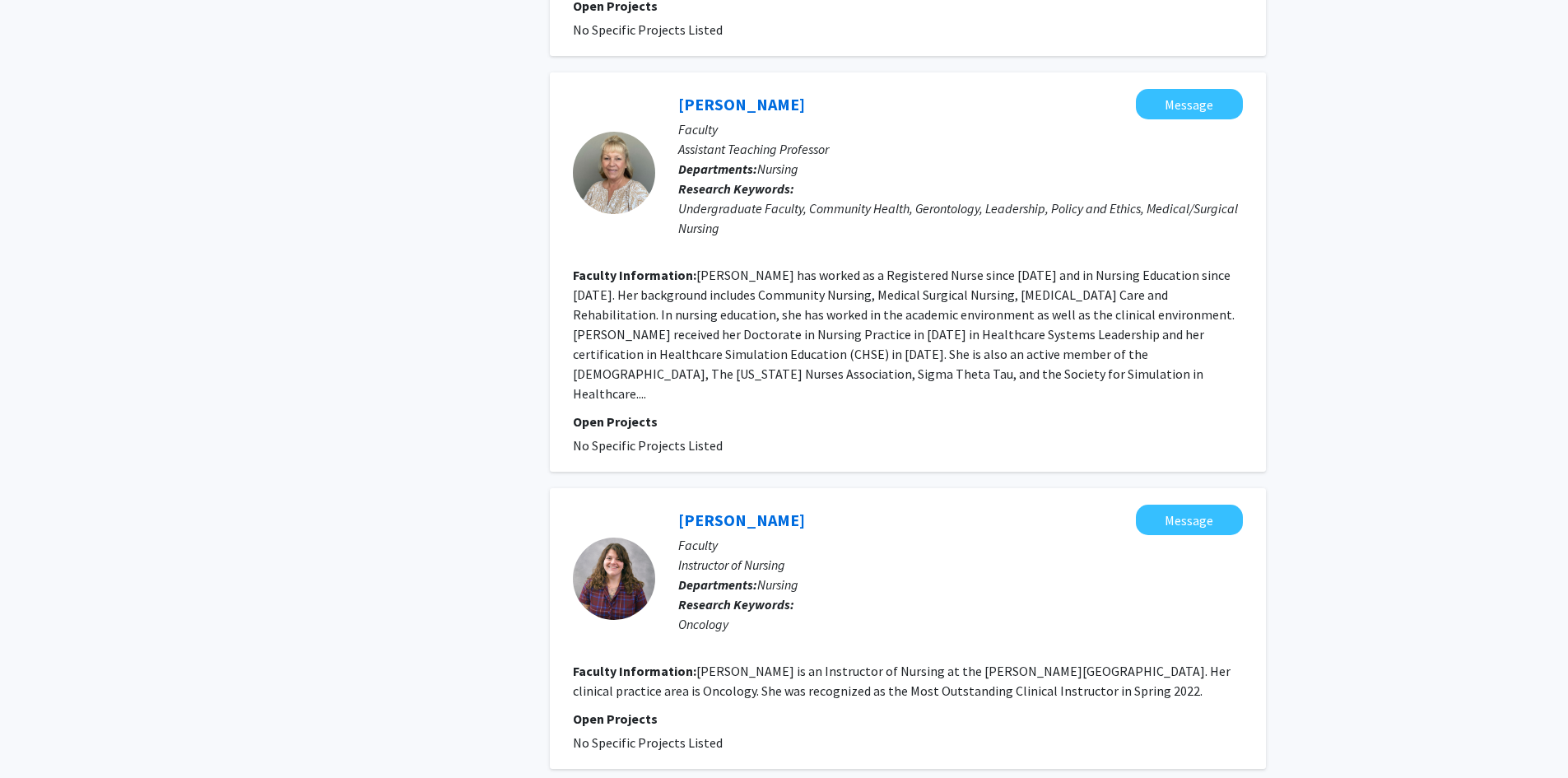
scroll to position [2959, 0]
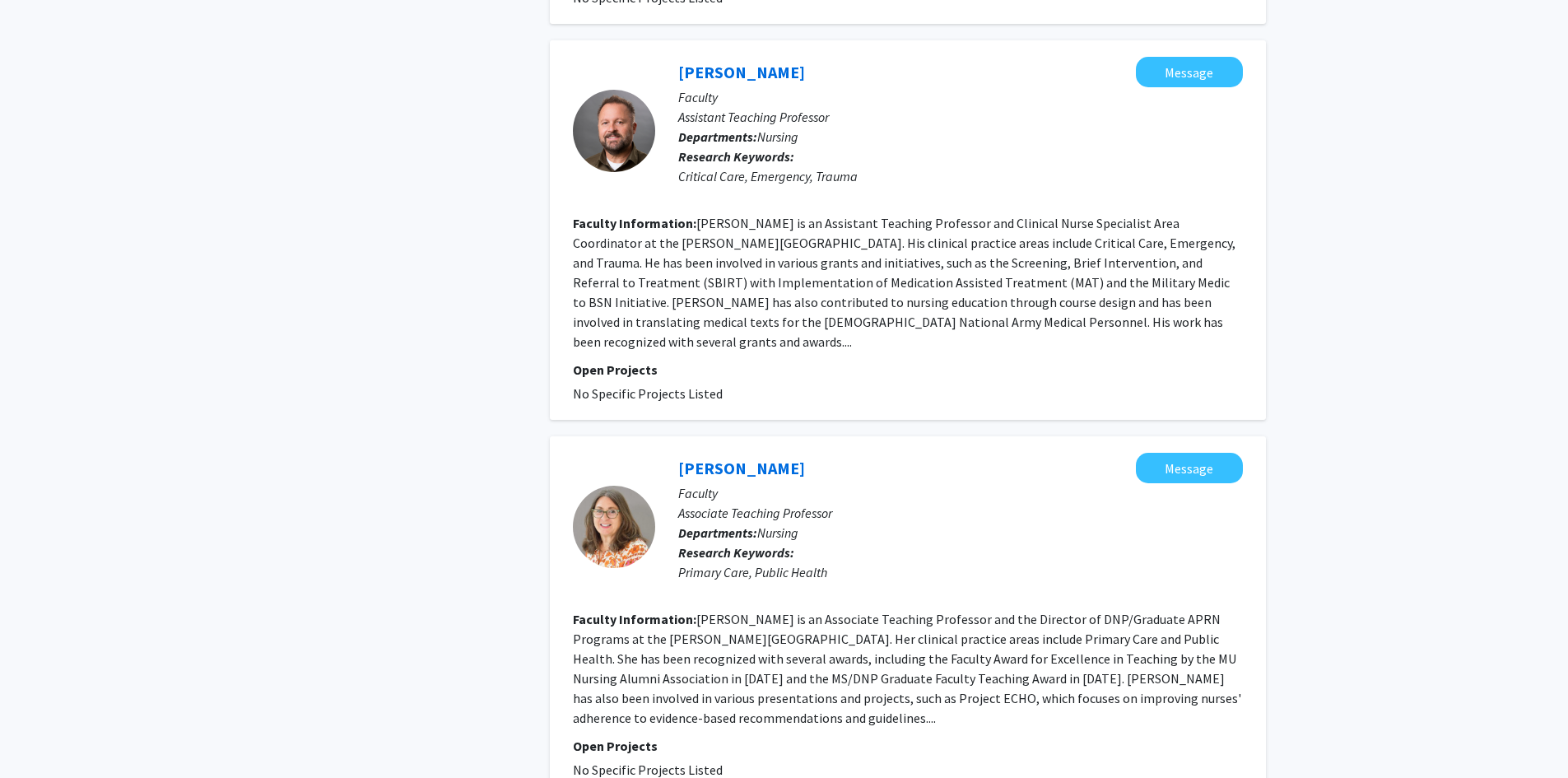
scroll to position [3275, 0]
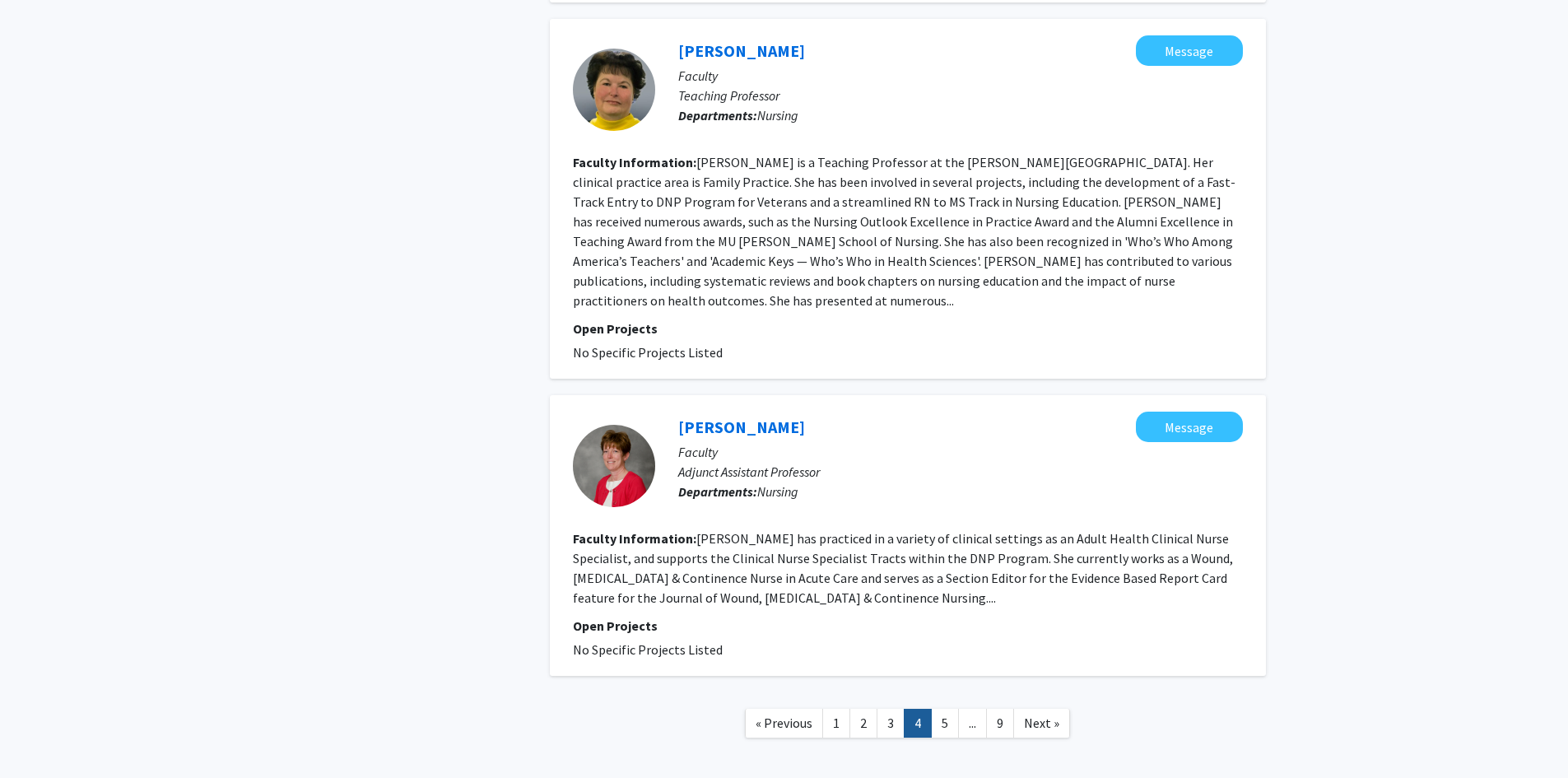
scroll to position [2723, 0]
click at [944, 708] on link "5" at bounding box center [945, 722] width 28 height 29
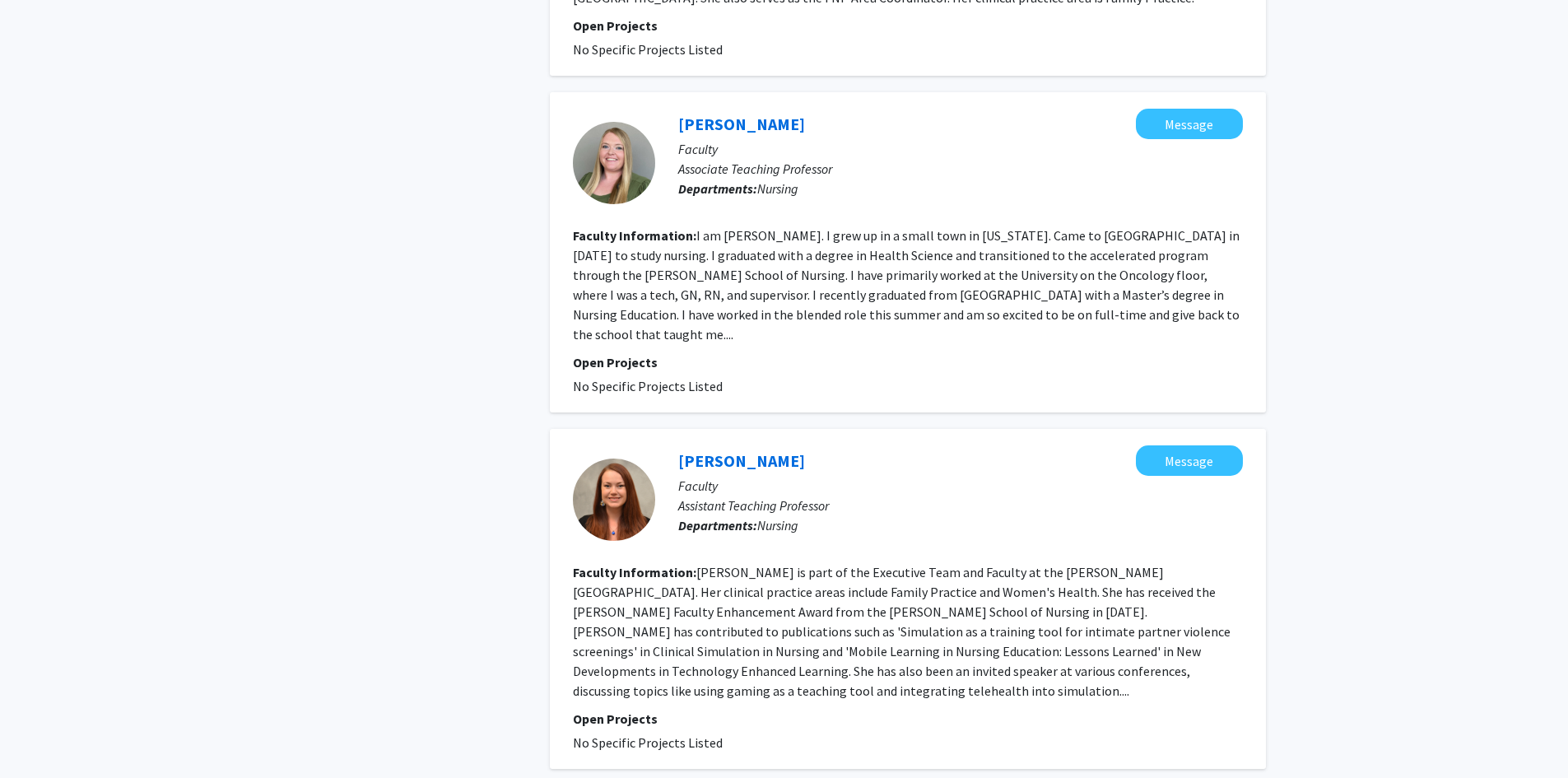
scroll to position [2643, 0]
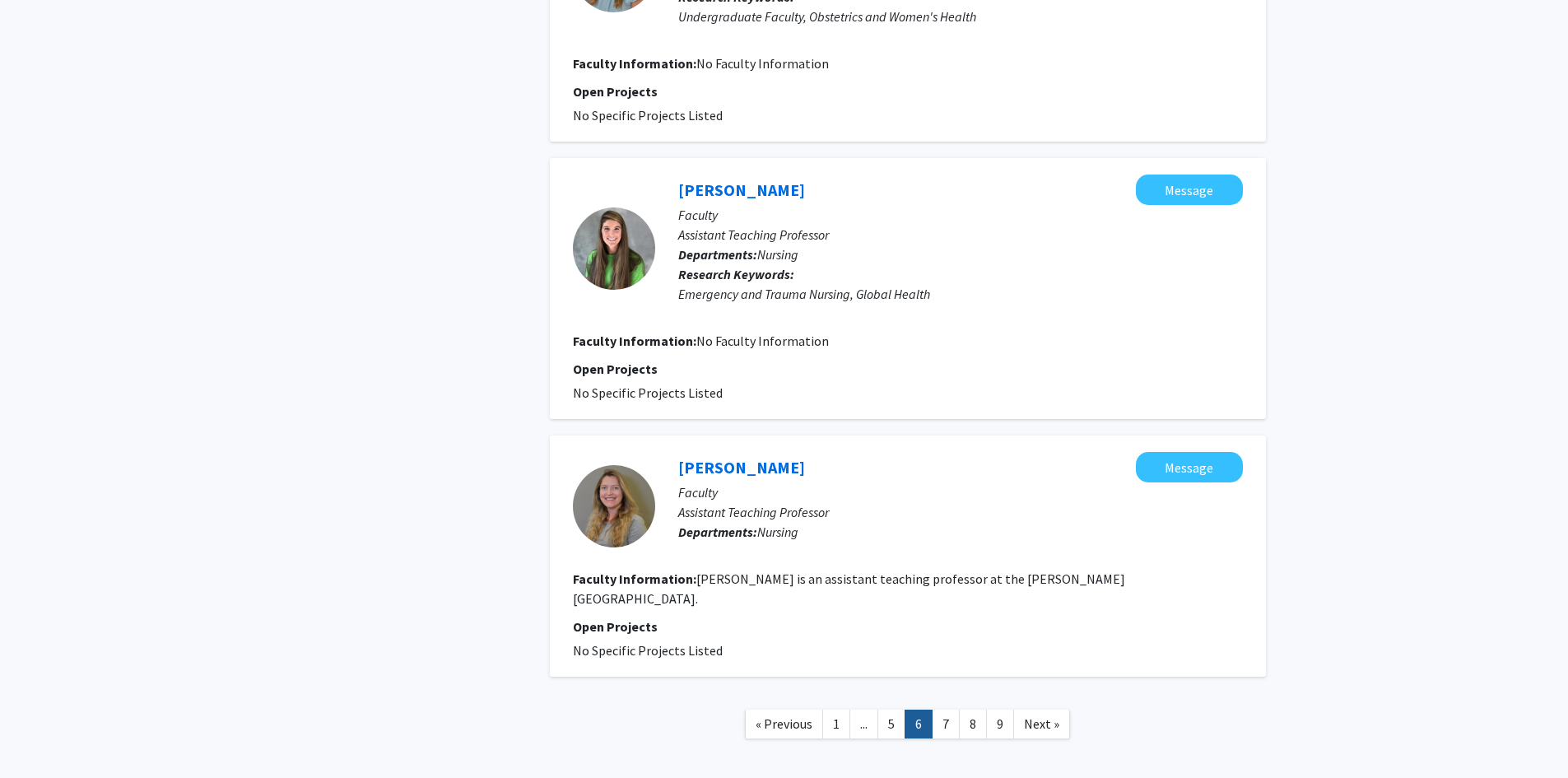
scroll to position [2347, 0]
click at [949, 708] on link "7" at bounding box center [946, 722] width 28 height 29
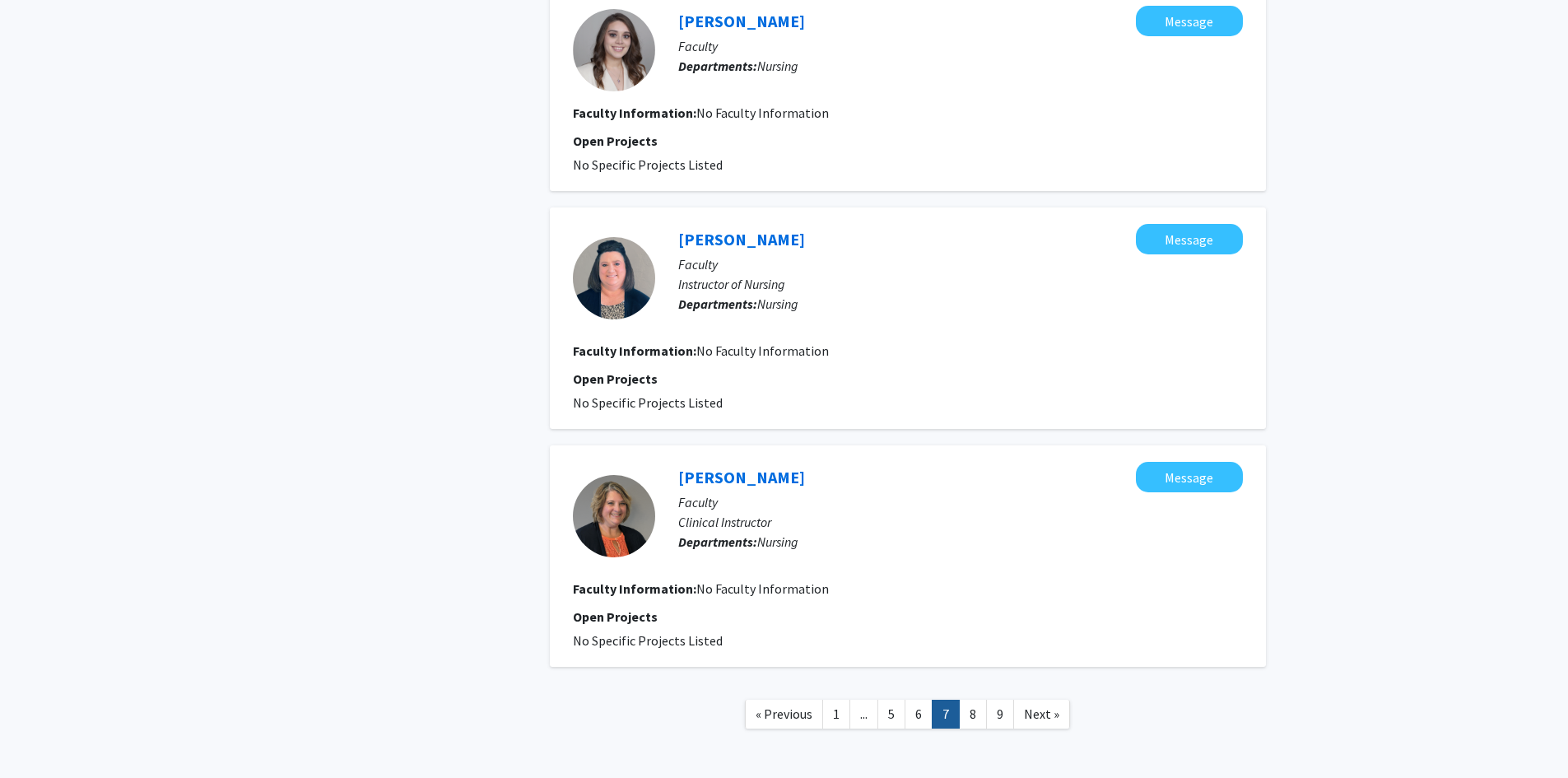
scroll to position [1893, 0]
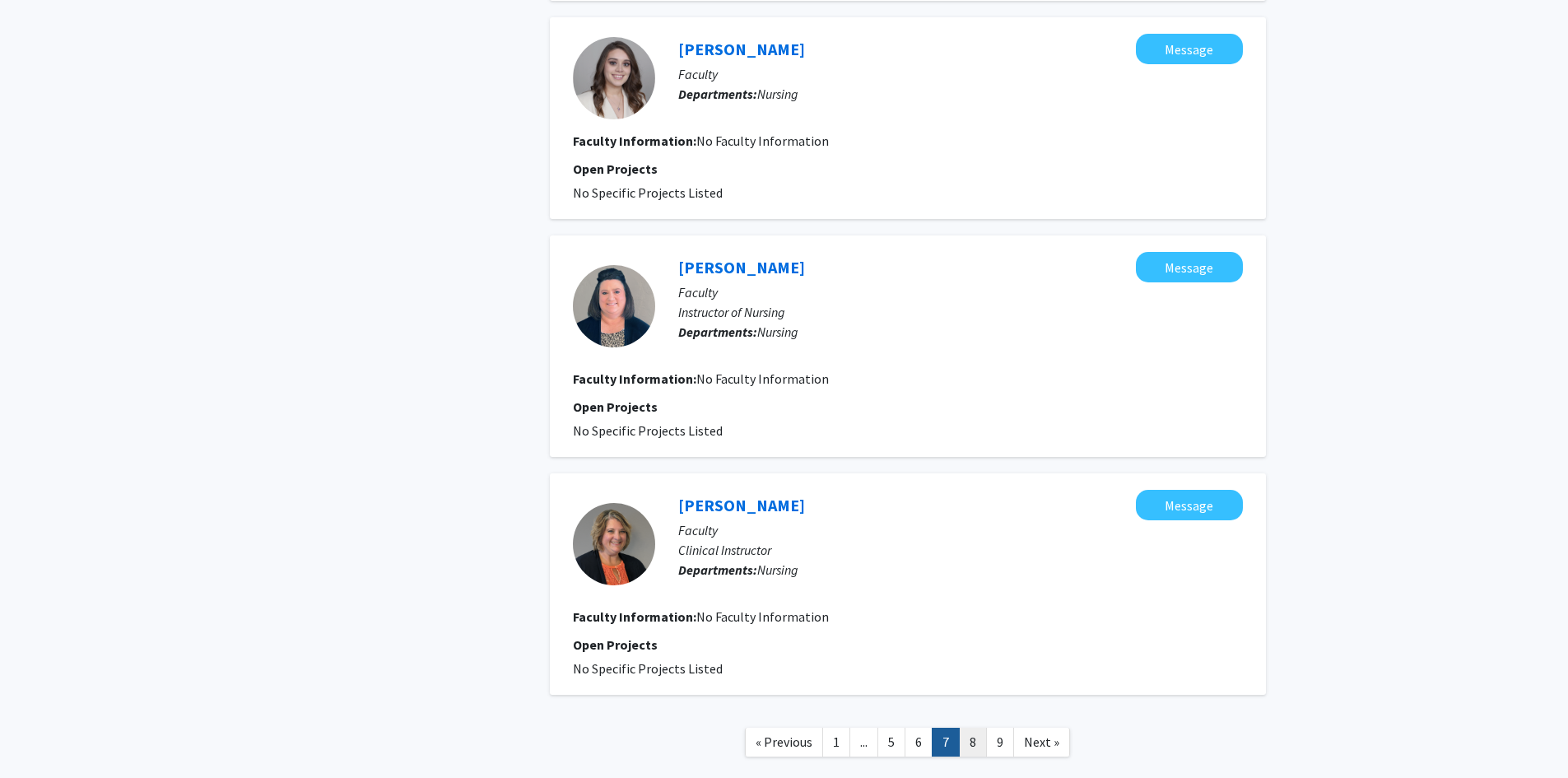
click at [972, 748] on link "8" at bounding box center [973, 742] width 28 height 29
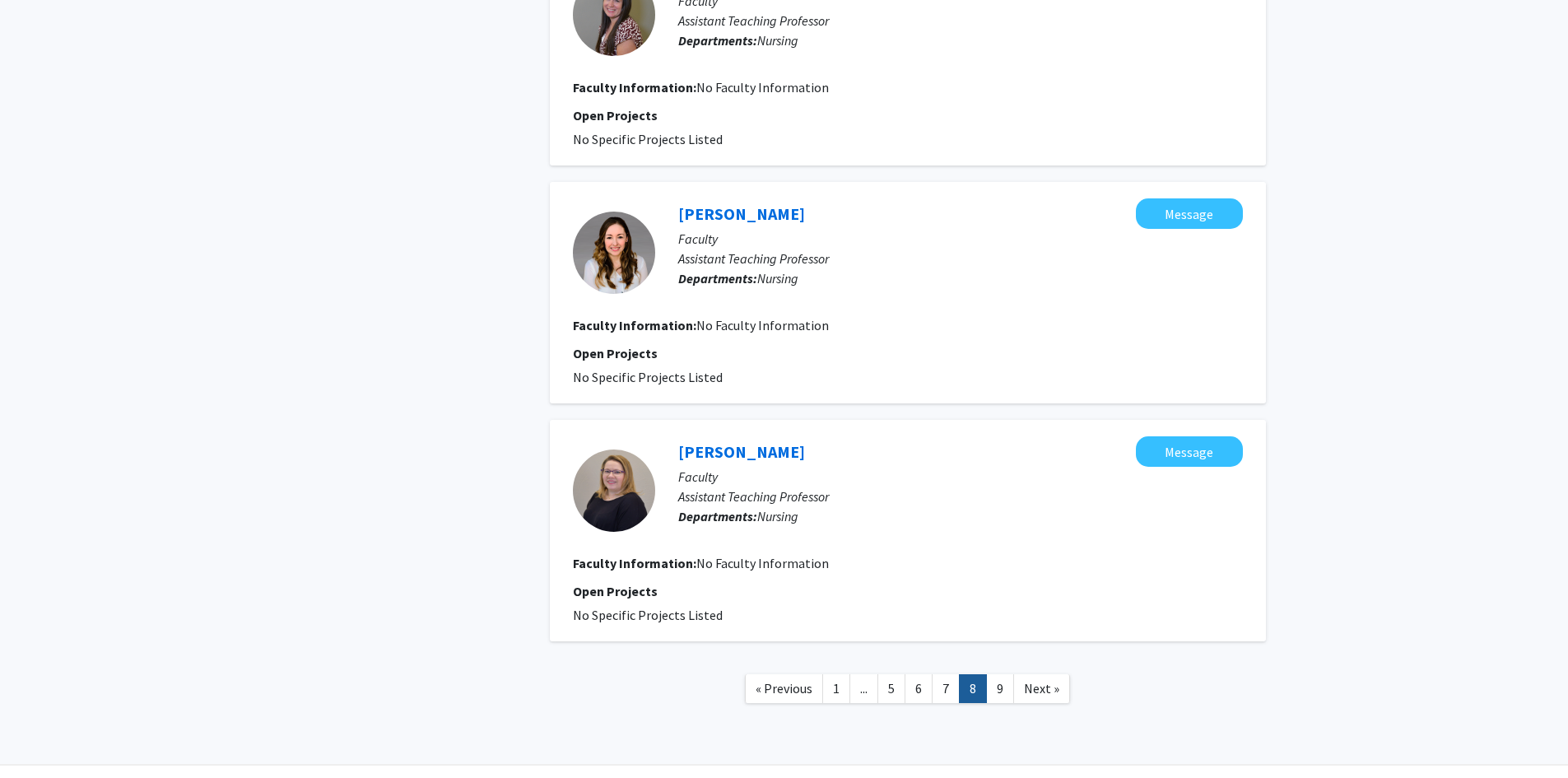
scroll to position [1912, 0]
